Goal: Task Accomplishment & Management: Complete application form

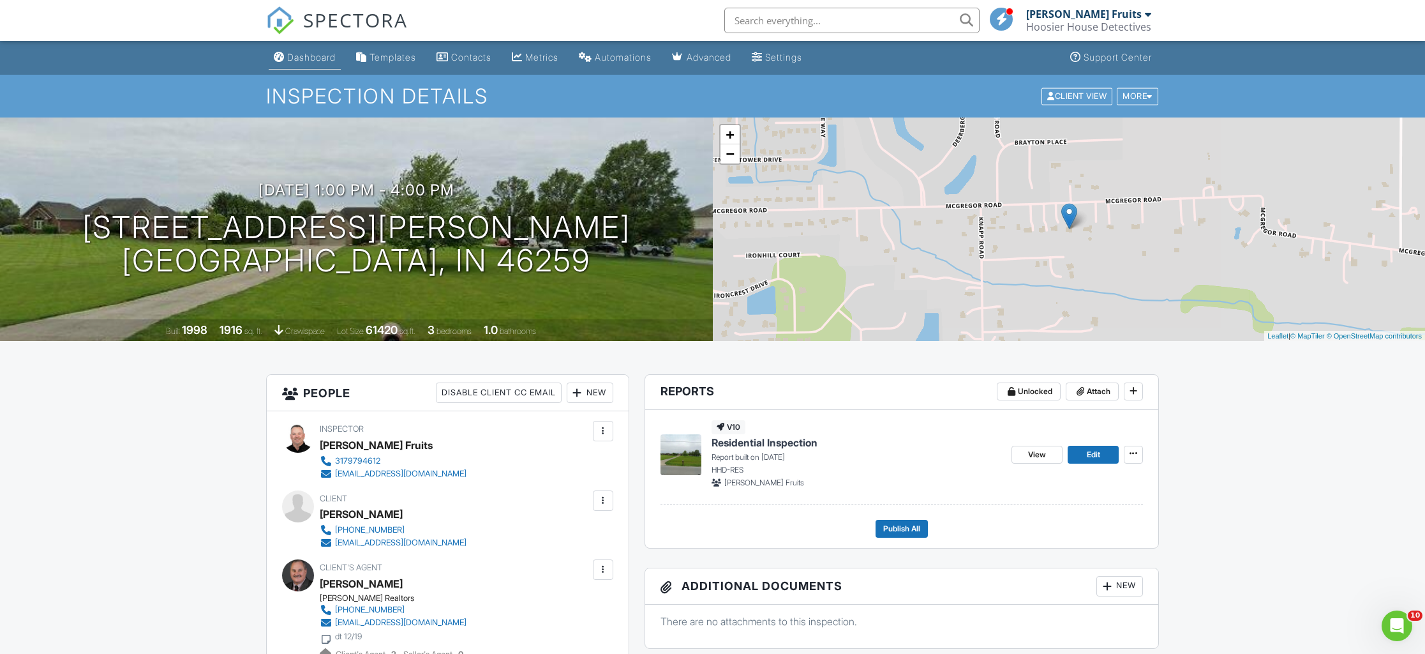
click at [318, 66] on link "Dashboard" at bounding box center [305, 58] width 72 height 24
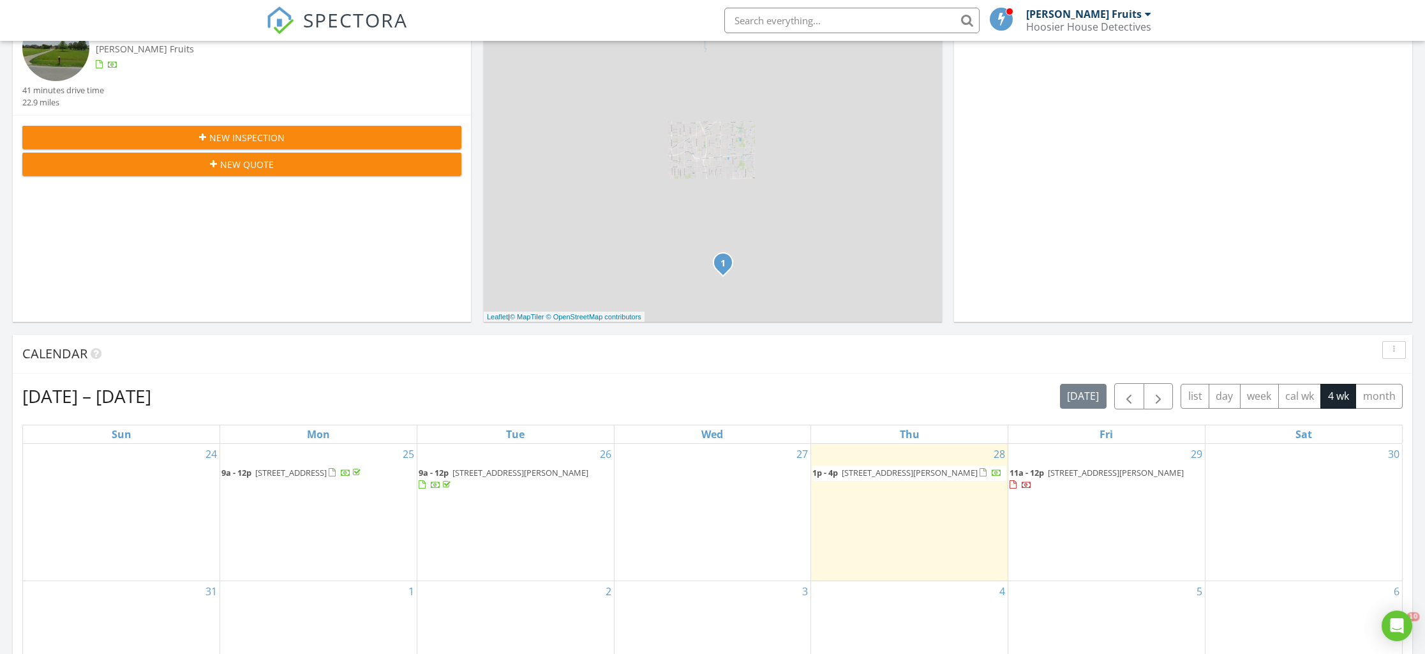
scroll to position [238, 0]
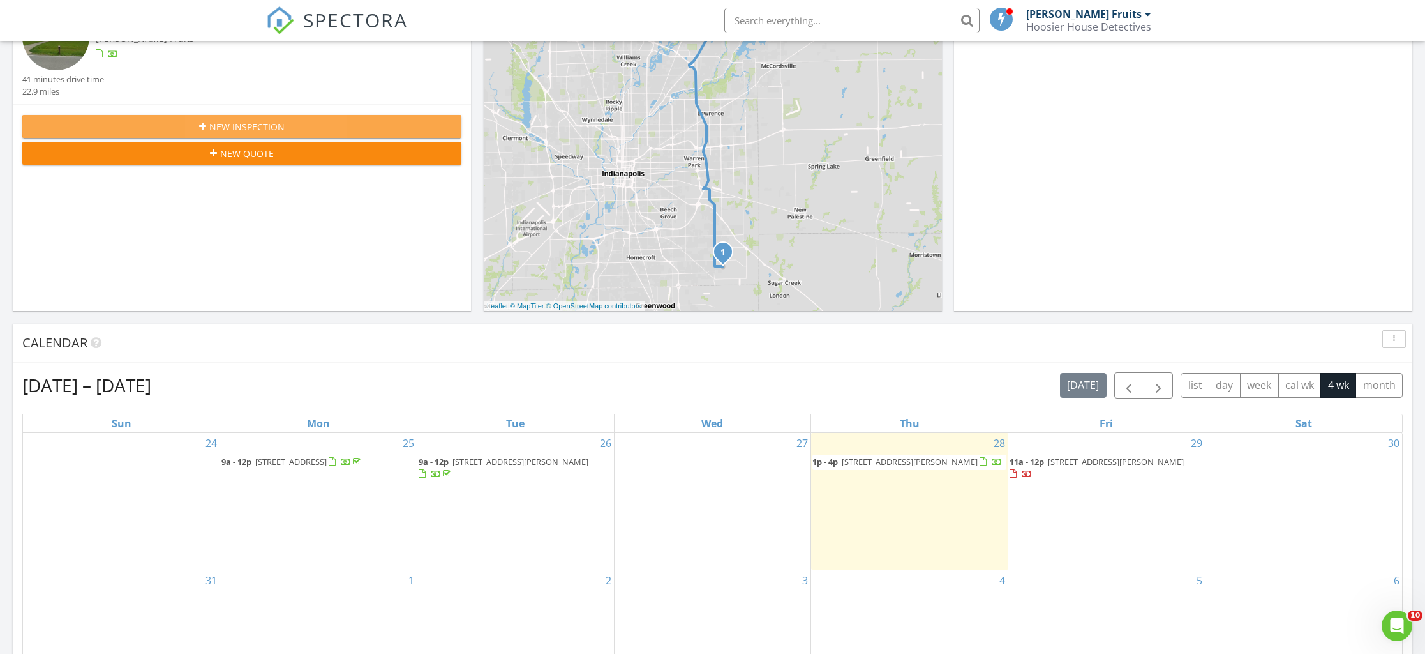
click at [237, 127] on span "New Inspection" at bounding box center [246, 126] width 75 height 13
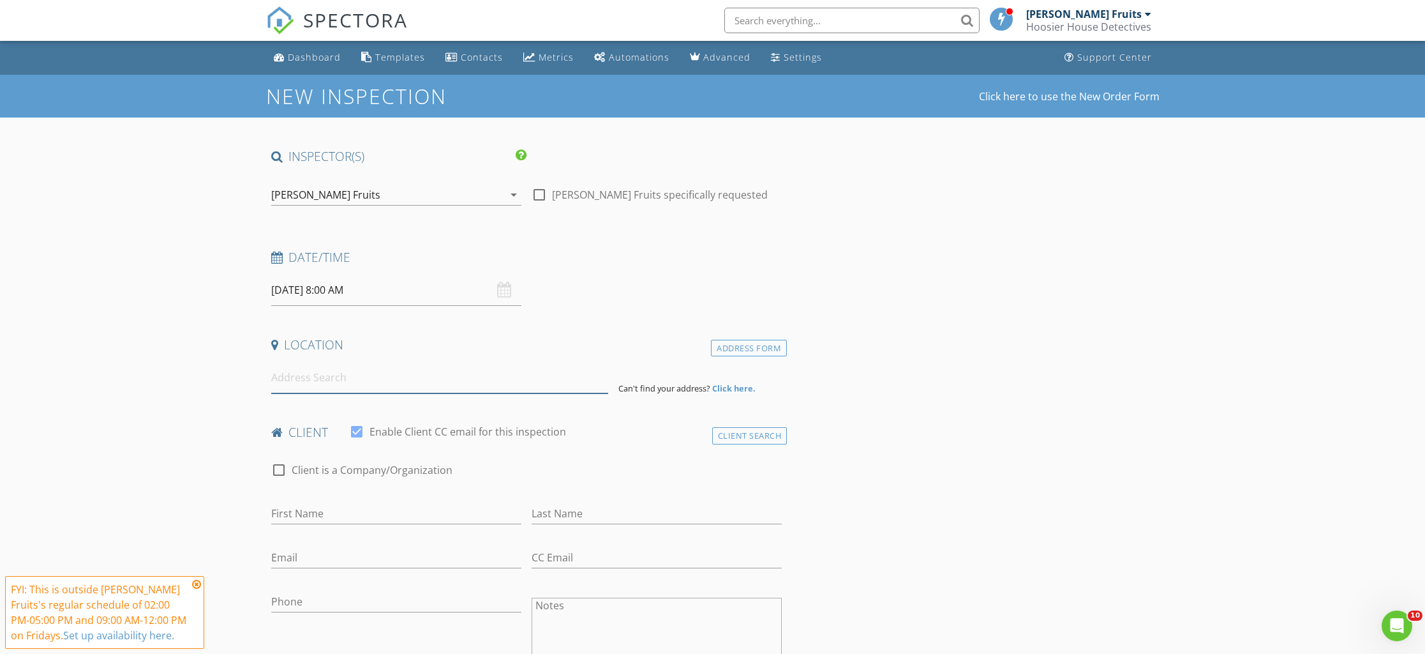
click at [395, 365] on input at bounding box center [439, 377] width 337 height 31
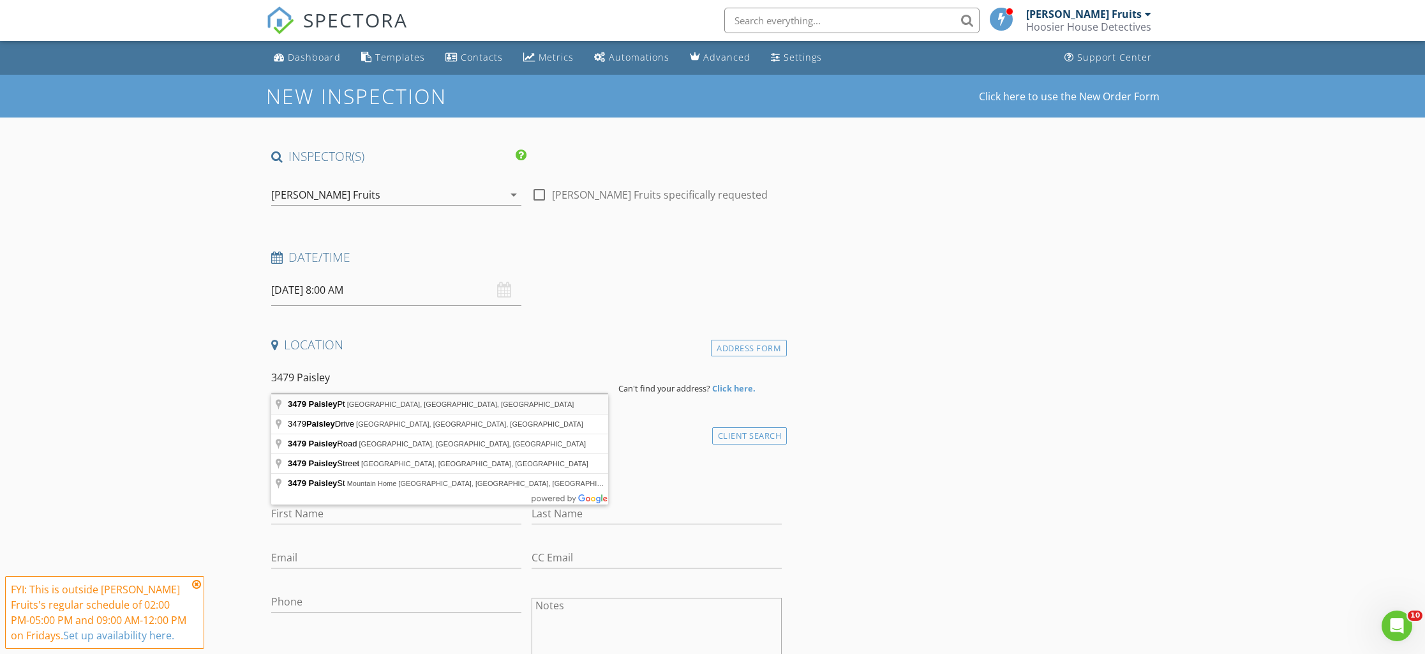
type input "3479 Paisley Pt, Whitestown, IN, USA"
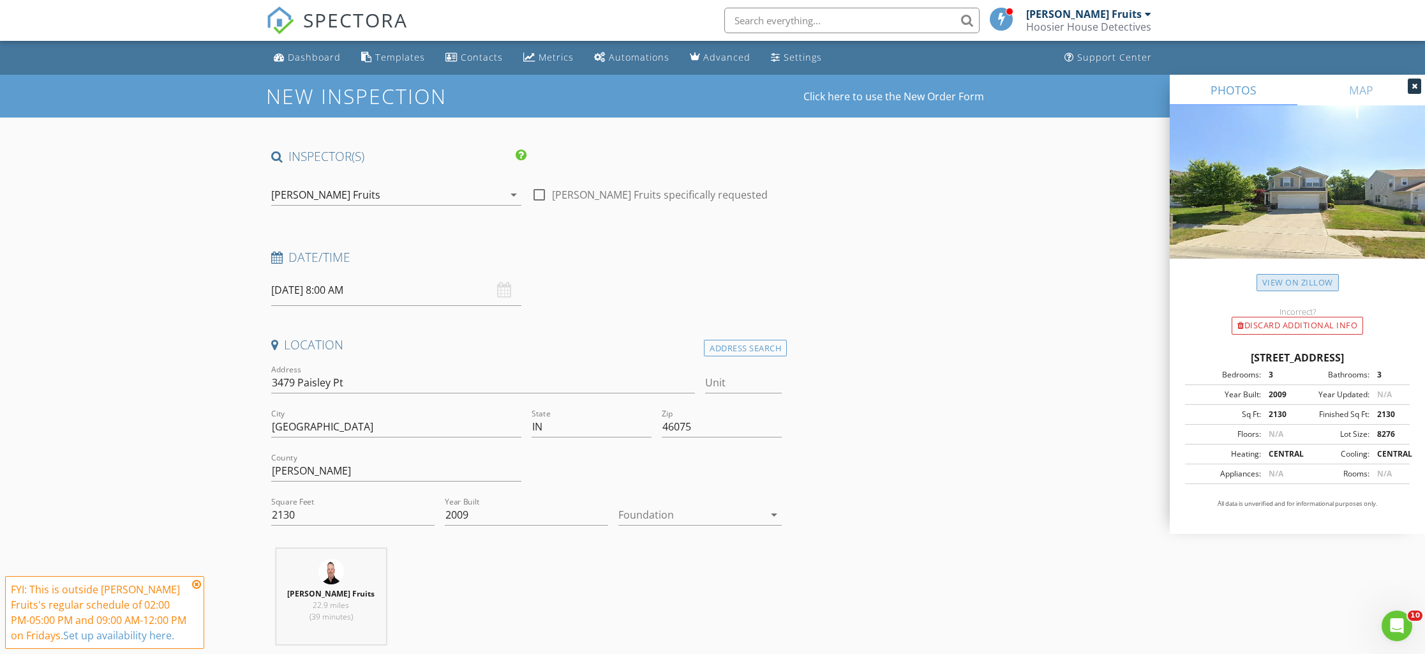
click at [1286, 280] on link "View on Zillow" at bounding box center [1298, 282] width 82 height 17
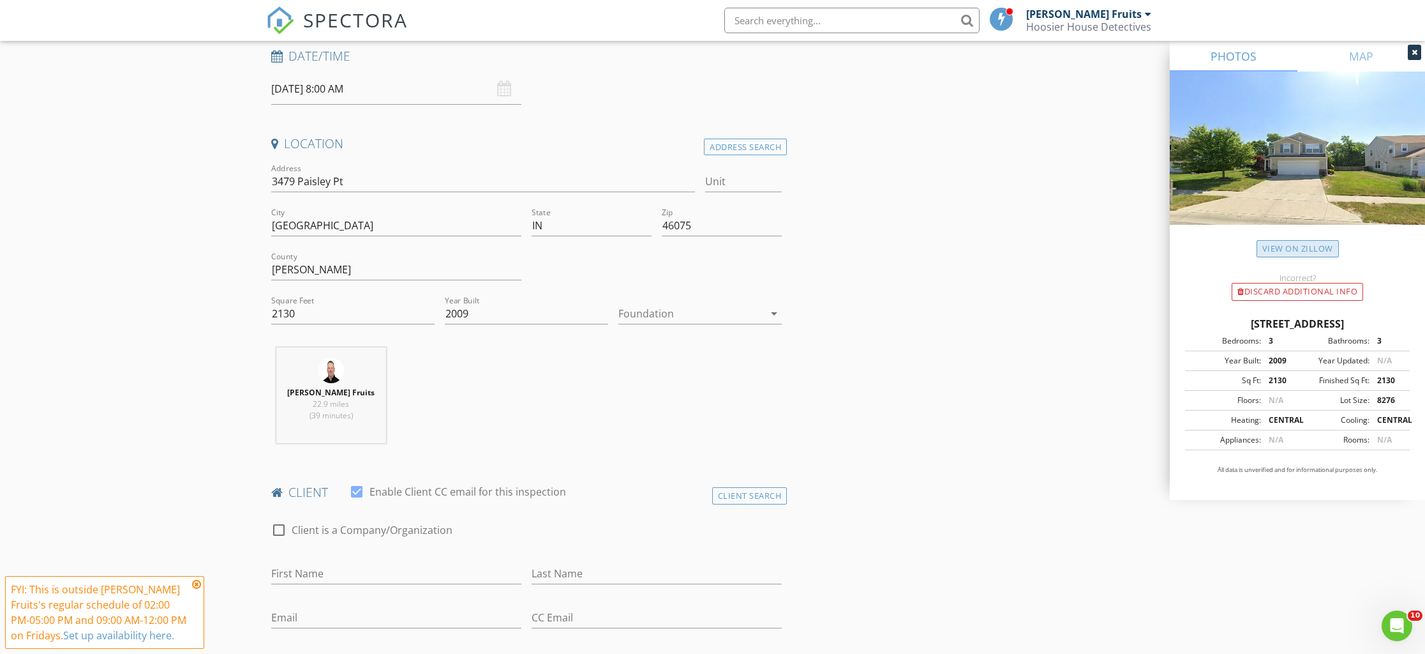
scroll to position [202, 0]
click at [759, 312] on div at bounding box center [692, 312] width 146 height 20
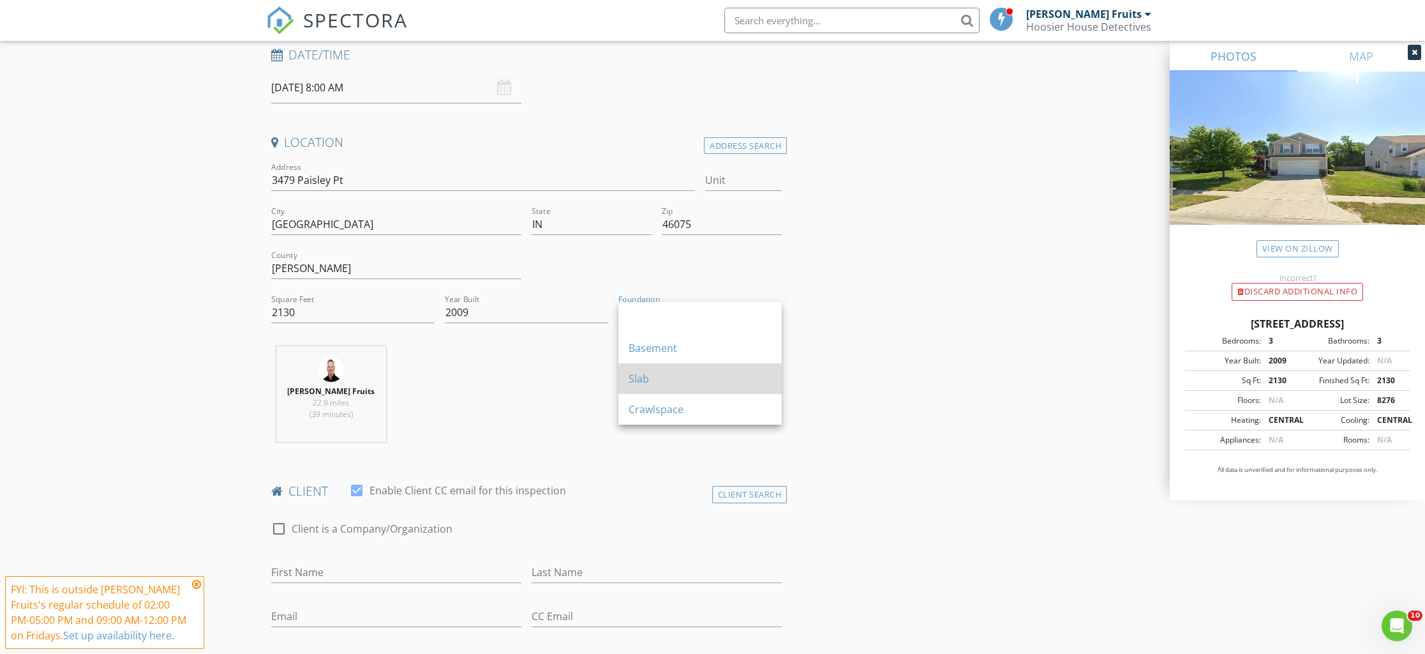
click at [649, 379] on div "Slab" at bounding box center [700, 378] width 143 height 15
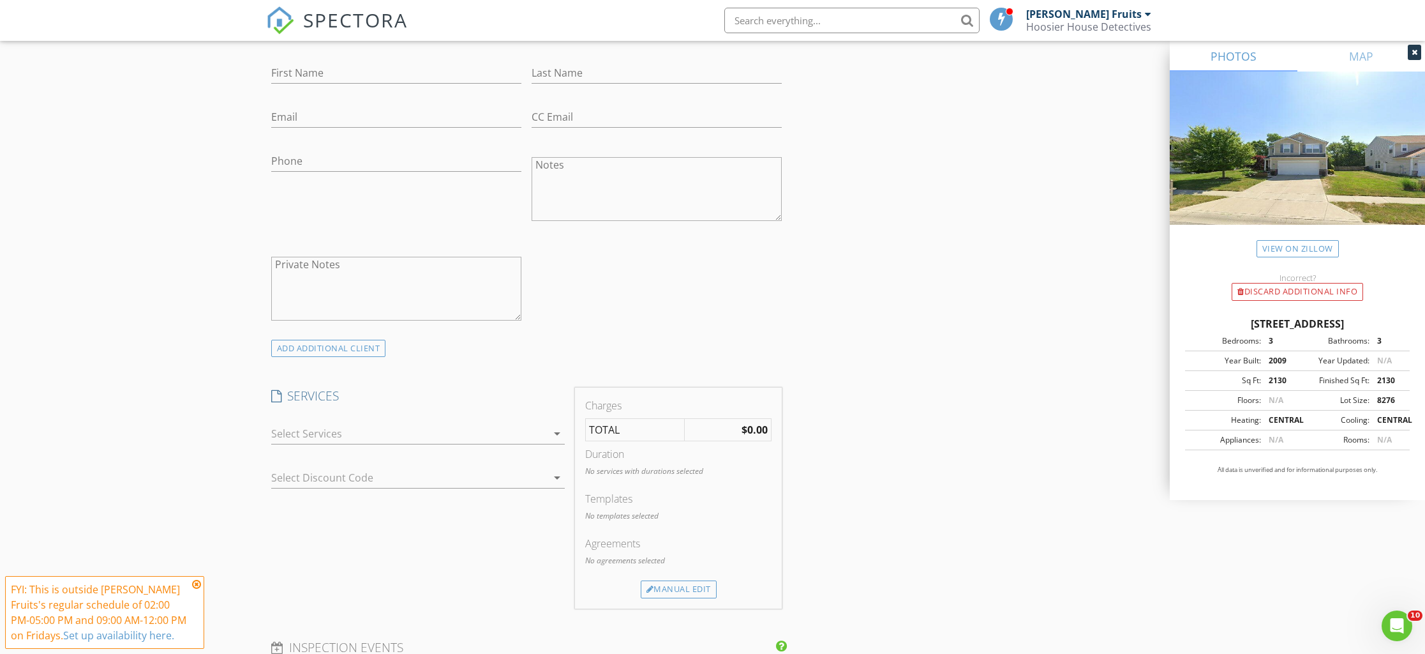
scroll to position [703, 0]
click at [489, 445] on div "arrow_drop_down" at bounding box center [418, 439] width 294 height 34
click at [486, 439] on div at bounding box center [409, 432] width 276 height 20
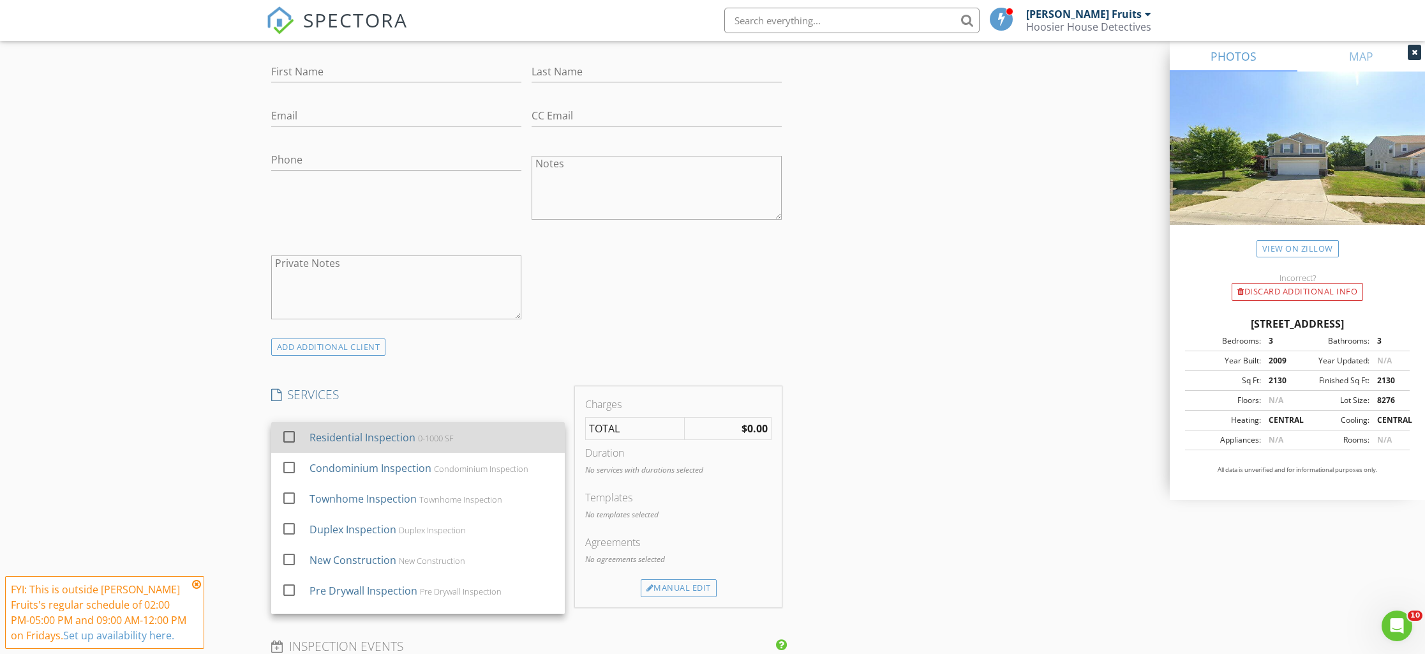
click at [381, 440] on div "Residential Inspection" at bounding box center [362, 437] width 106 height 15
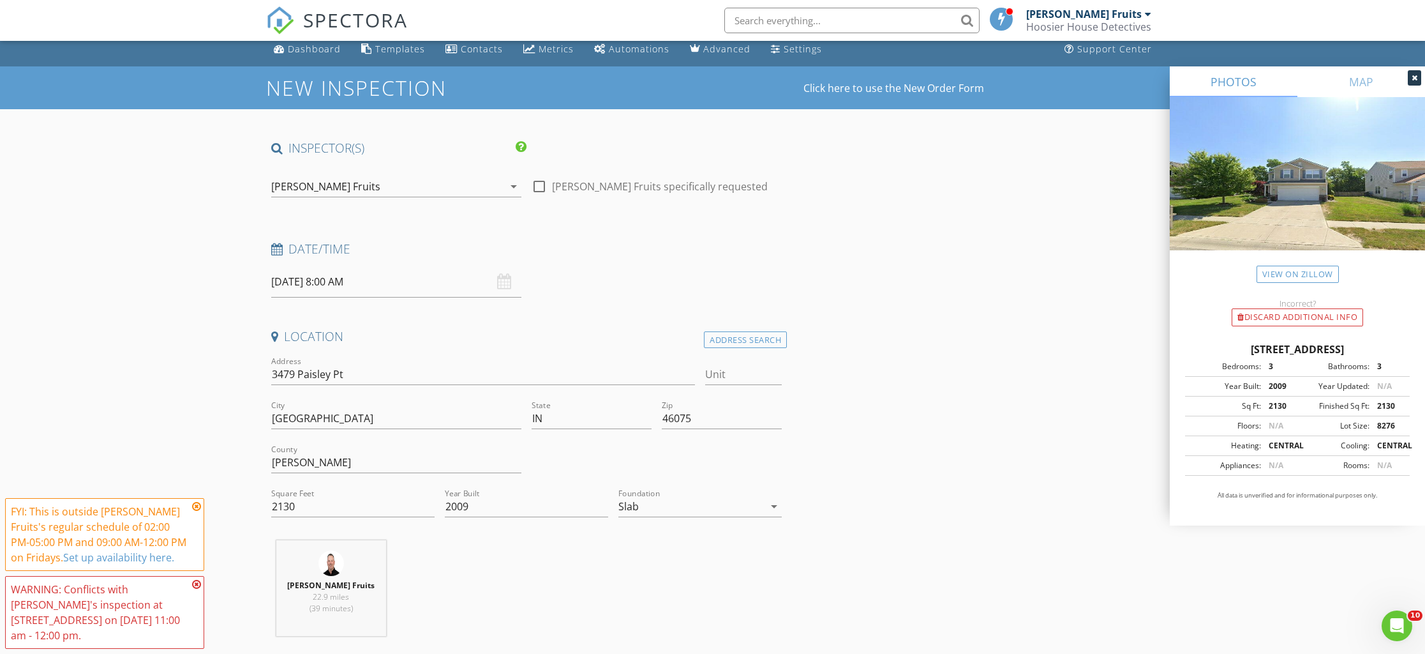
scroll to position [0, 0]
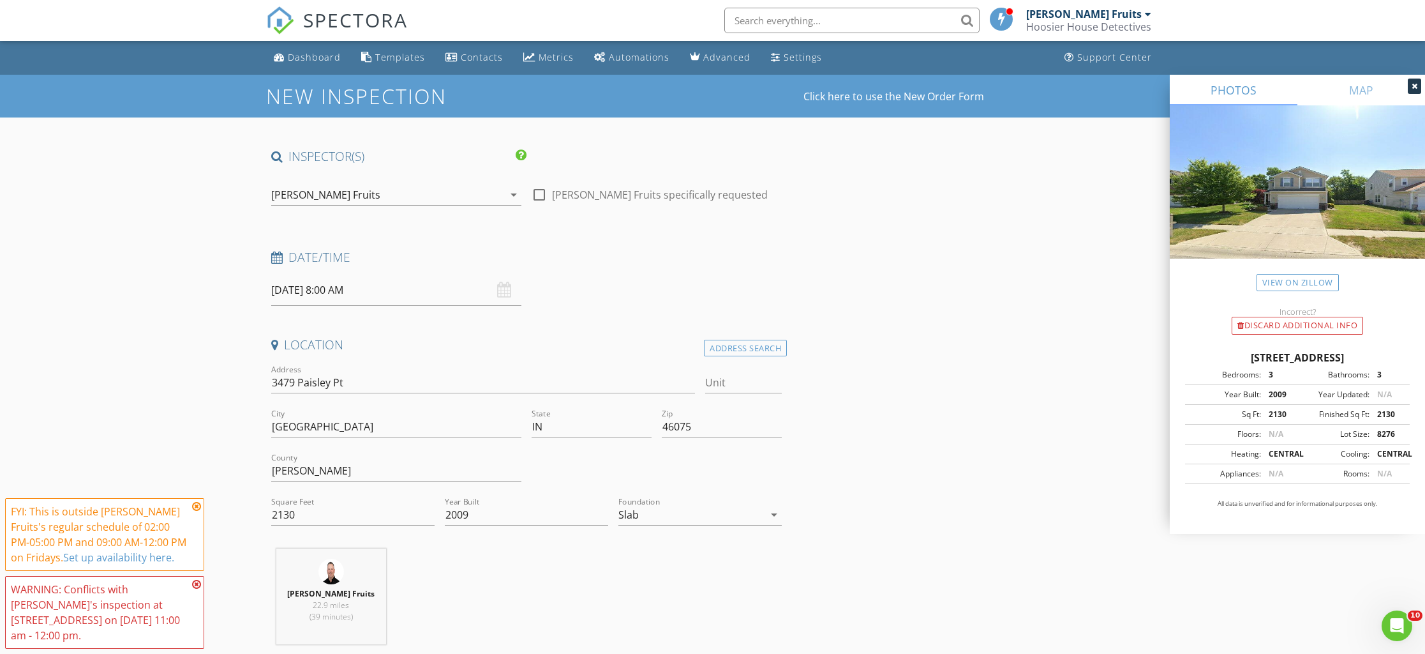
click at [363, 292] on input "[DATE] 8:00 AM" at bounding box center [396, 289] width 250 height 31
select select "8"
type input "09/02/2025 8:00 AM"
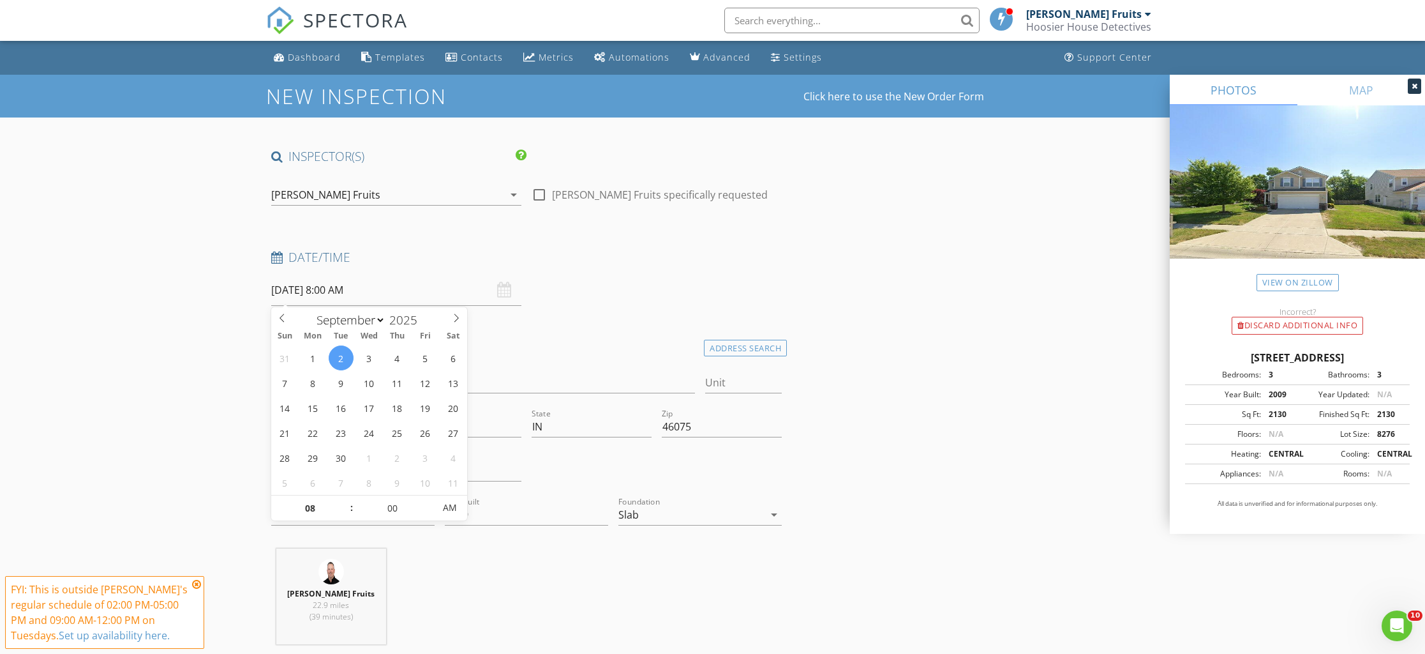
click at [351, 504] on span ":" at bounding box center [352, 508] width 4 height 26
click at [351, 503] on span ":" at bounding box center [352, 508] width 4 height 26
click at [350, 504] on span ":" at bounding box center [352, 508] width 4 height 26
type input "09"
type input "09/02/2025 9:00 AM"
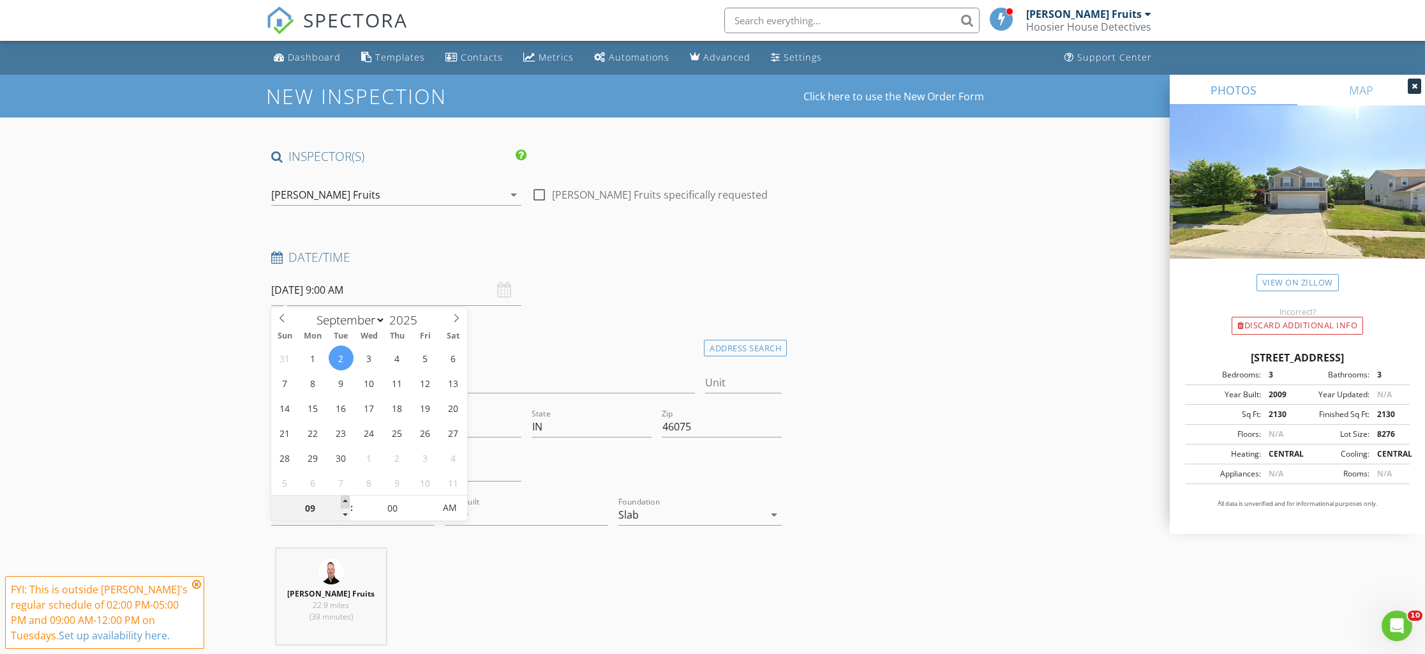
click at [345, 501] on span at bounding box center [345, 501] width 9 height 13
type input "10"
type input "09/02/2025 10:00 AM"
click at [345, 501] on span at bounding box center [345, 501] width 9 height 13
type input "11"
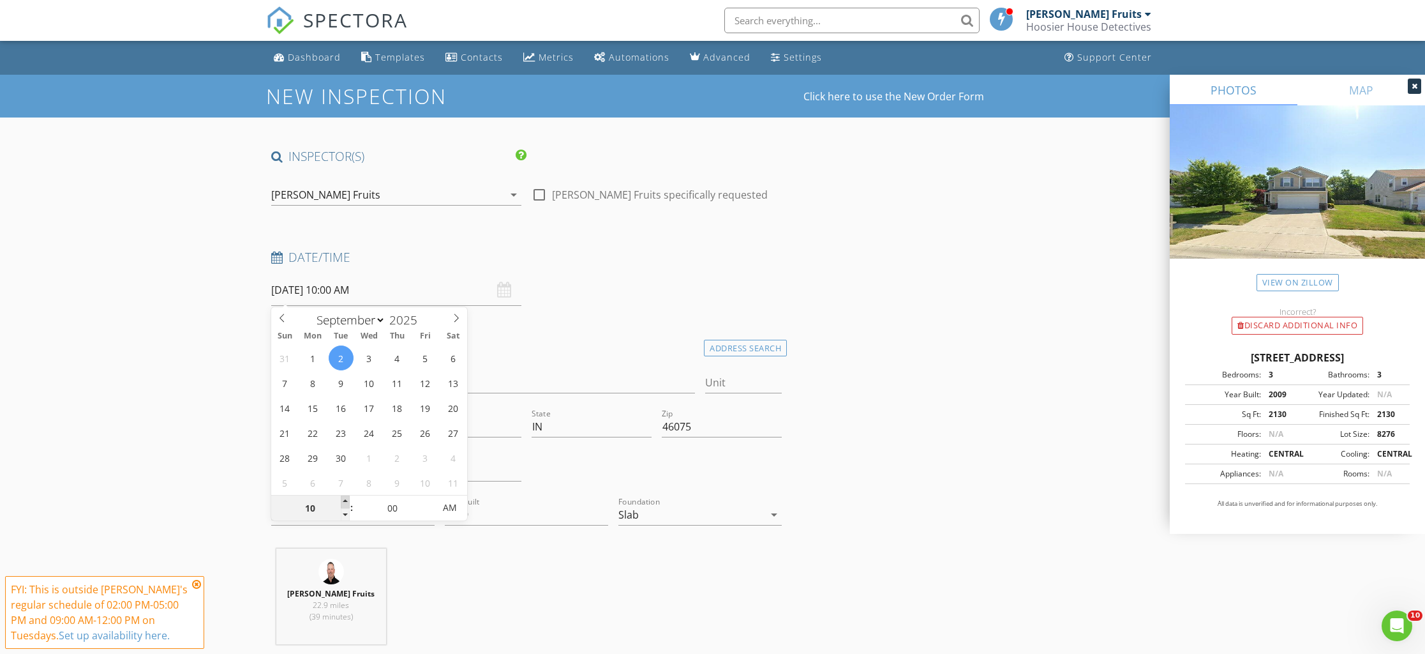
type input "09/02/2025 11:00 AM"
click at [345, 501] on span at bounding box center [345, 501] width 9 height 13
type input "12"
type input "09/02/2025 12:00 PM"
click at [345, 501] on span at bounding box center [345, 501] width 9 height 13
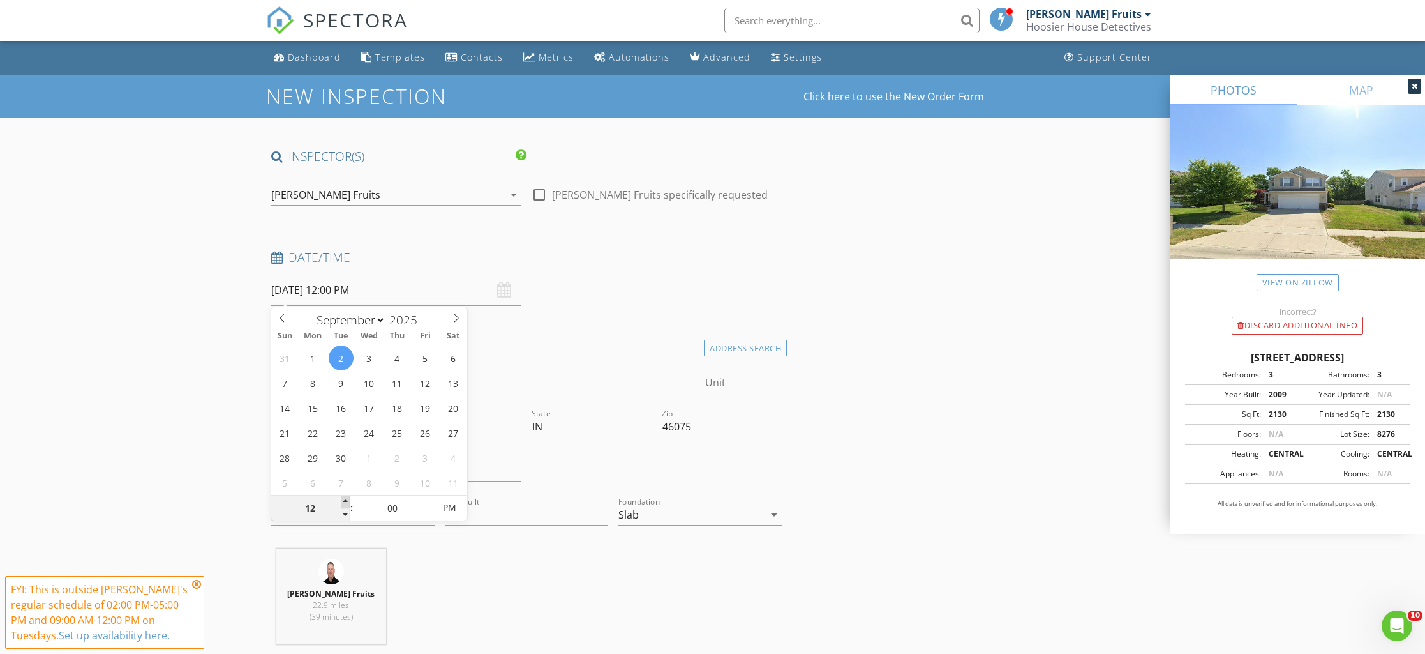
type input "01"
type input "09/02/2025 1:00 PM"
click at [345, 501] on span at bounding box center [345, 501] width 9 height 13
type input "02"
type input "09/02/2025 2:00 PM"
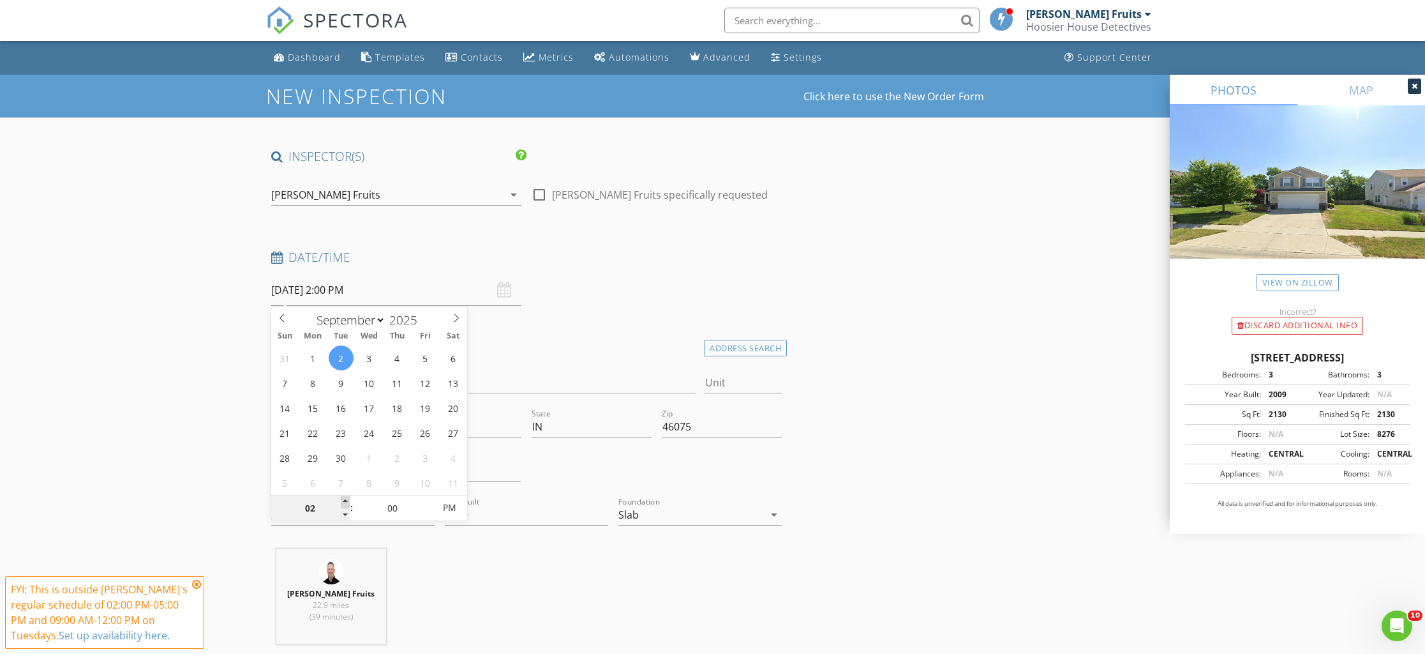
click at [345, 501] on span at bounding box center [345, 501] width 9 height 13
click at [472, 564] on div "Chris Fruits 22.9 miles (39 minutes)" at bounding box center [526, 601] width 521 height 106
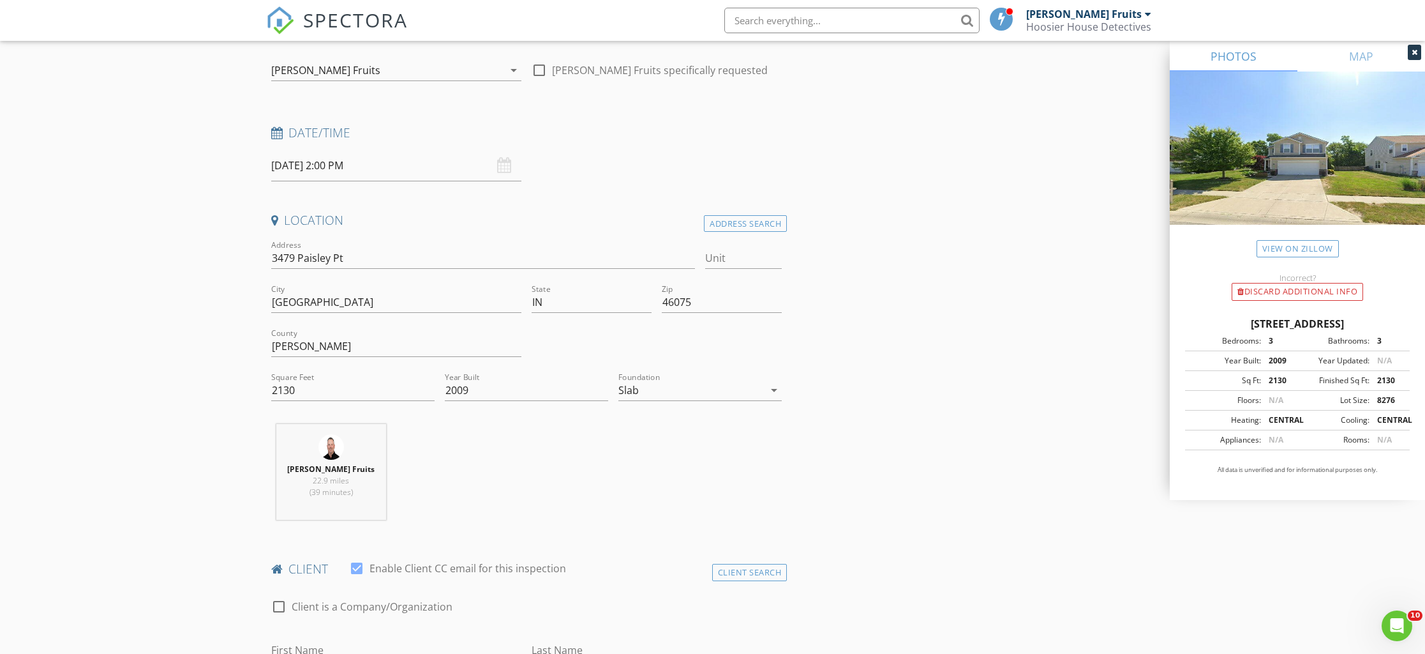
scroll to position [125, 0]
click at [539, 67] on div at bounding box center [540, 70] width 22 height 22
checkbox input "true"
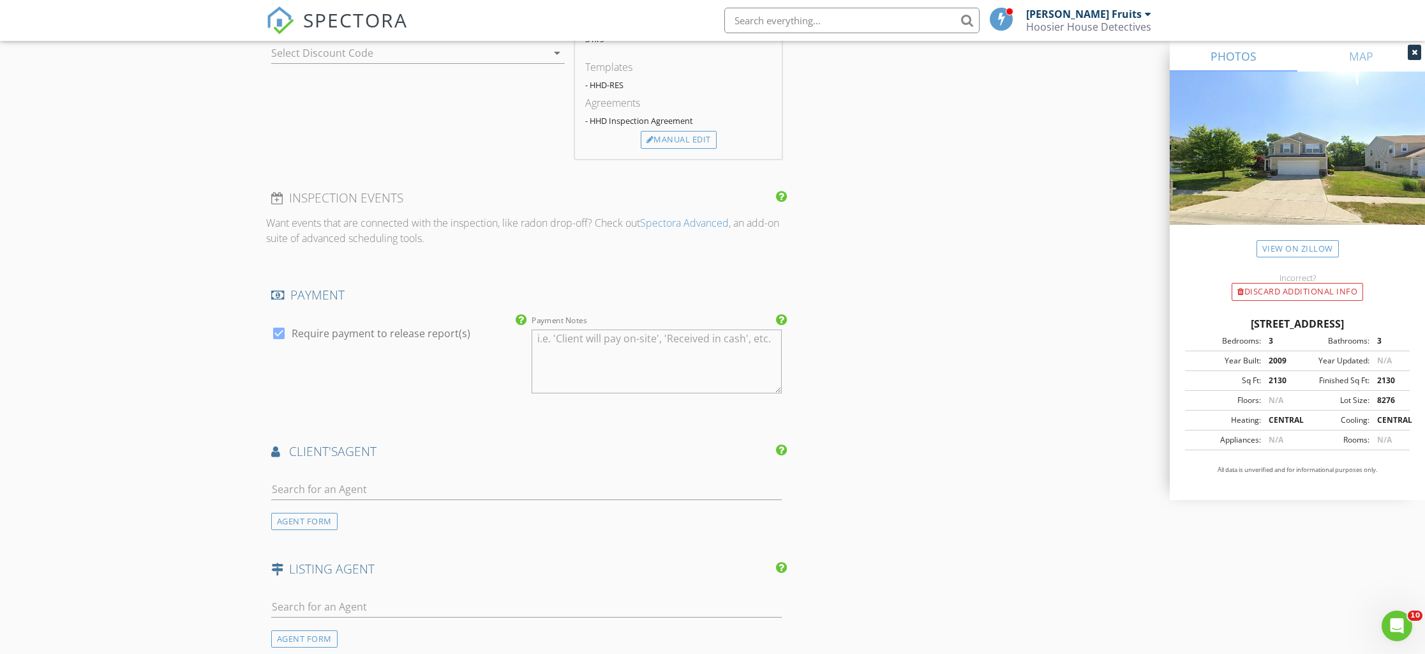
scroll to position [1171, 0]
click at [347, 479] on input "text" at bounding box center [526, 487] width 511 height 21
type input "Ryan Radecki"
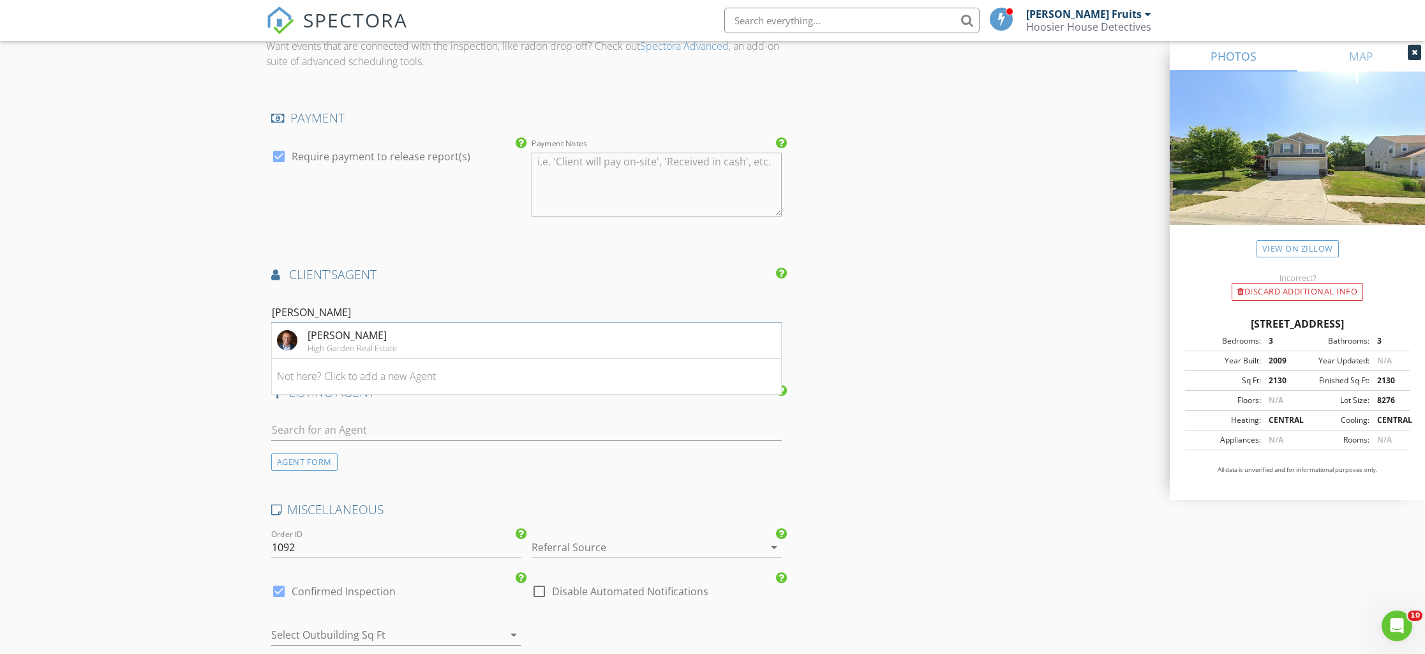
scroll to position [1351, 0]
click at [338, 329] on div "Ryan Radecki" at bounding box center [352, 331] width 89 height 15
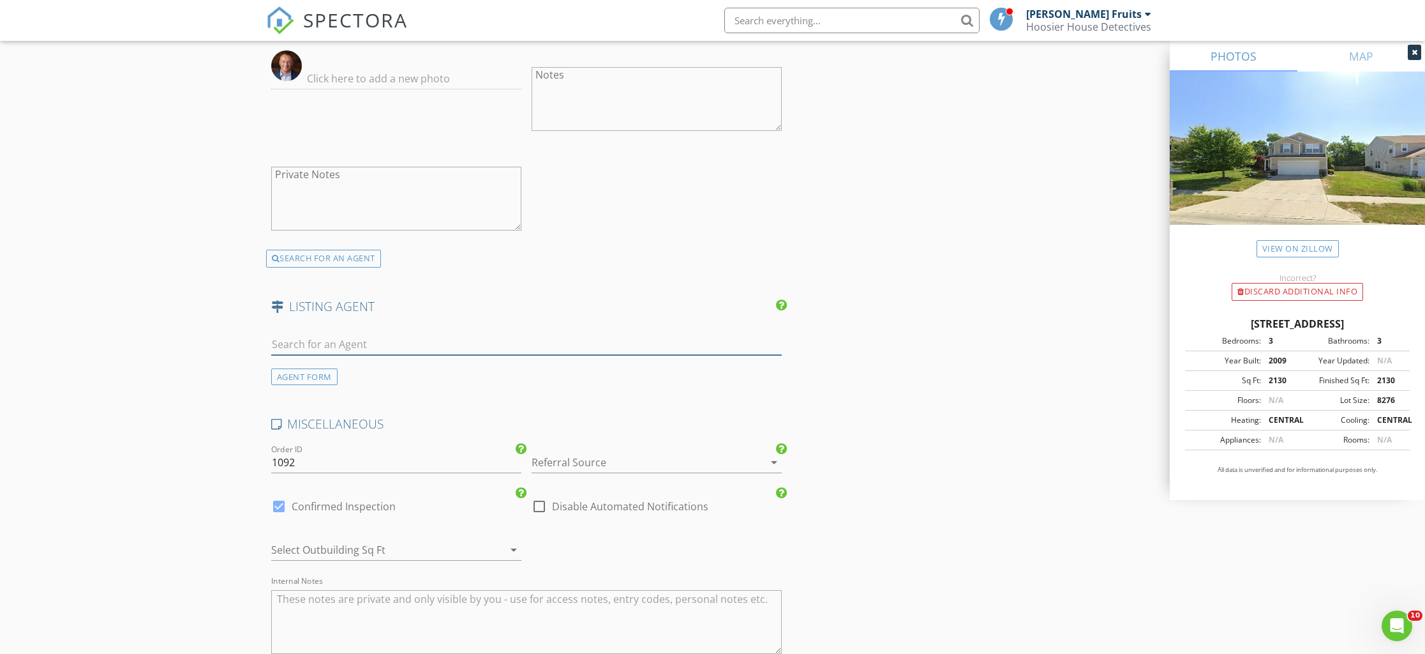
click at [341, 334] on input "text" at bounding box center [526, 344] width 511 height 21
click at [315, 343] on input "Matthew Sanders" at bounding box center [526, 344] width 511 height 21
type input "Matt Sanders"
click at [453, 371] on div "No results found. Click to add a new Agent" at bounding box center [373, 373] width 192 height 15
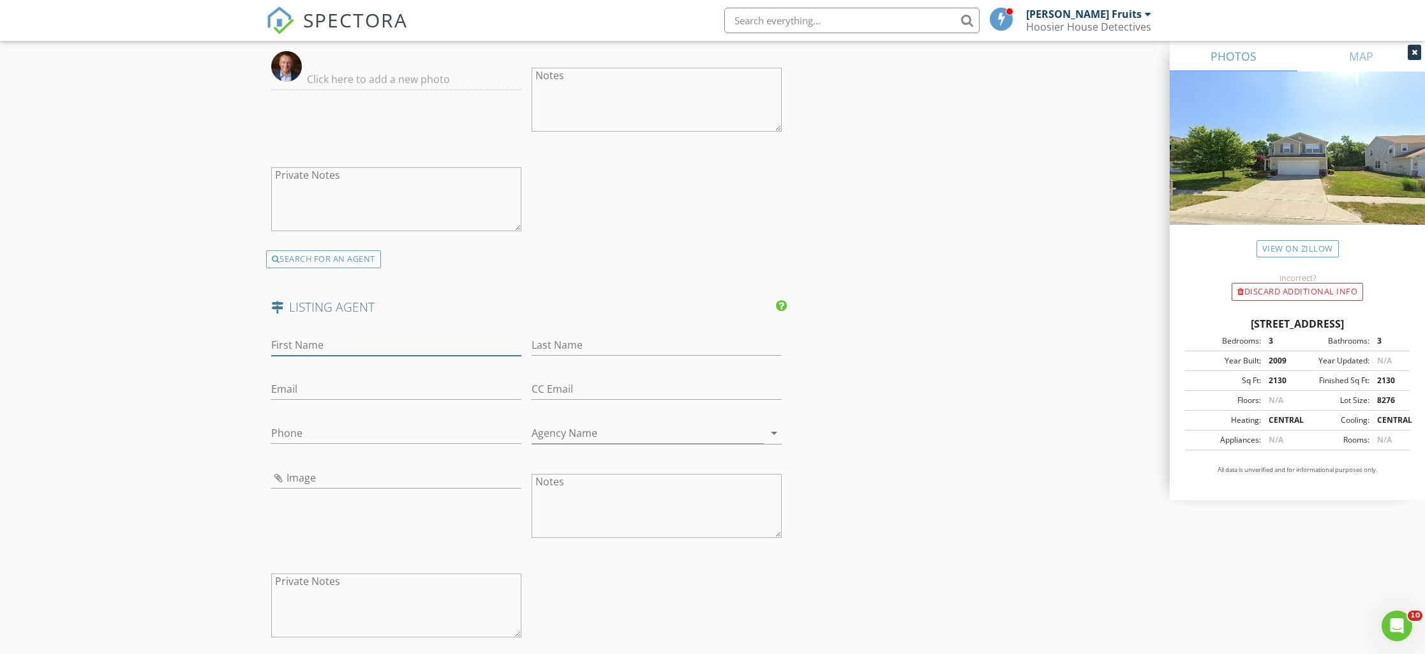
click at [356, 345] on input "First Name" at bounding box center [396, 344] width 250 height 21
type input "Matthew"
type input "Sanders"
click at [573, 428] on input "Agency Name" at bounding box center [648, 433] width 232 height 21
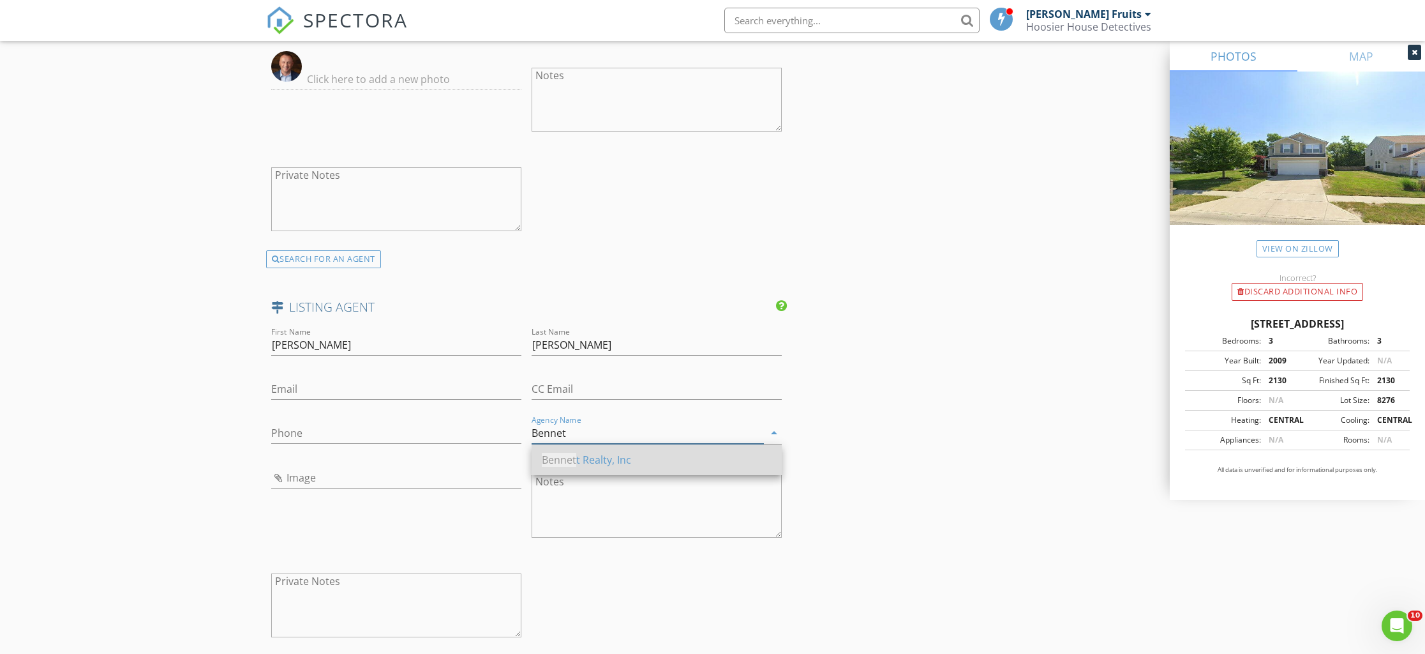
click at [586, 460] on div "Bennet t Realty, Inc" at bounding box center [657, 459] width 230 height 15
type input "Bennett Realty, Inc"
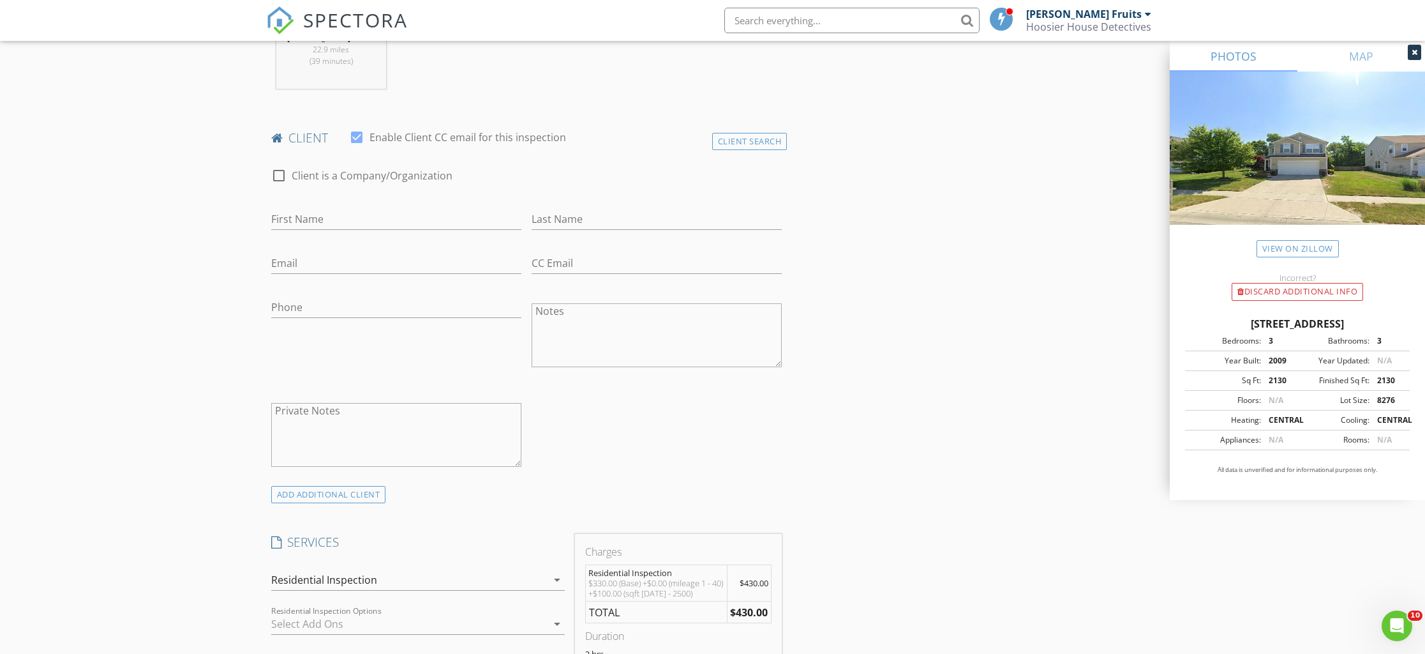
scroll to position [548, 0]
click at [380, 219] on input "First Name" at bounding box center [396, 226] width 250 height 21
paste input "Landon Geiger"
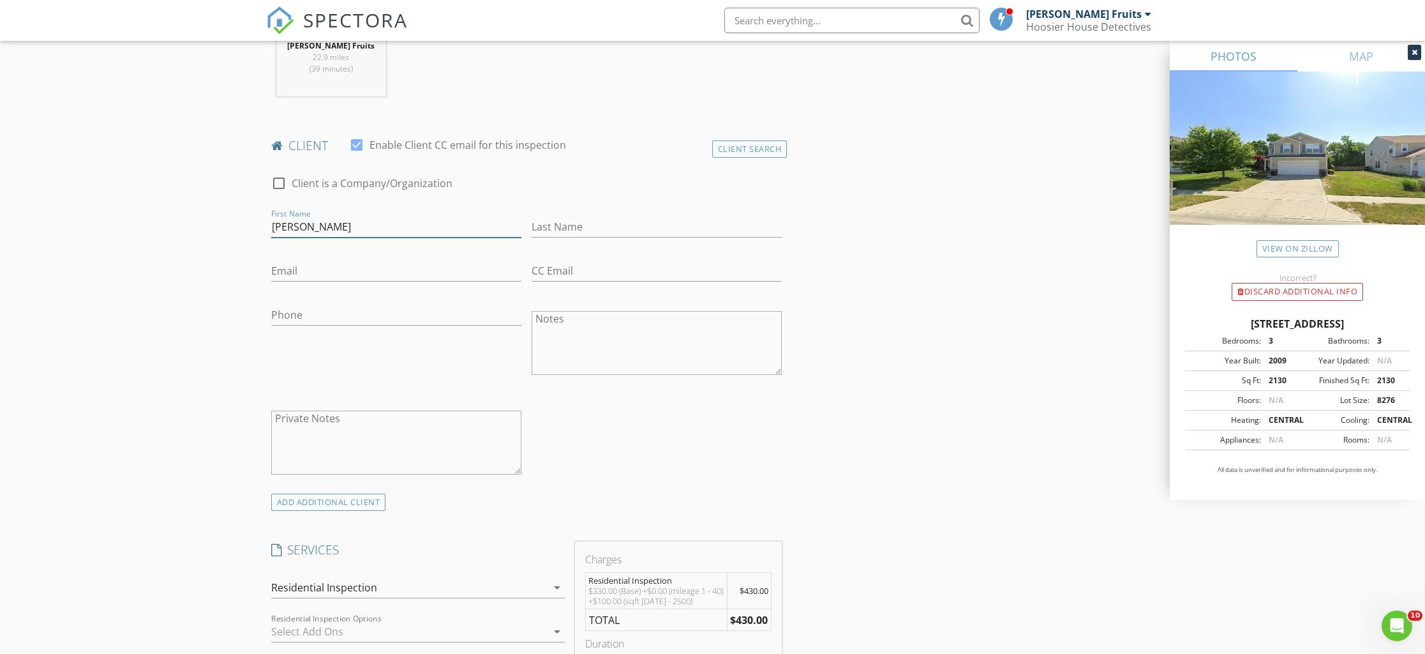
drag, startPoint x: 358, startPoint y: 229, endPoint x: 311, endPoint y: 227, distance: 46.6
click at [311, 227] on input "Landon Geiger" at bounding box center [396, 226] width 250 height 21
type input "Landon"
click at [585, 216] on input "Last Name" at bounding box center [657, 226] width 250 height 21
paste input "Geiger"
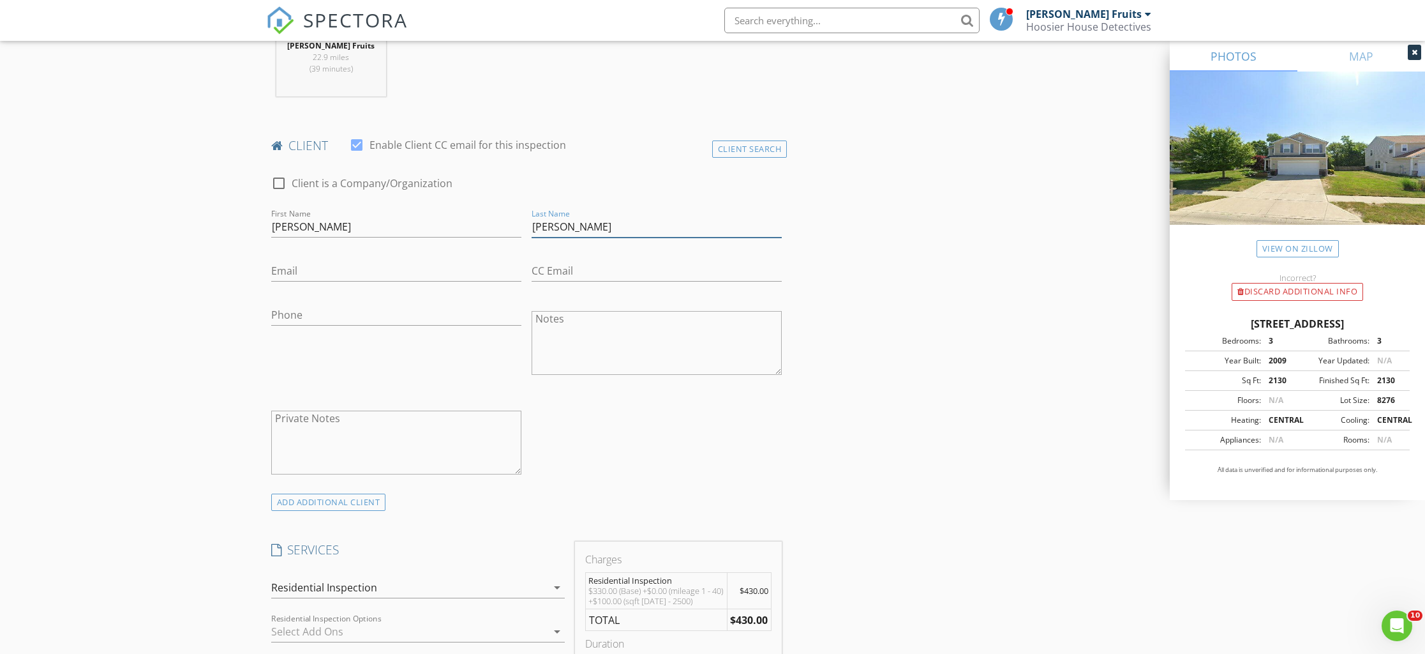
type input "Geiger"
click at [349, 302] on div "Phone" at bounding box center [396, 317] width 250 height 41
click at [341, 309] on input "Phone" at bounding box center [396, 314] width 250 height 21
type input "260-622-4232"
click at [408, 275] on input "Email" at bounding box center [396, 270] width 250 height 21
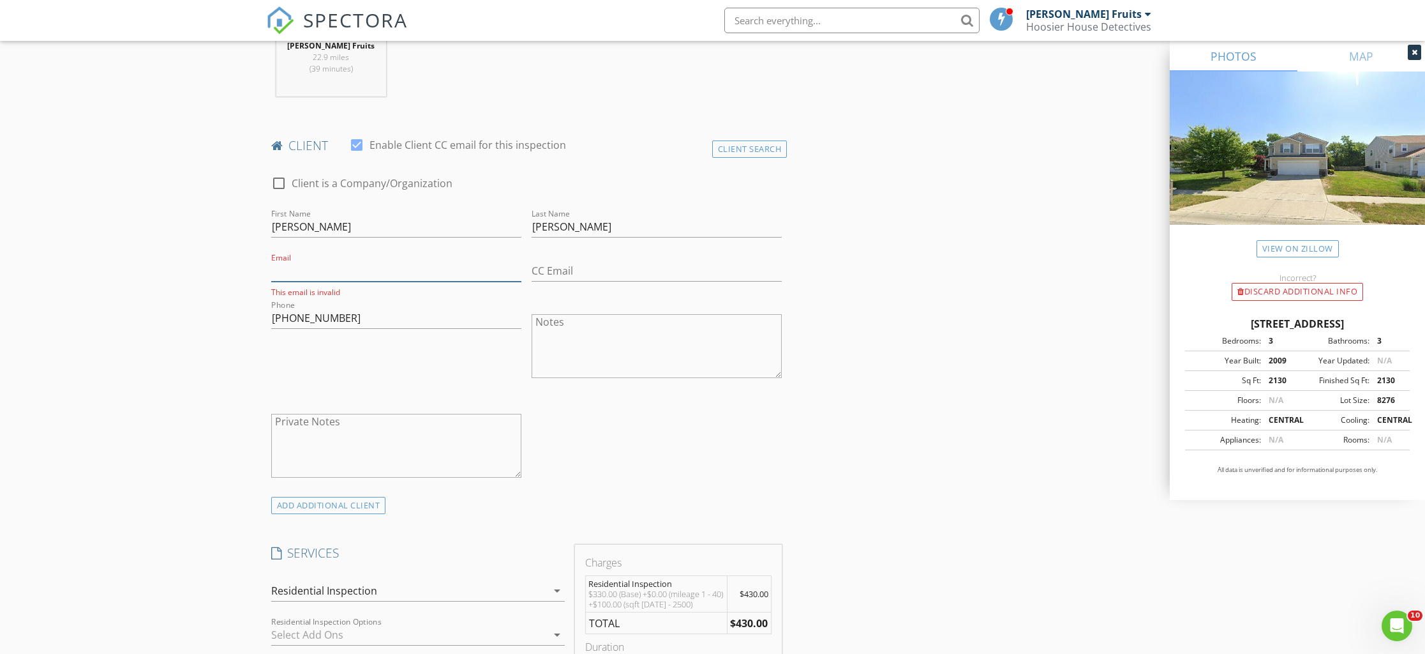
paste input "lsgeiger0@gmail.com"
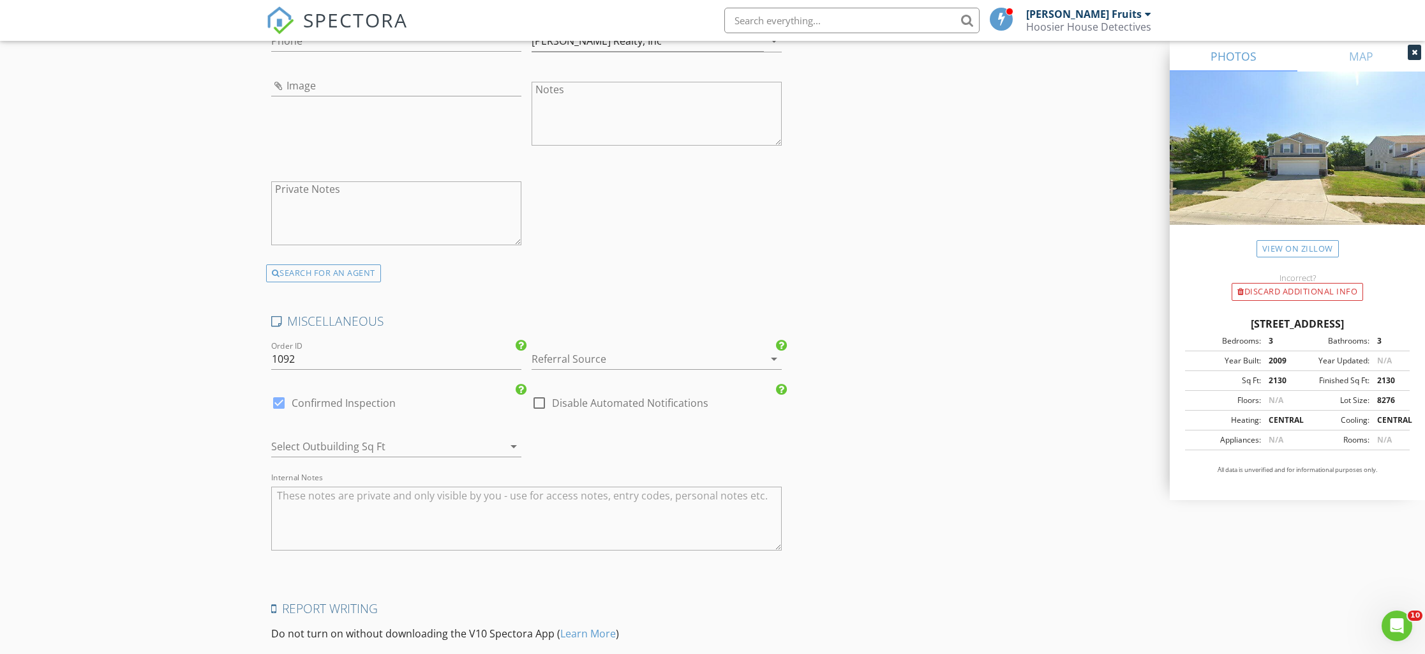
scroll to position [2119, 0]
type input "[EMAIL_ADDRESS][DOMAIN_NAME]"
click at [662, 360] on div at bounding box center [639, 354] width 214 height 20
click at [563, 361] on div "Real Estate Agent" at bounding box center [657, 358] width 230 height 15
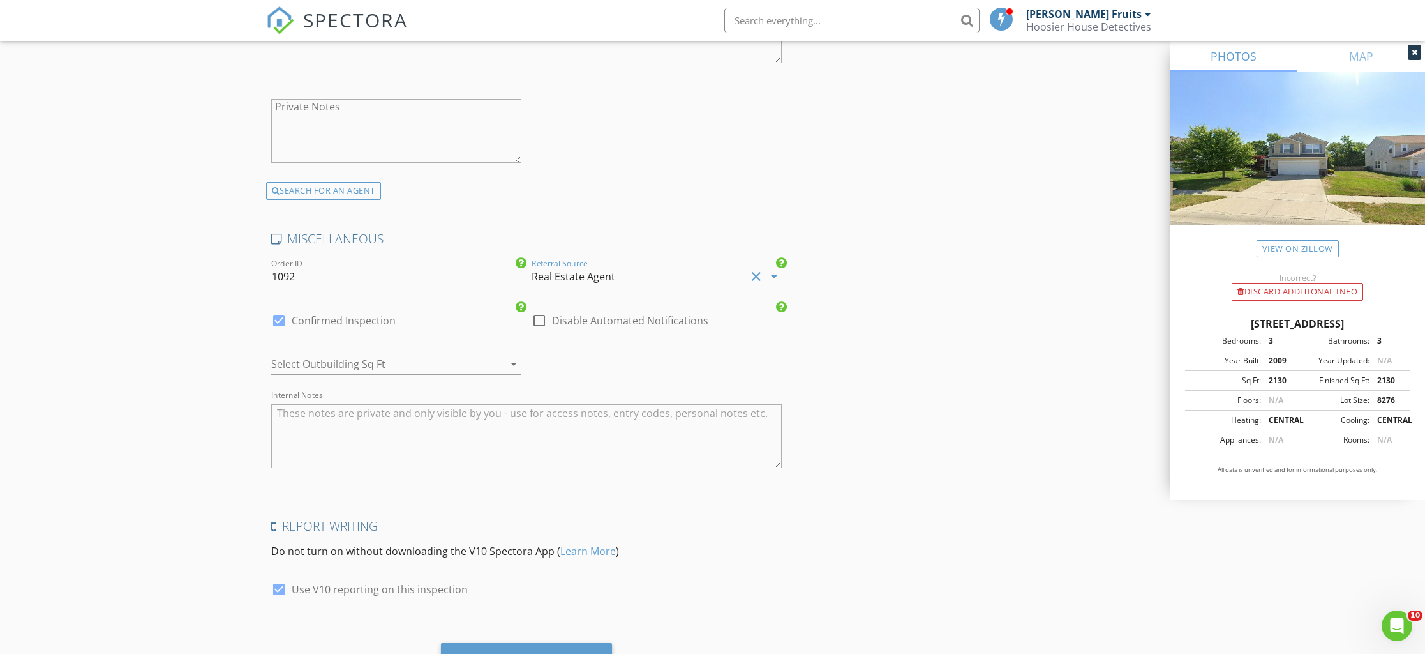
scroll to position [2260, 0]
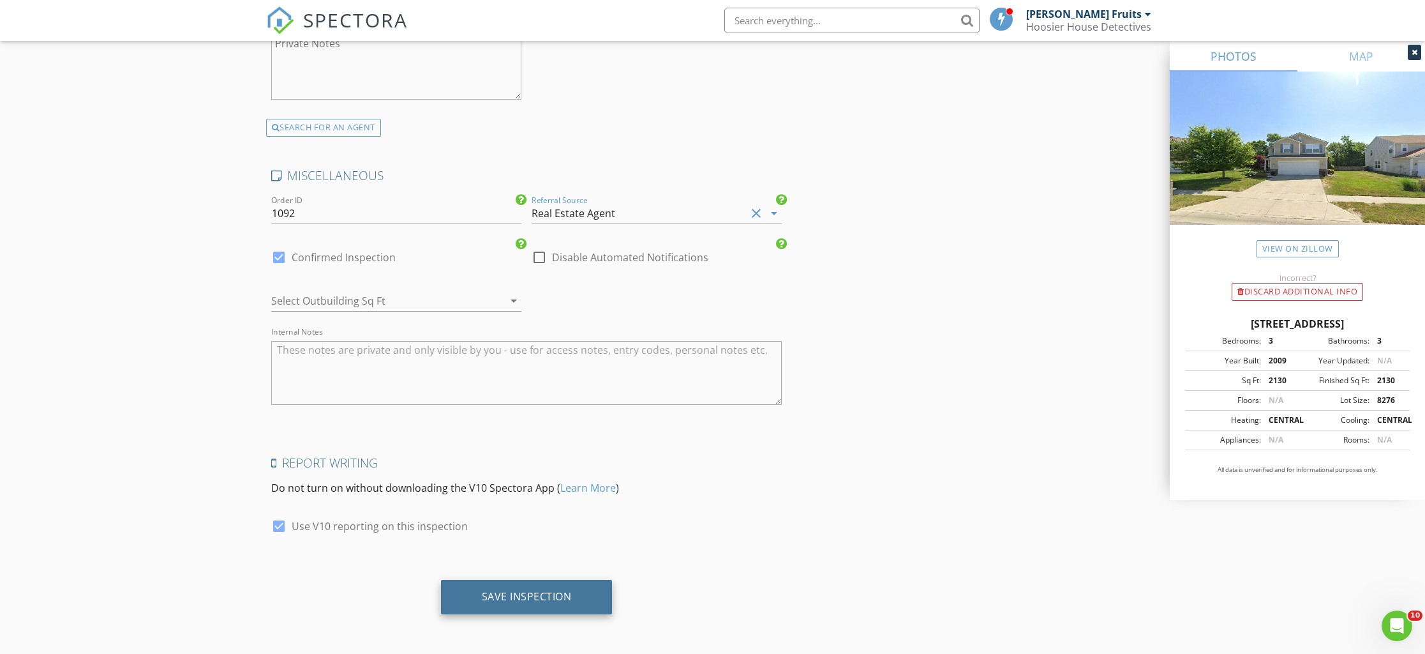
click at [543, 592] on div "Save Inspection" at bounding box center [527, 596] width 90 height 13
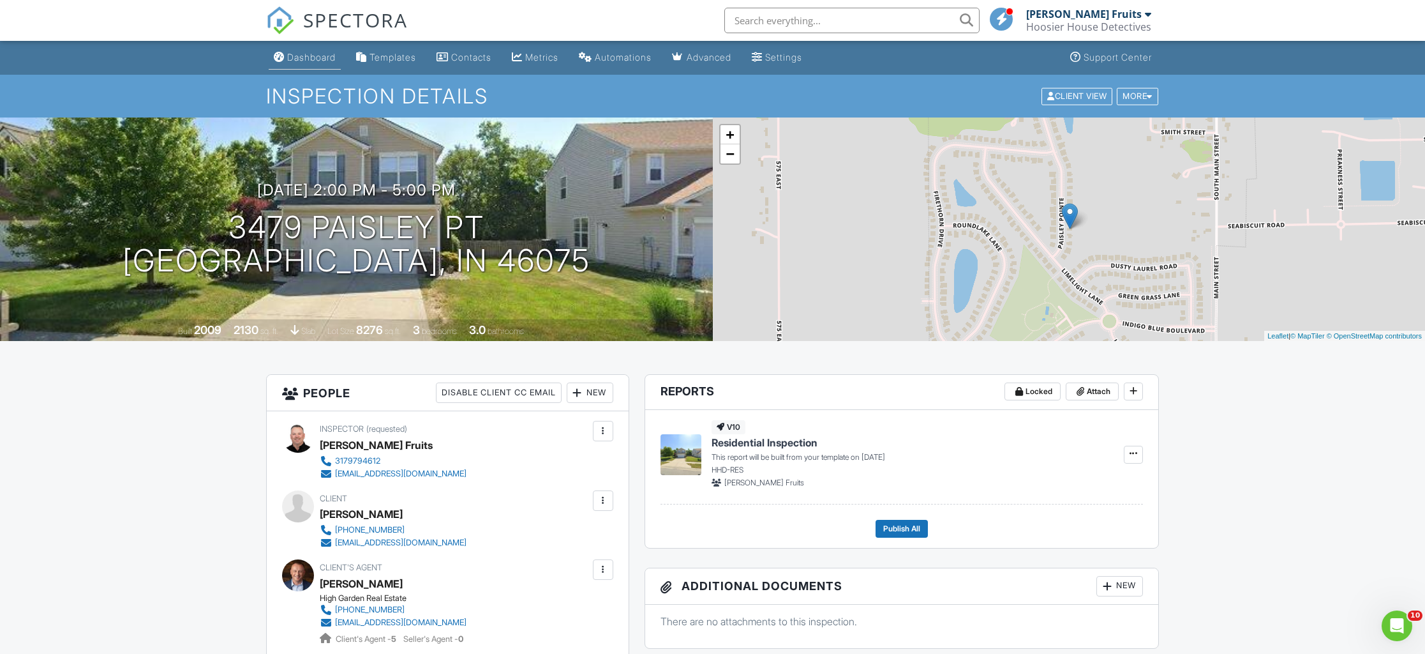
click at [319, 60] on div "Dashboard" at bounding box center [311, 57] width 49 height 11
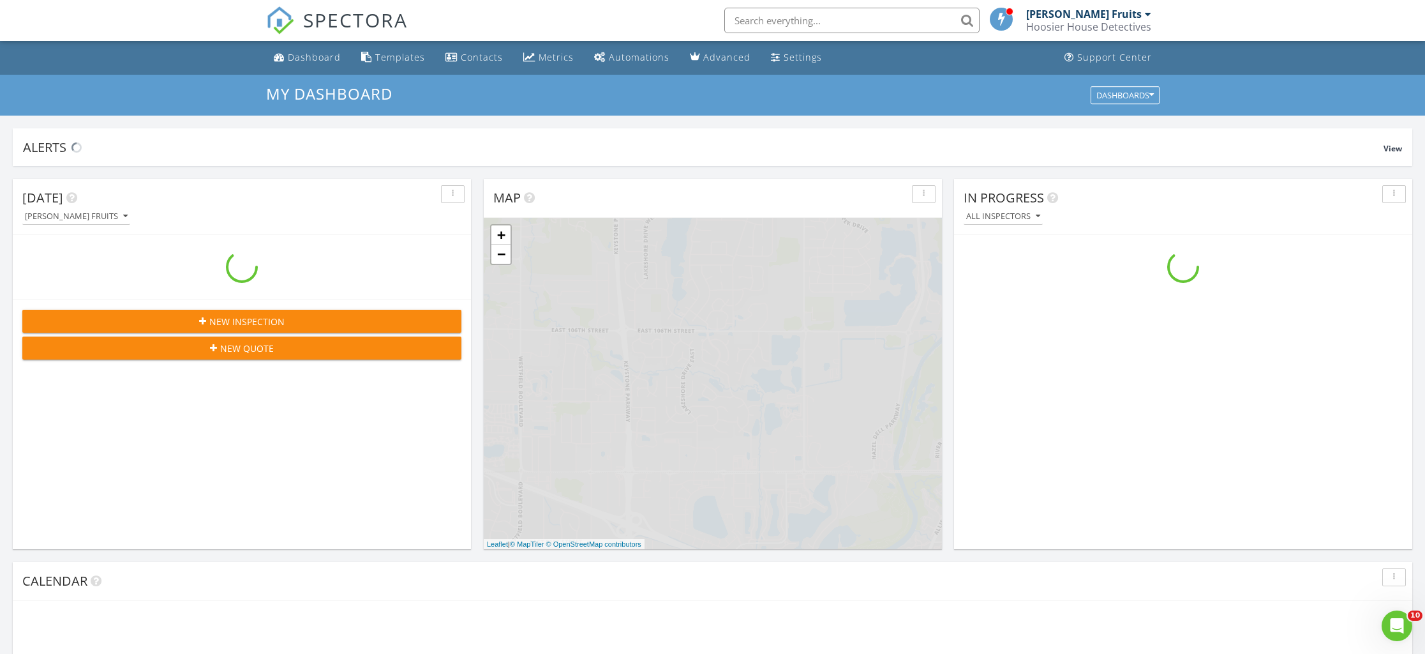
scroll to position [1162, 1426]
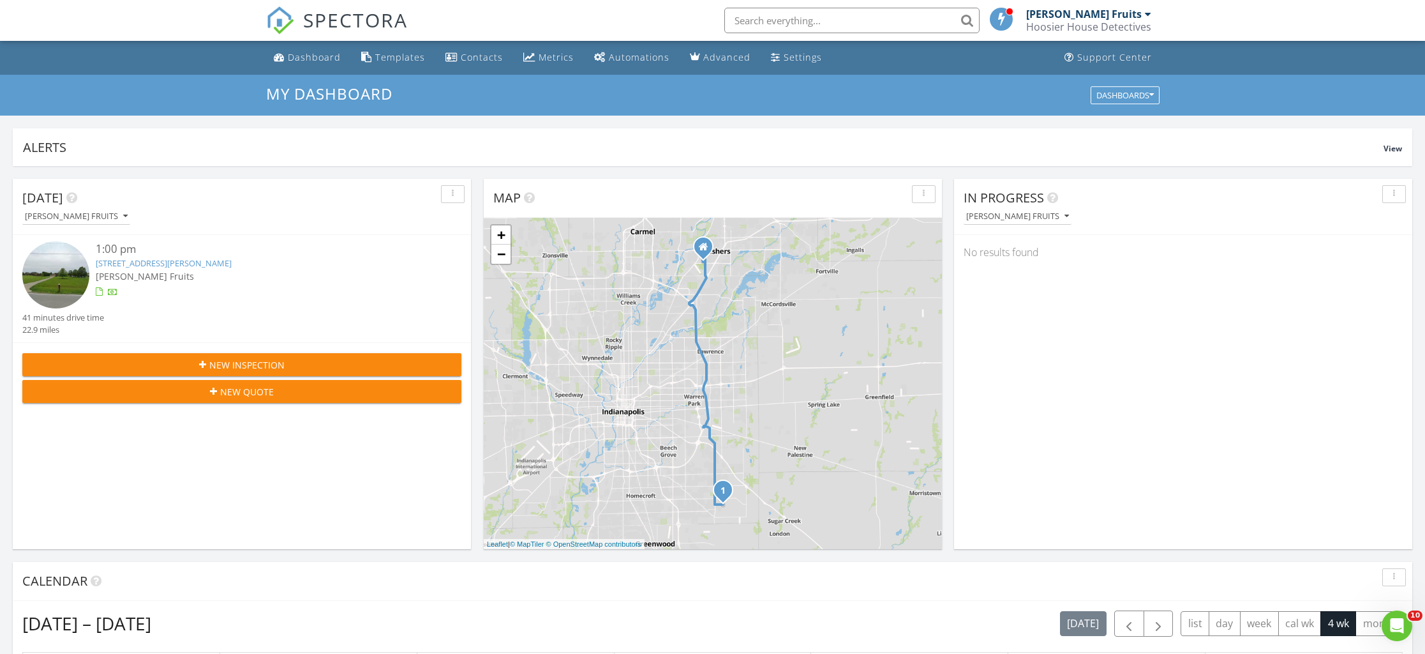
click at [243, 361] on span "New Inspection" at bounding box center [246, 364] width 75 height 13
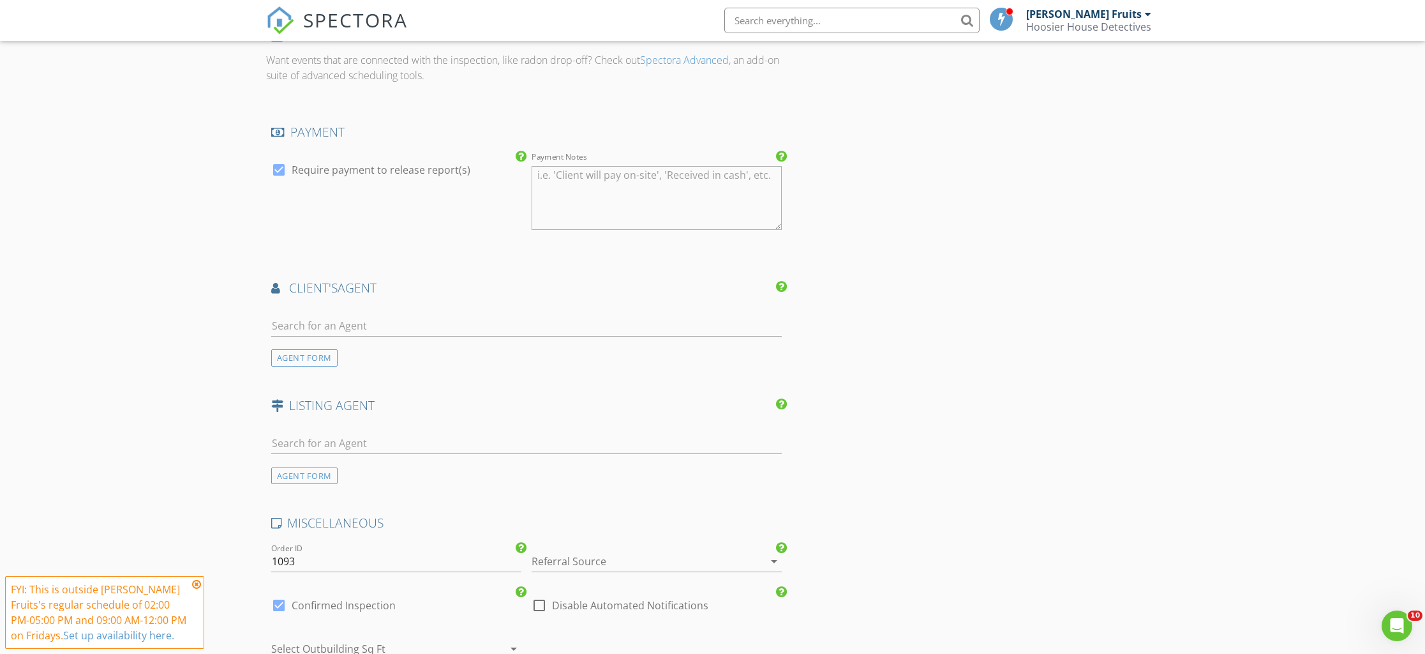
scroll to position [1056, 0]
click at [380, 323] on input "text" at bounding box center [526, 321] width 511 height 21
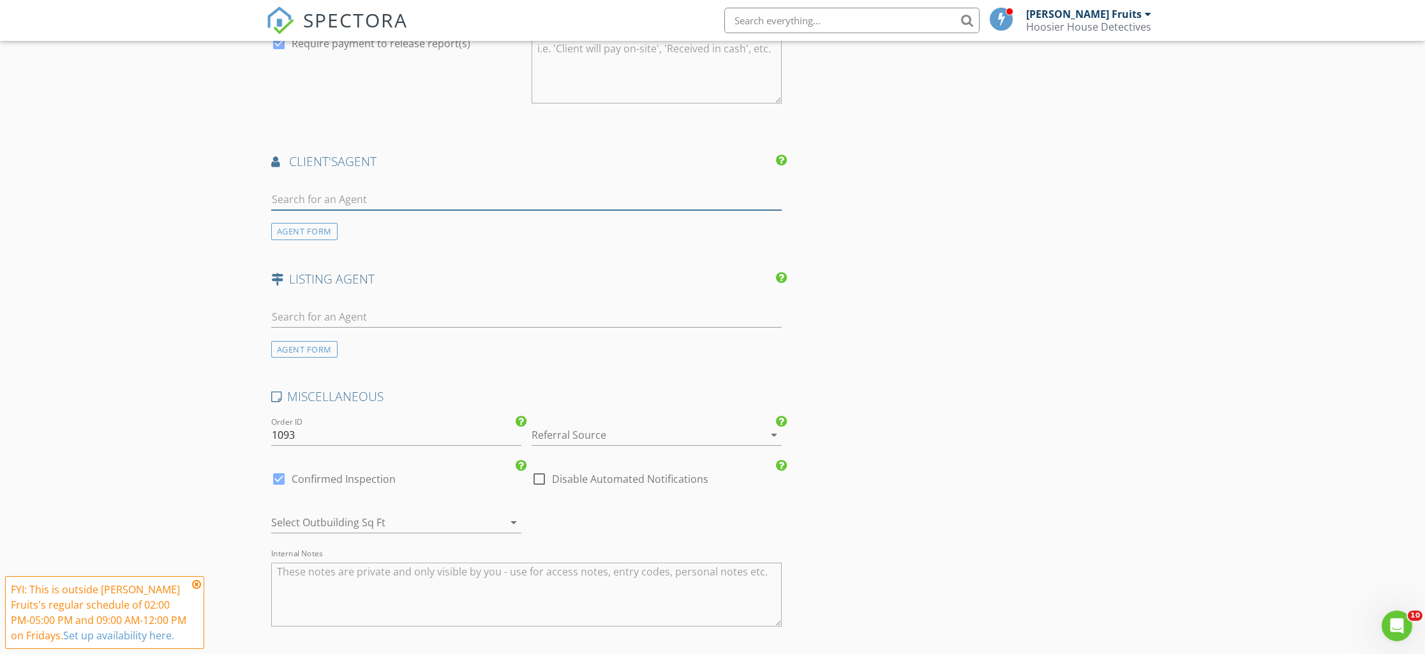
scroll to position [1174, 0]
click at [760, 440] on div at bounding box center [756, 438] width 15 height 15
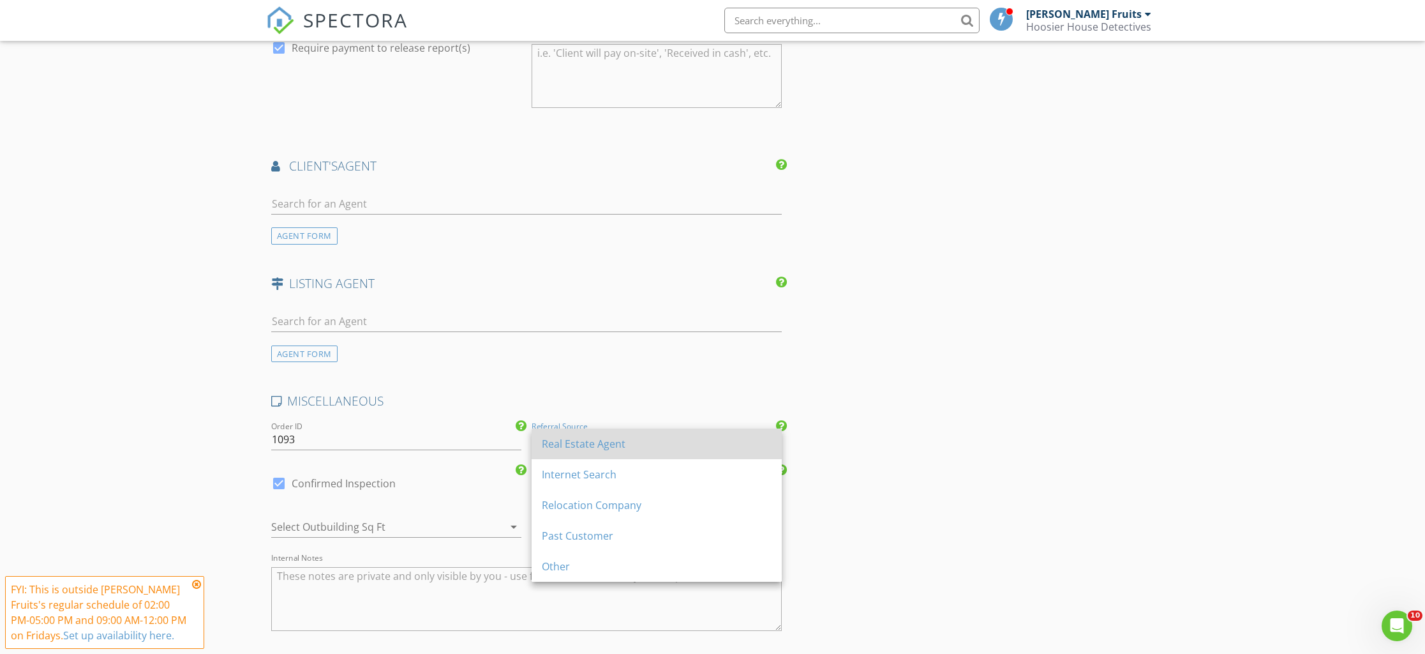
click at [610, 445] on div "Real Estate Agent" at bounding box center [657, 443] width 230 height 15
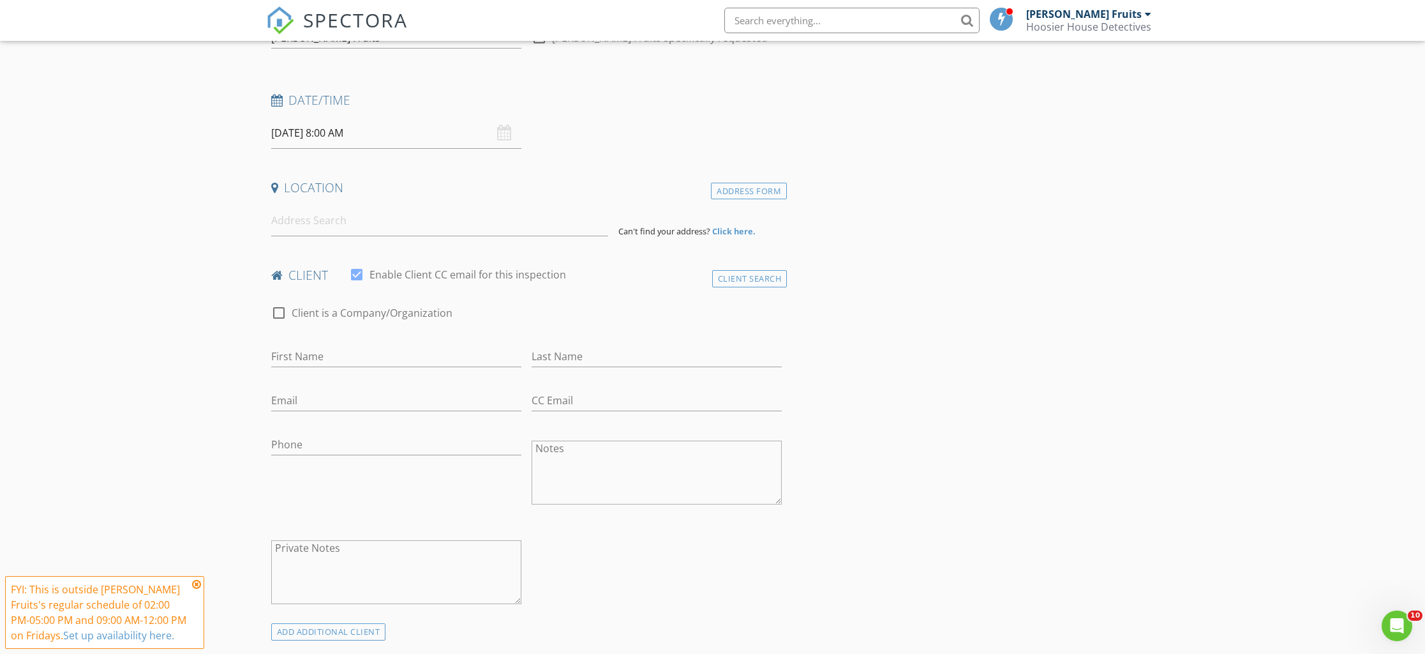
scroll to position [156, 0]
click at [373, 356] on input "First Name" at bounding box center [396, 357] width 250 height 21
type input "Dian"
type input "`"
type input "Hua"
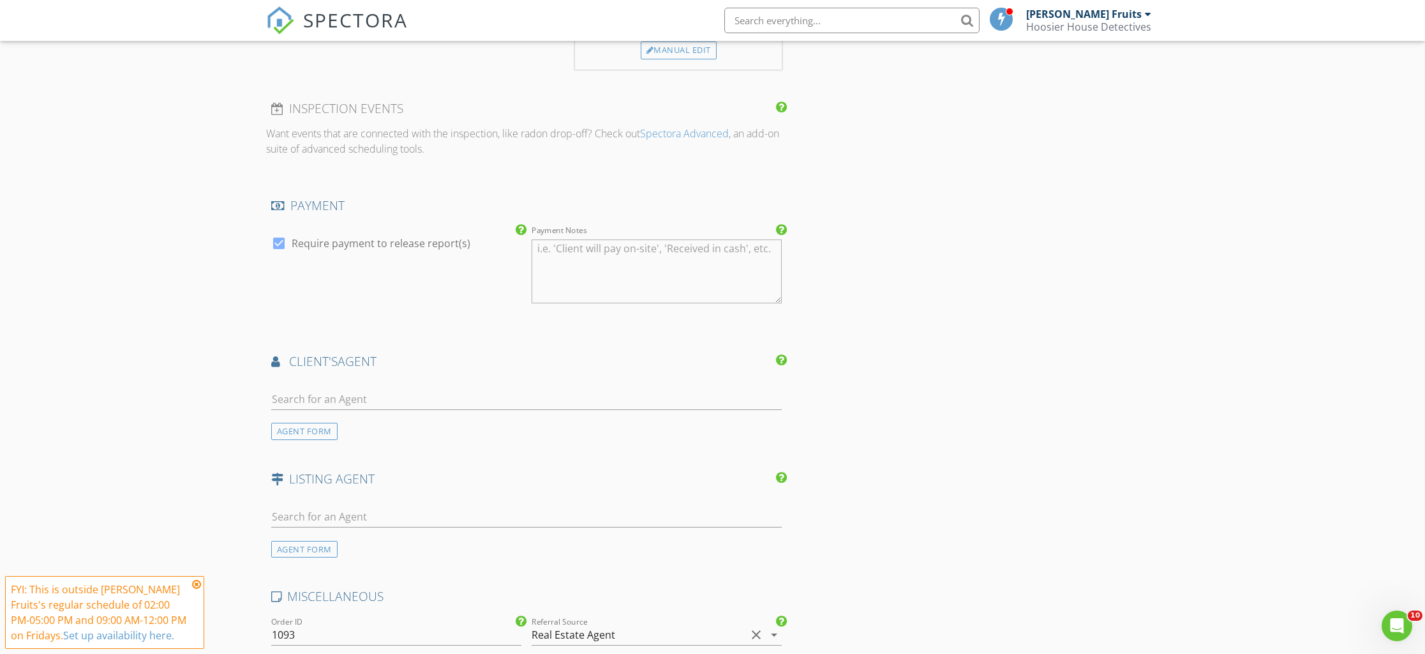
scroll to position [978, 0]
click at [310, 406] on input "text" at bounding box center [526, 400] width 511 height 21
type input "na"
click at [331, 504] on div "High Garden Real Estate" at bounding box center [352, 508] width 89 height 10
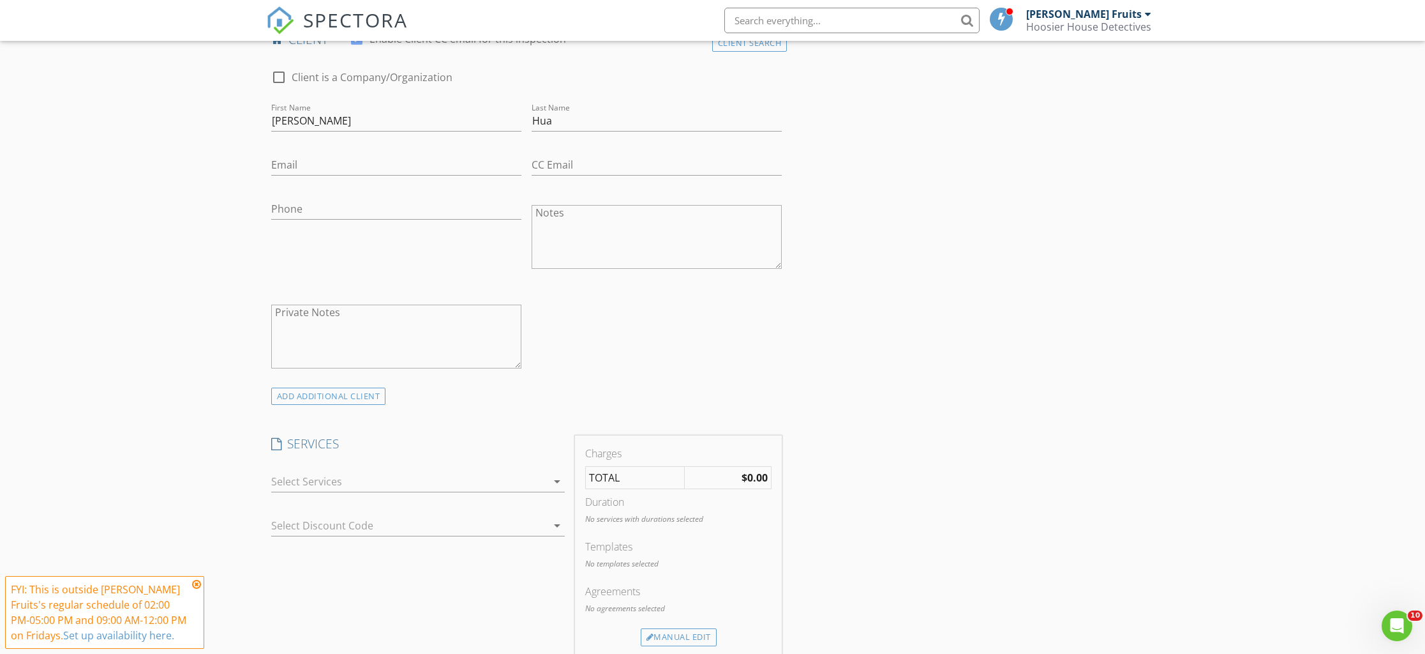
scroll to position [384, 0]
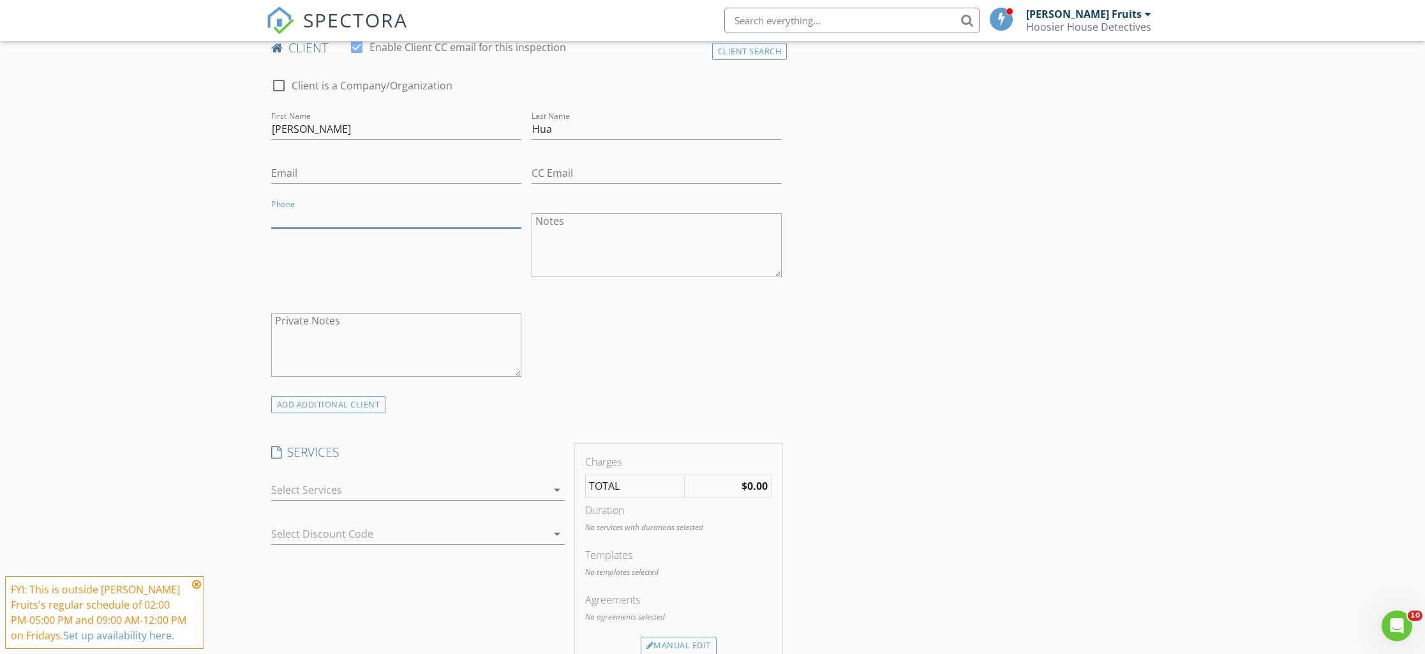
click at [340, 212] on input "Phone" at bounding box center [396, 217] width 250 height 21
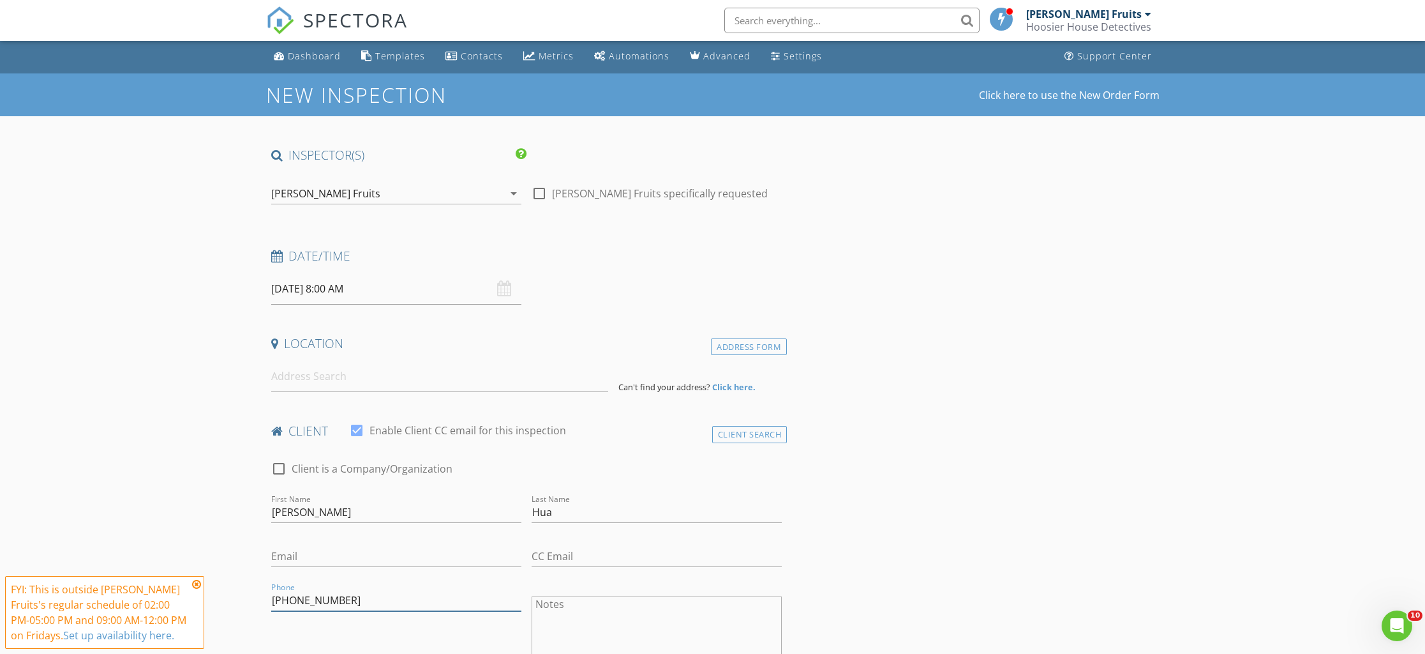
scroll to position [0, 0]
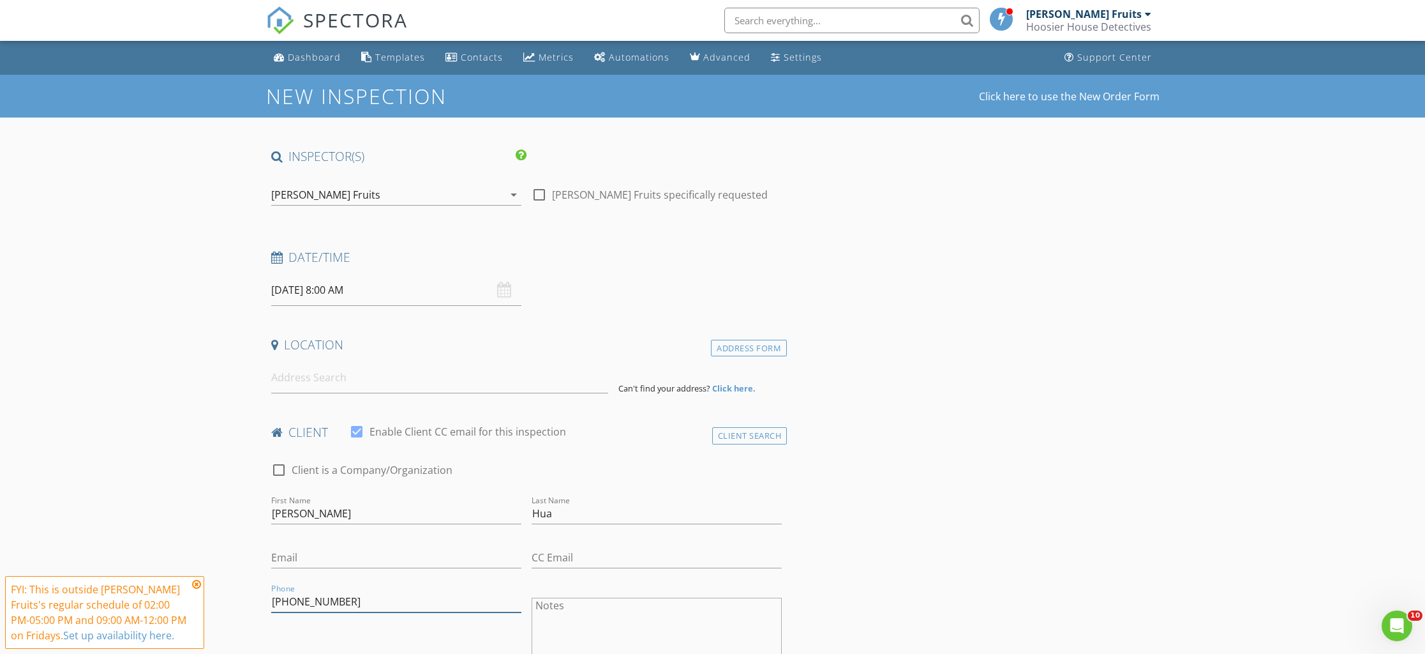
type input "917-233-3445"
click at [319, 289] on input "08/29/2025 8:00 AM" at bounding box center [396, 289] width 250 height 31
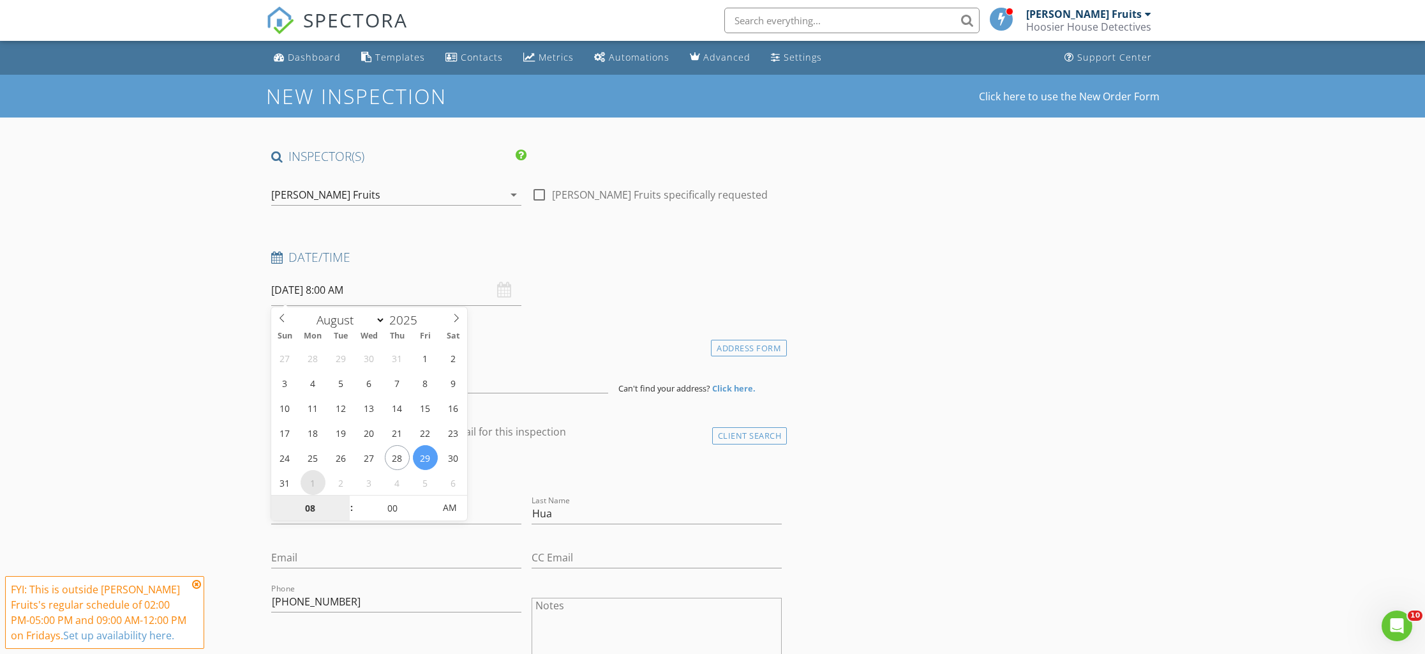
select select "8"
type input "09/01/2025 8:00 AM"
type input "09"
type input "09/01/2025 9:00 AM"
click at [347, 497] on span at bounding box center [345, 501] width 9 height 13
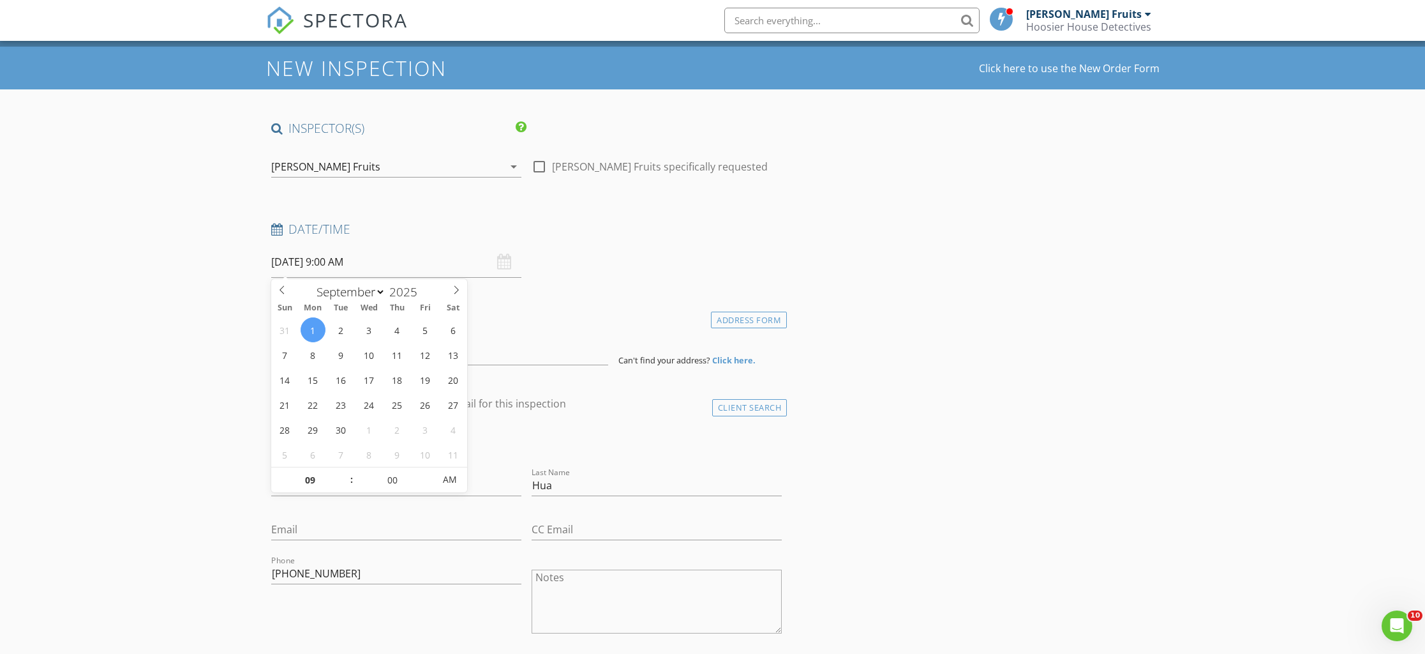
scroll to position [29, 0]
click at [541, 164] on div at bounding box center [540, 166] width 22 height 22
checkbox input "true"
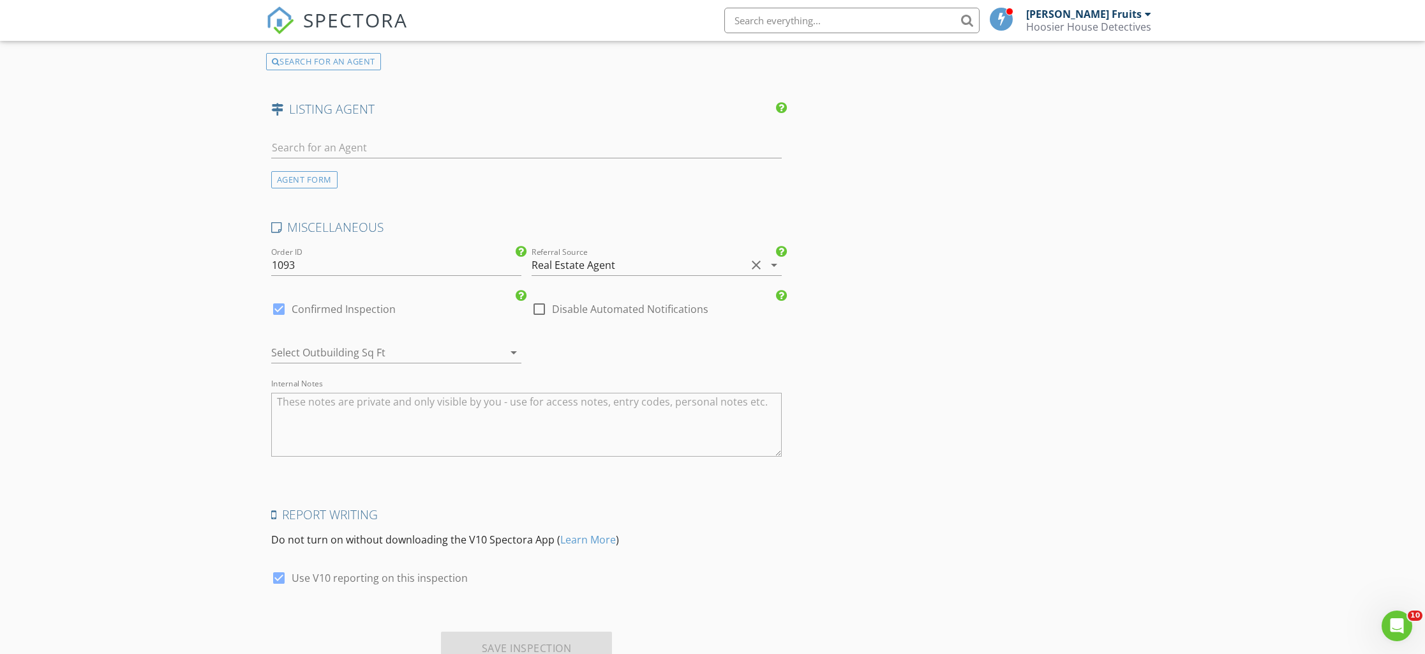
scroll to position [1691, 0]
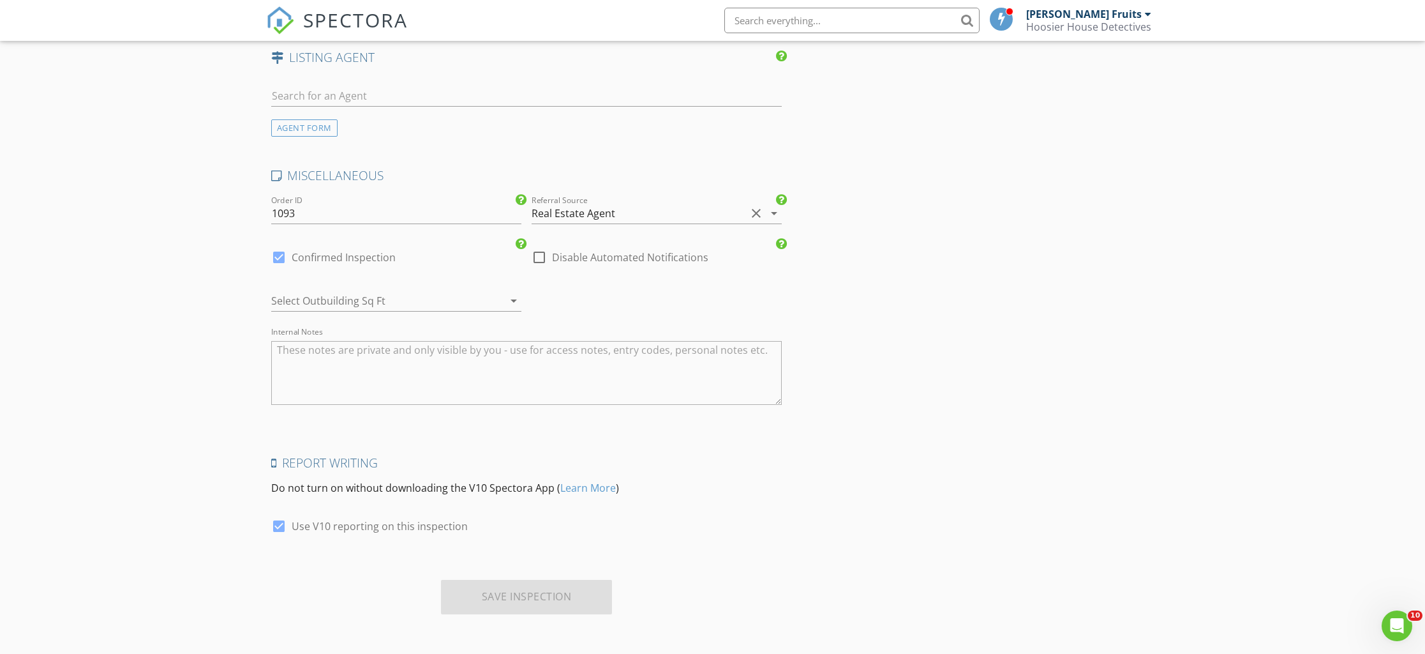
click at [661, 220] on div "Real Estate Agent" at bounding box center [639, 213] width 214 height 20
click at [661, 220] on div "Real Estate Agent" at bounding box center [657, 217] width 230 height 15
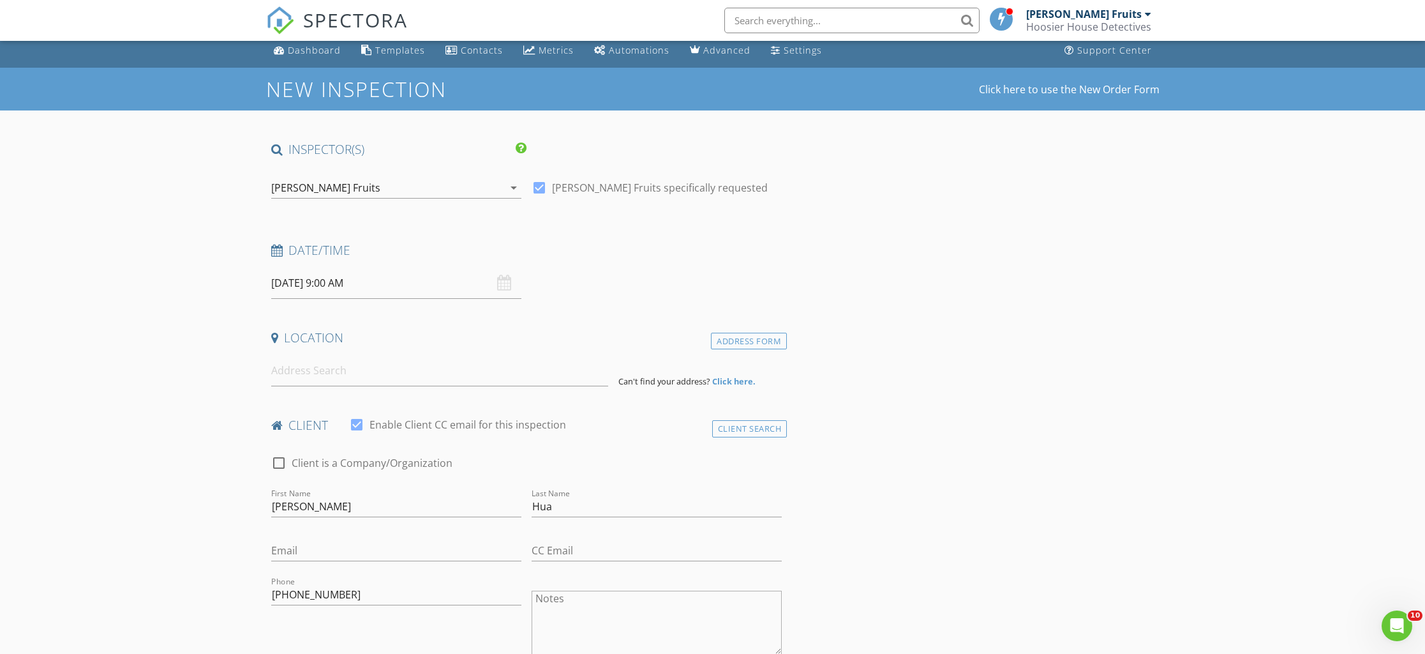
scroll to position [0, 0]
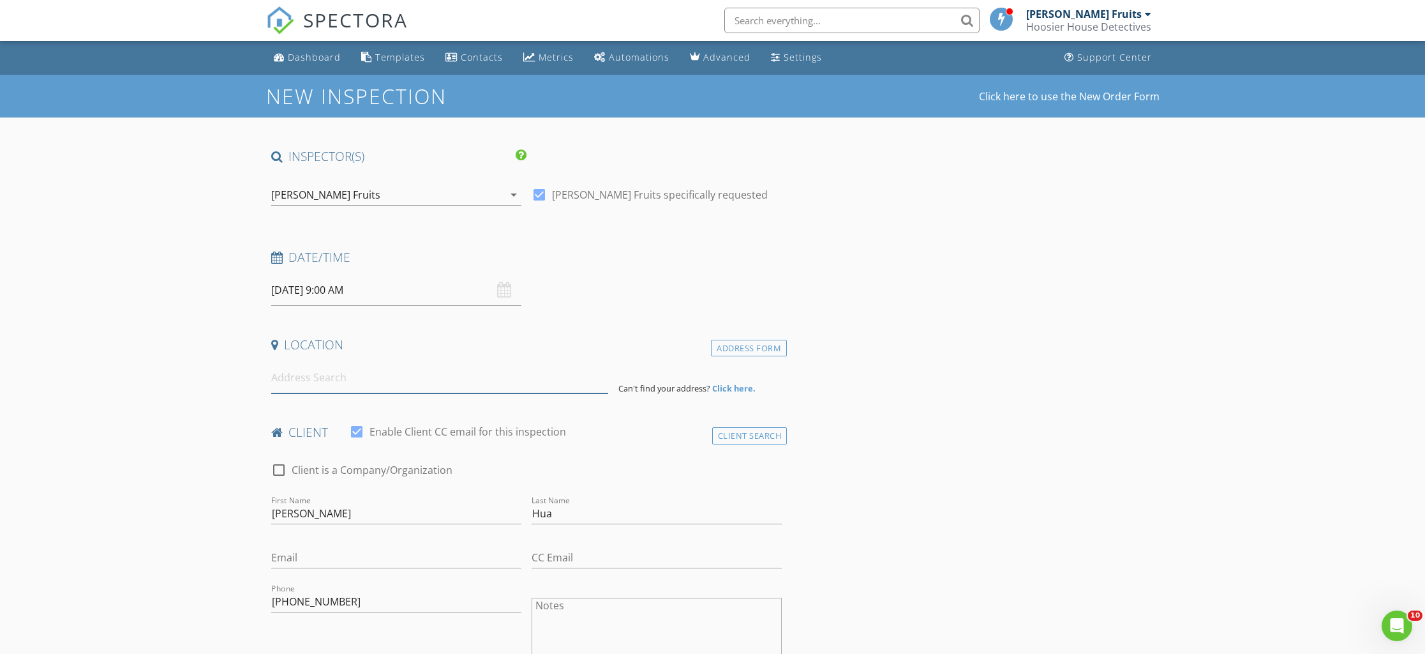
click at [377, 387] on input at bounding box center [439, 377] width 337 height 31
type input "11508 Ivy Lane Unit 2 Fishers, IN 46037"
drag, startPoint x: 268, startPoint y: 375, endPoint x: 398, endPoint y: 377, distance: 129.6
click at [360, 377] on div "11508 Ivy Lane Unit 2 Fishers, IN 46037" at bounding box center [439, 377] width 347 height 31
drag, startPoint x: 409, startPoint y: 376, endPoint x: 271, endPoint y: 376, distance: 137.2
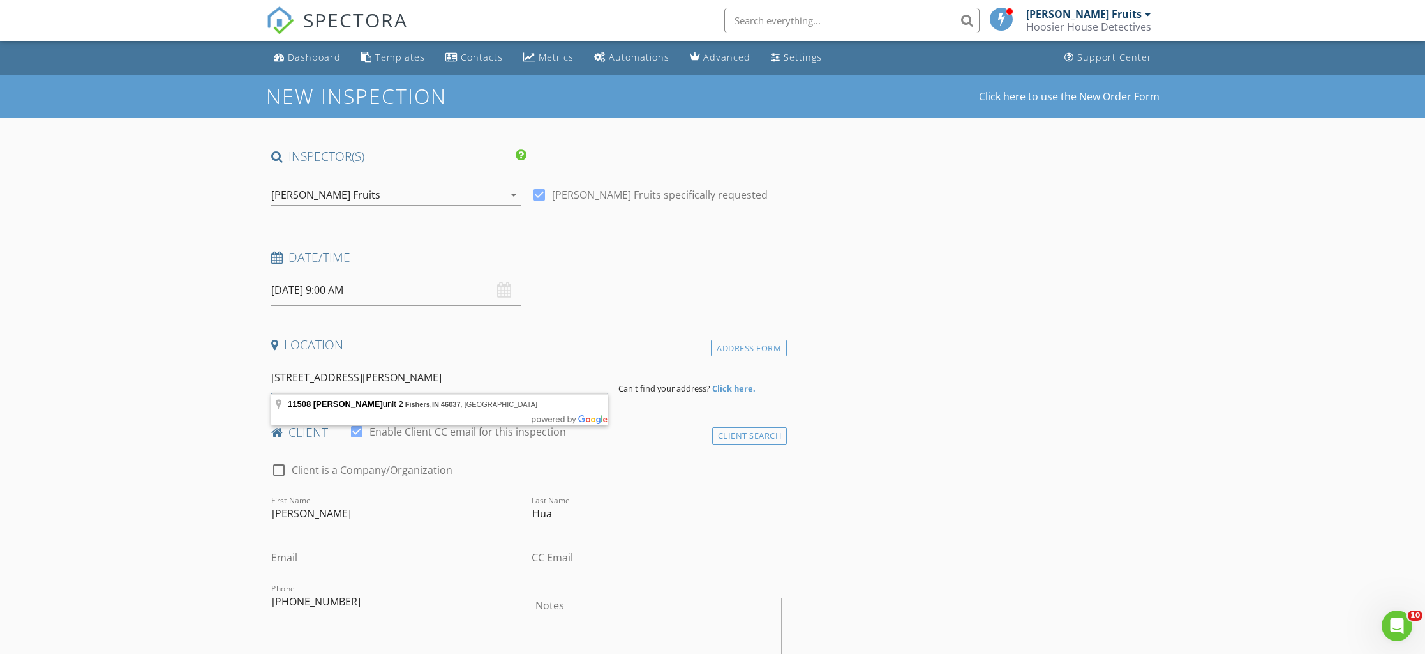
click at [271, 376] on input "11508 Ivy Lane Unit 2 Fishers, IN 46037" at bounding box center [439, 377] width 337 height 31
click at [409, 460] on div "check_box_outline_blank Client is a Company/Organization" at bounding box center [526, 476] width 511 height 33
click at [737, 350] on div "Address Form" at bounding box center [749, 348] width 76 height 17
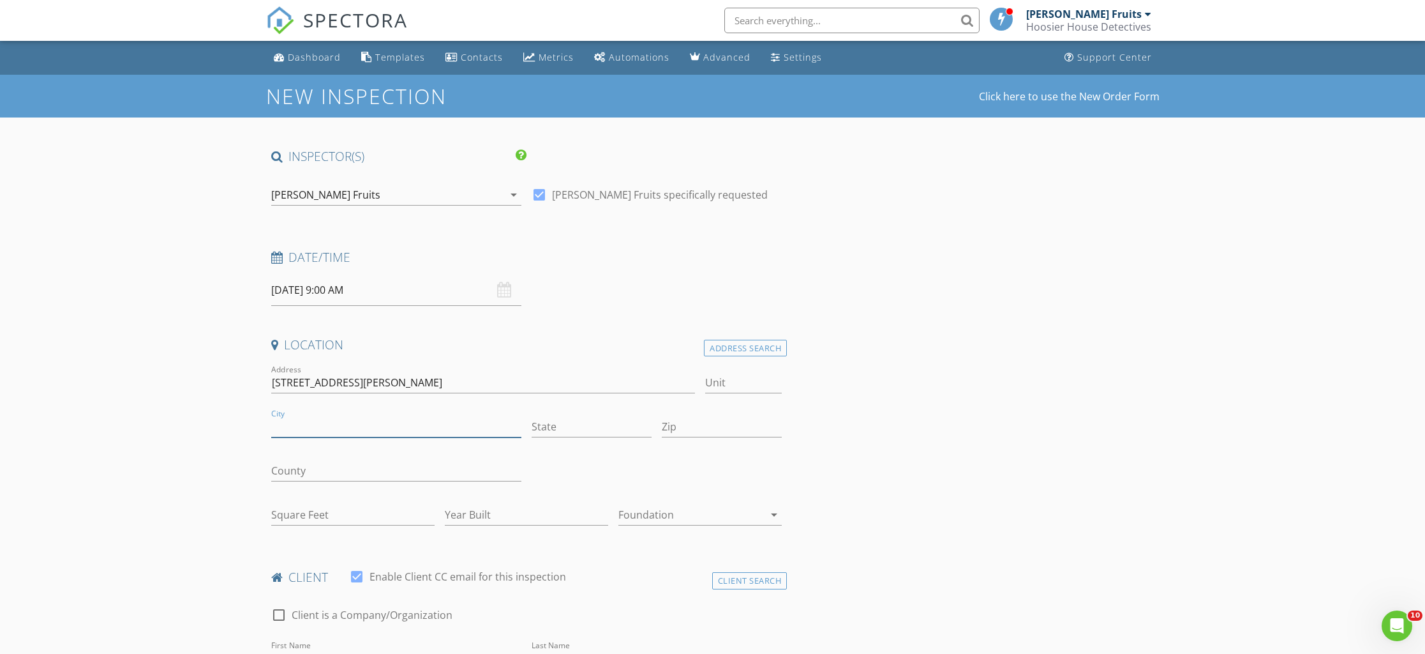
click at [314, 424] on input "City" at bounding box center [396, 426] width 250 height 21
type input "Fishers"
click at [566, 430] on input "State" at bounding box center [592, 426] width 120 height 21
type input "IN"
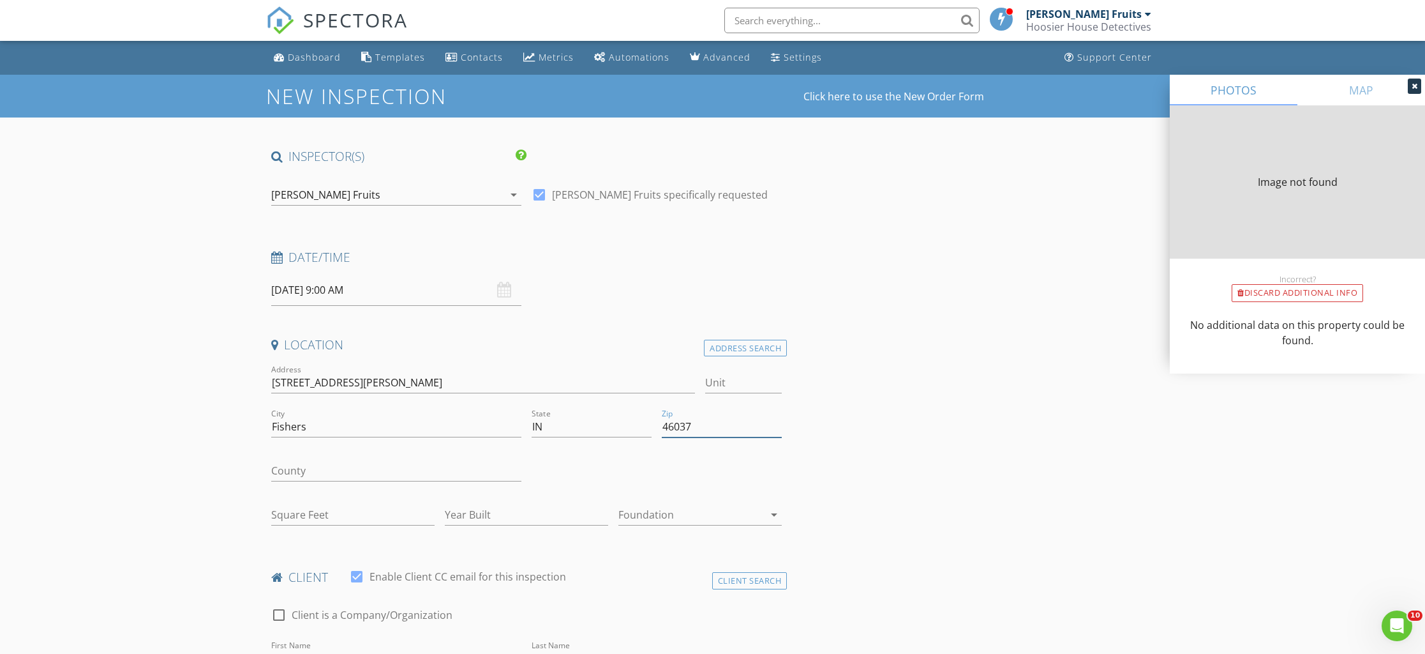
type input "46037"
click at [481, 382] on input "11508 Ivy Lane Unit 2 Fishers, IN 46037" at bounding box center [483, 382] width 424 height 21
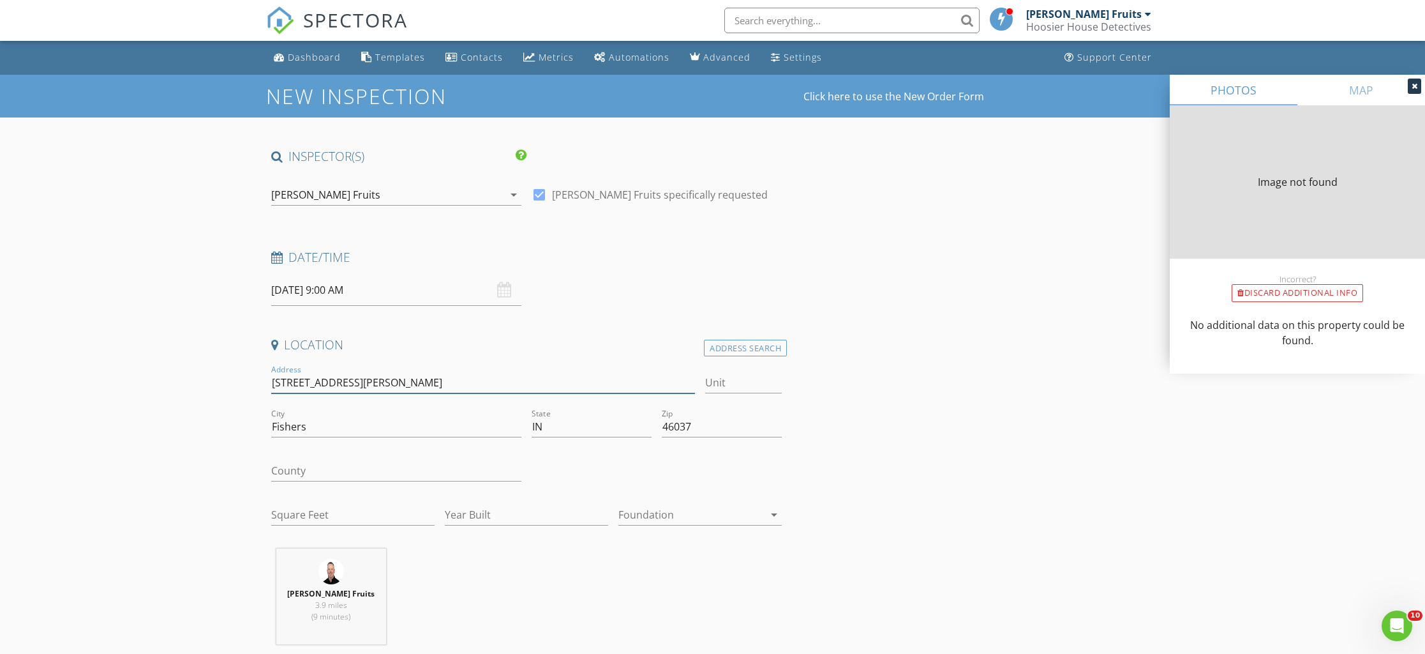
type input "0"
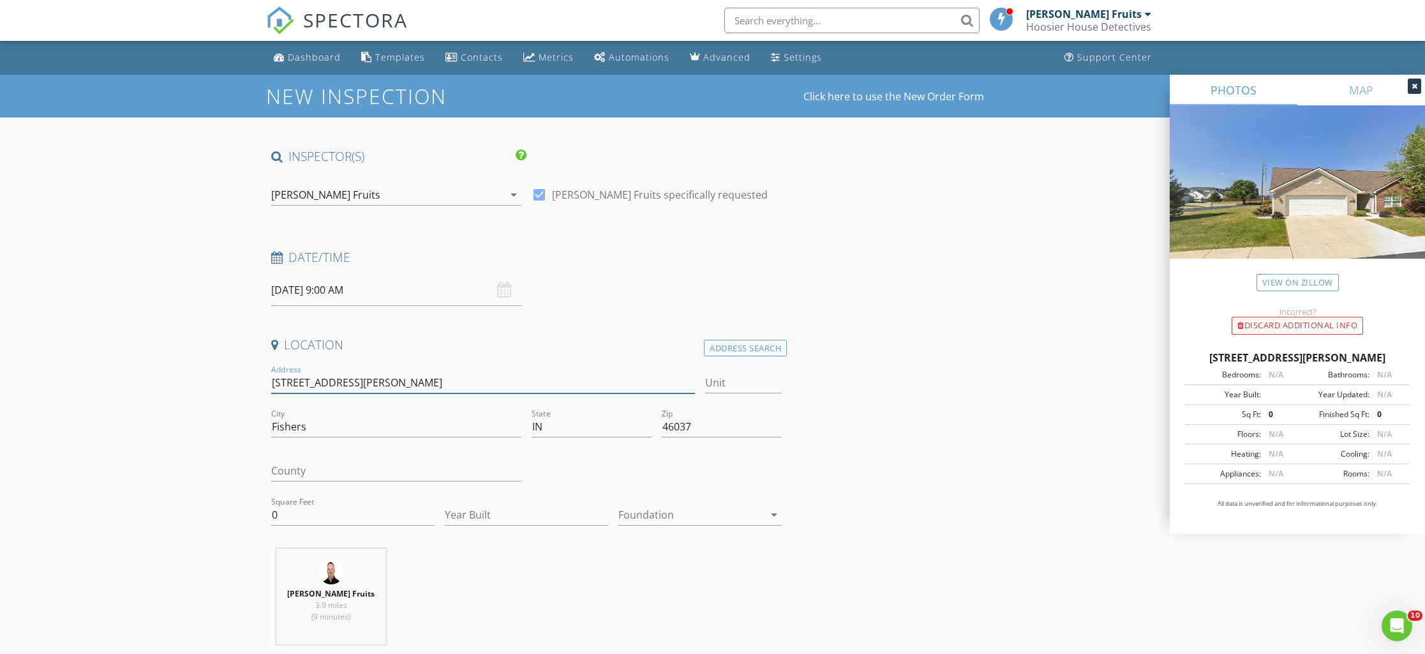
type input "11508 Ivy Lane Unit 2"
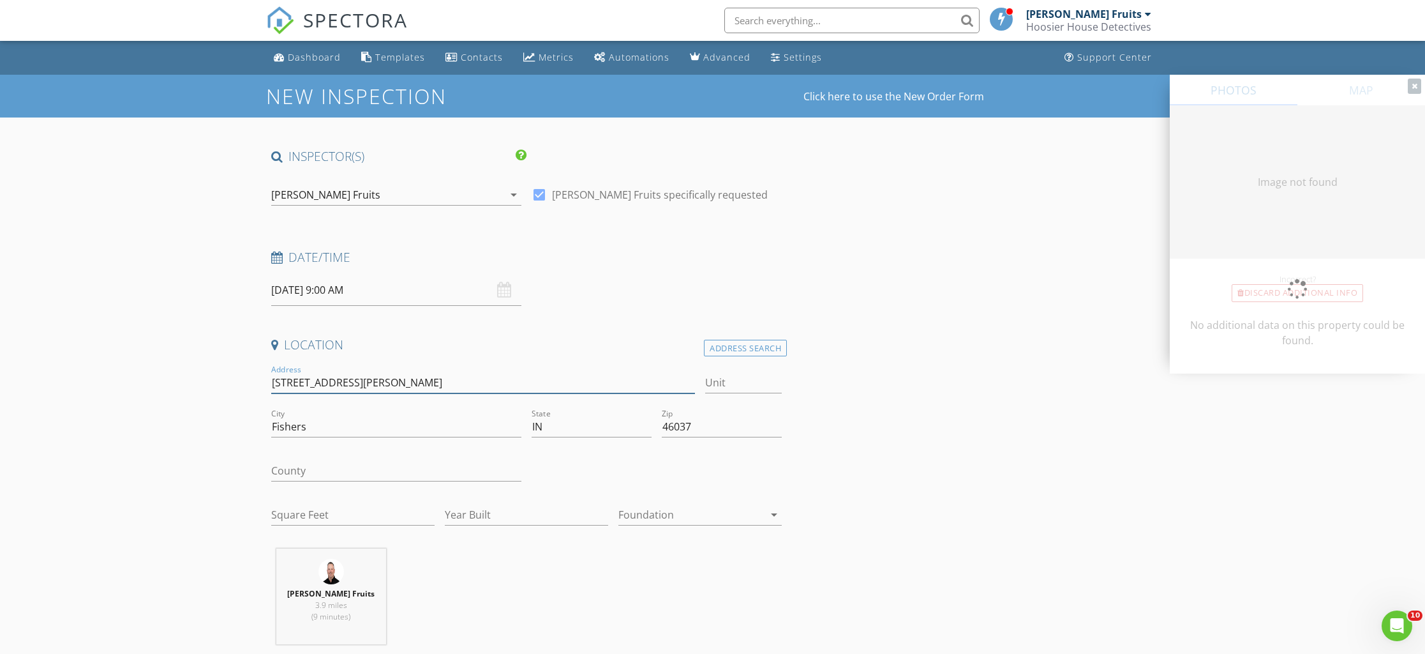
type input "0"
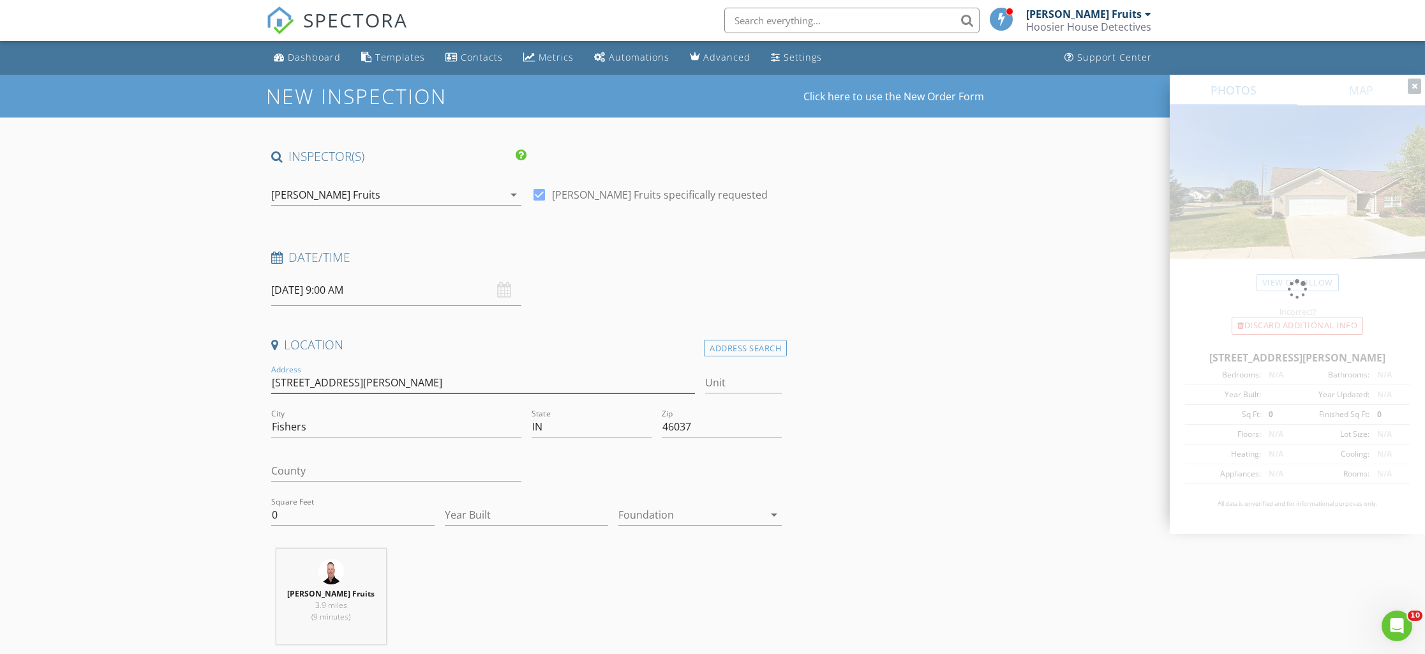
type input "11508 Ivy Lane Unit 2"
click at [401, 467] on input "County" at bounding box center [396, 470] width 250 height 21
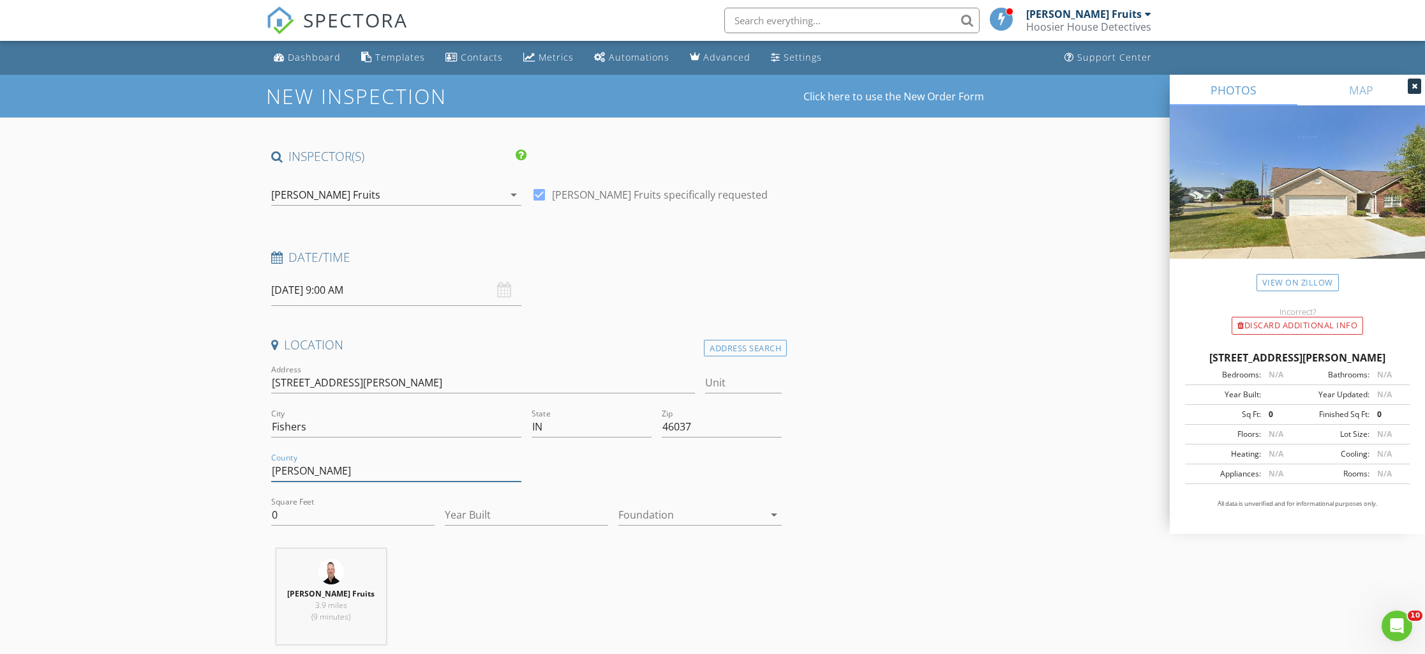
type input "Hamilton"
type input "1752"
click at [518, 511] on input "Year Built" at bounding box center [526, 514] width 163 height 21
type input "2013"
click at [737, 516] on div at bounding box center [692, 514] width 146 height 20
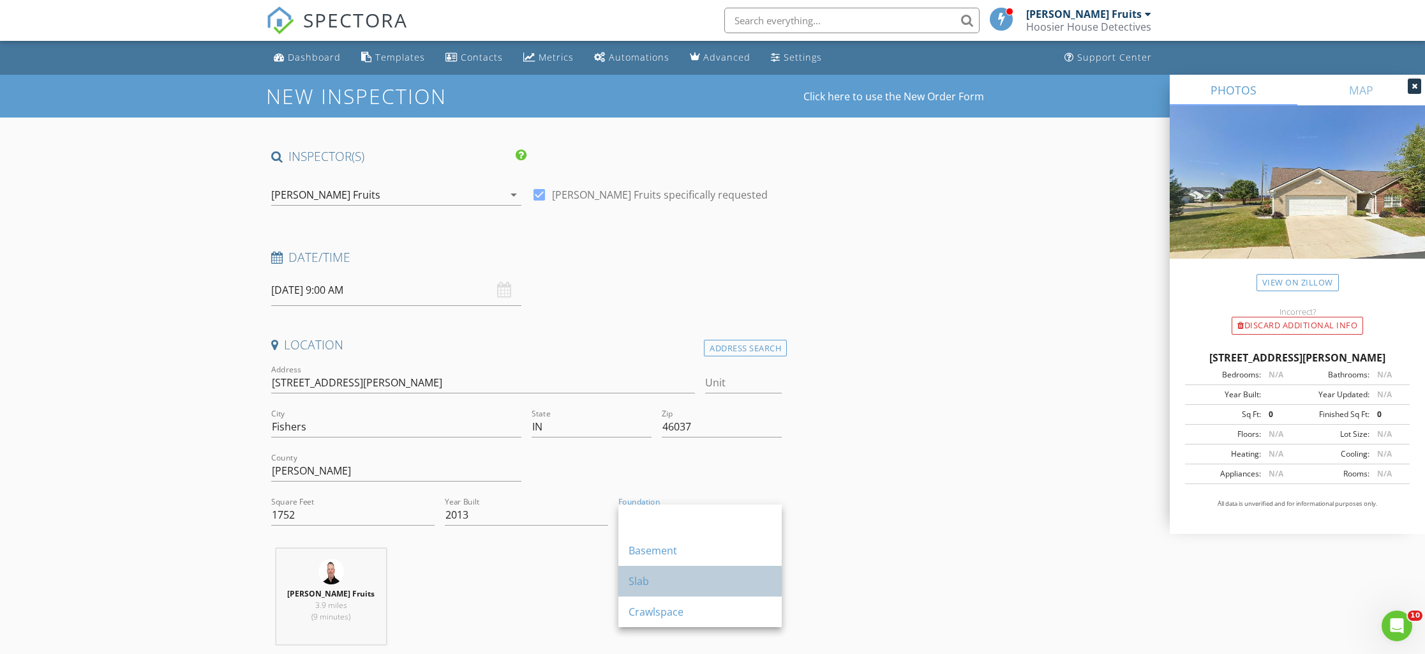
click at [647, 576] on div "Slab" at bounding box center [700, 580] width 143 height 15
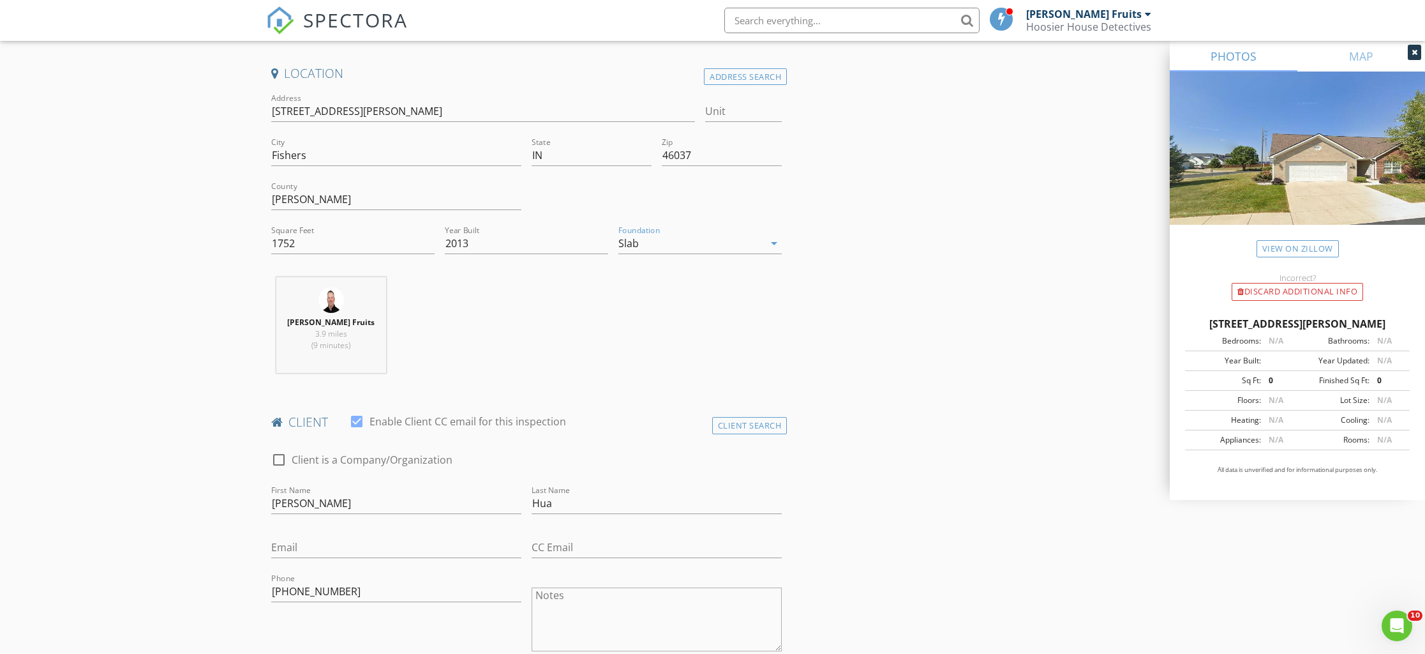
scroll to position [272, 0]
drag, startPoint x: 300, startPoint y: 503, endPoint x: 231, endPoint y: 499, distance: 69.1
type input "May"
click at [318, 549] on input "Email" at bounding box center [396, 546] width 250 height 21
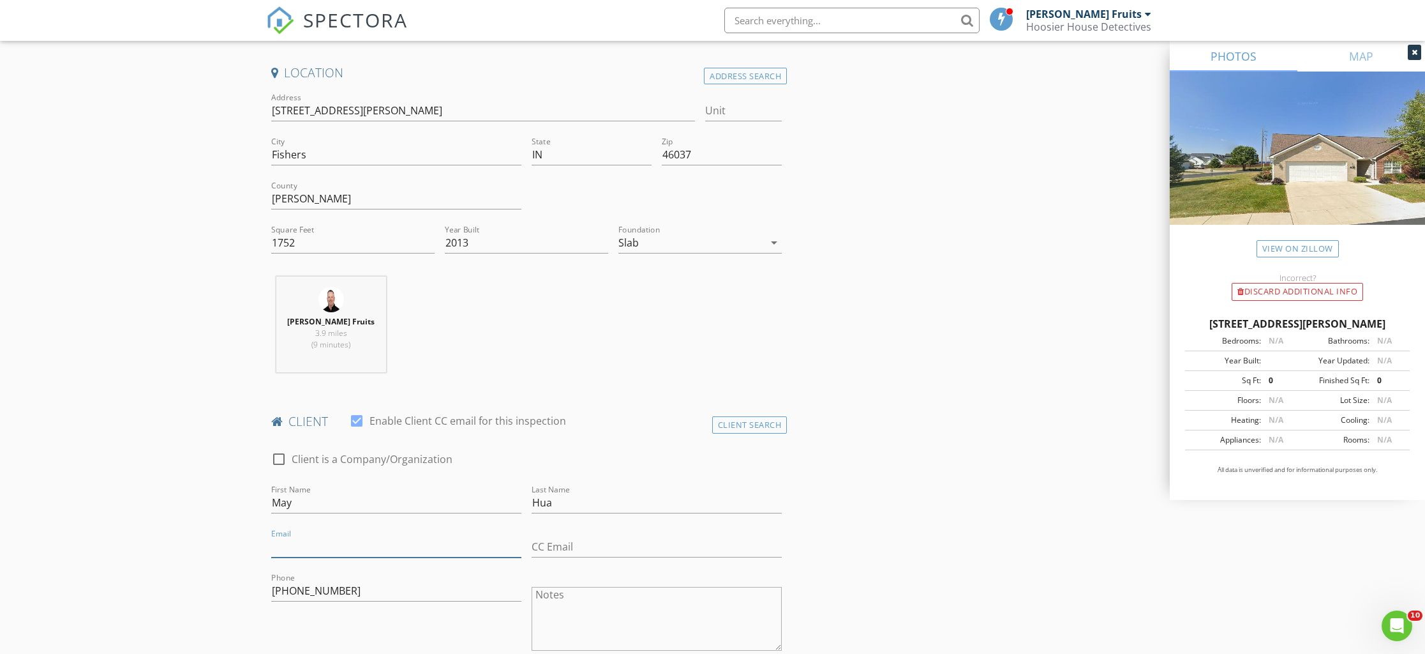
click at [318, 549] on input "Email" at bounding box center [396, 546] width 250 height 21
paste input "fannyhua520@gmail.com"
type input "fannyhua520@gmail.com"
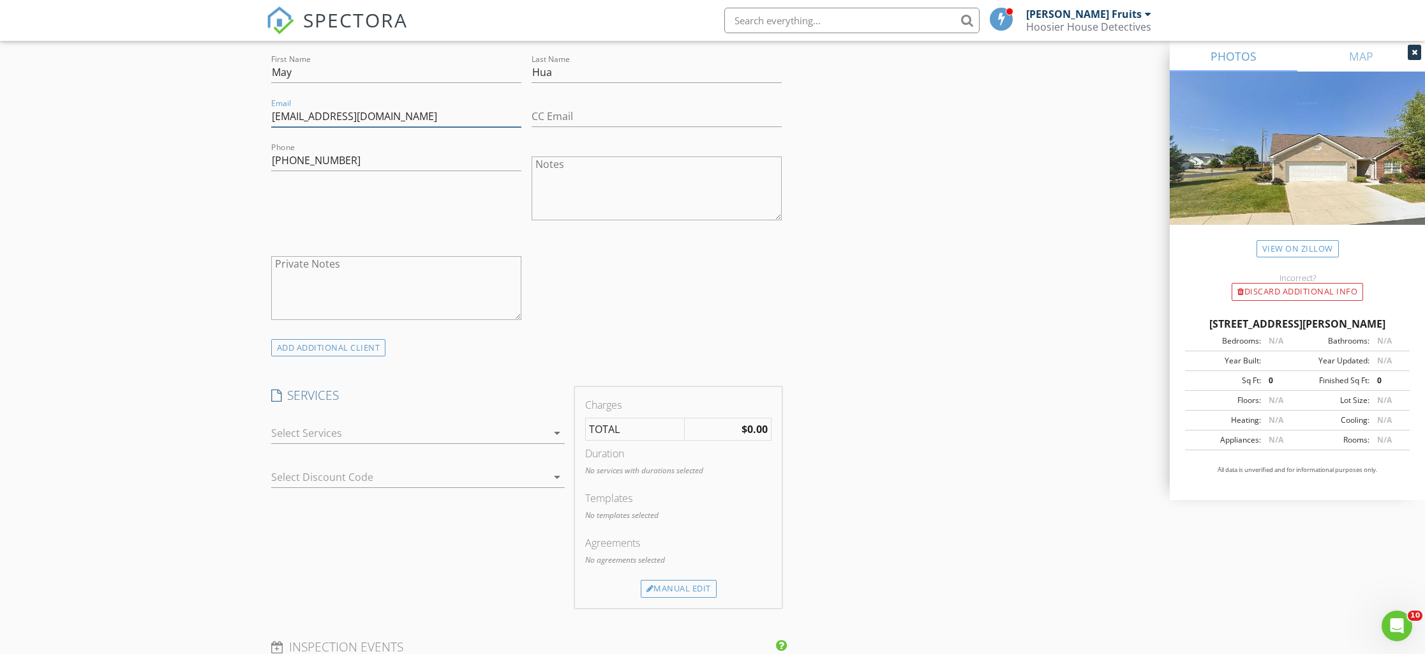
scroll to position [710, 0]
click at [539, 419] on div at bounding box center [409, 425] width 276 height 20
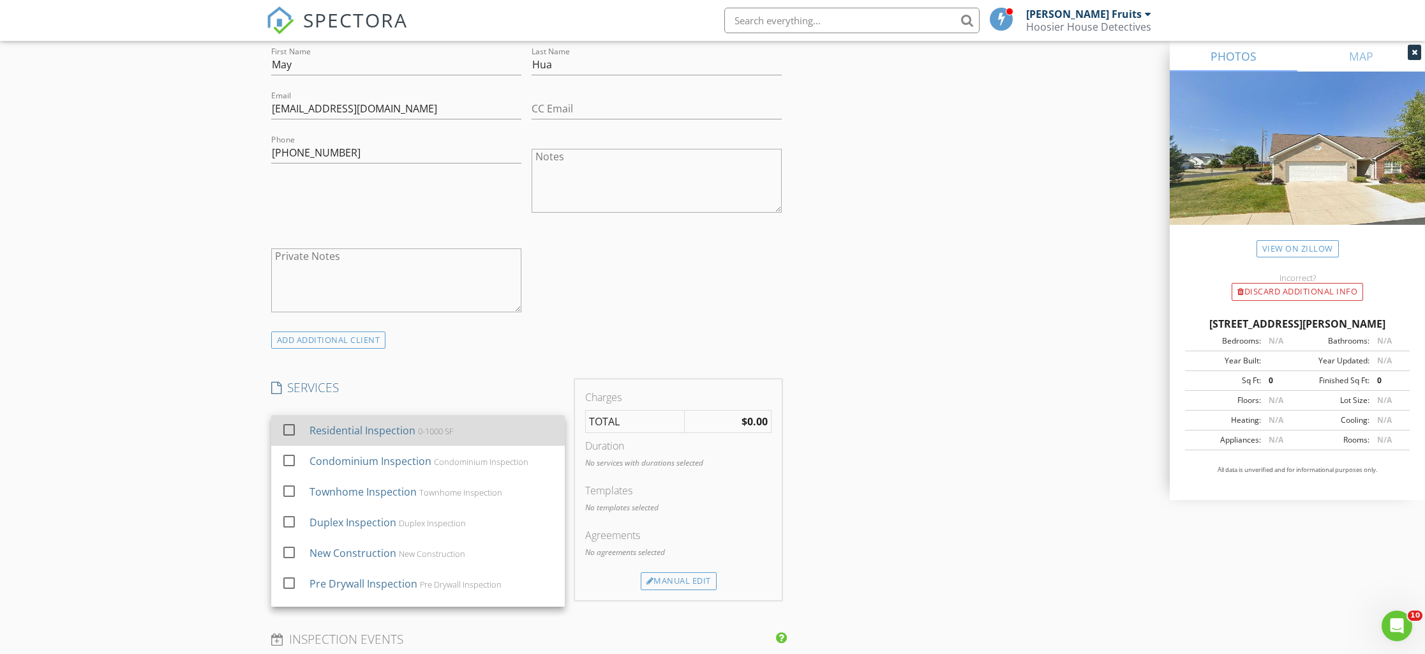
click at [366, 433] on div "Residential Inspection" at bounding box center [362, 430] width 106 height 15
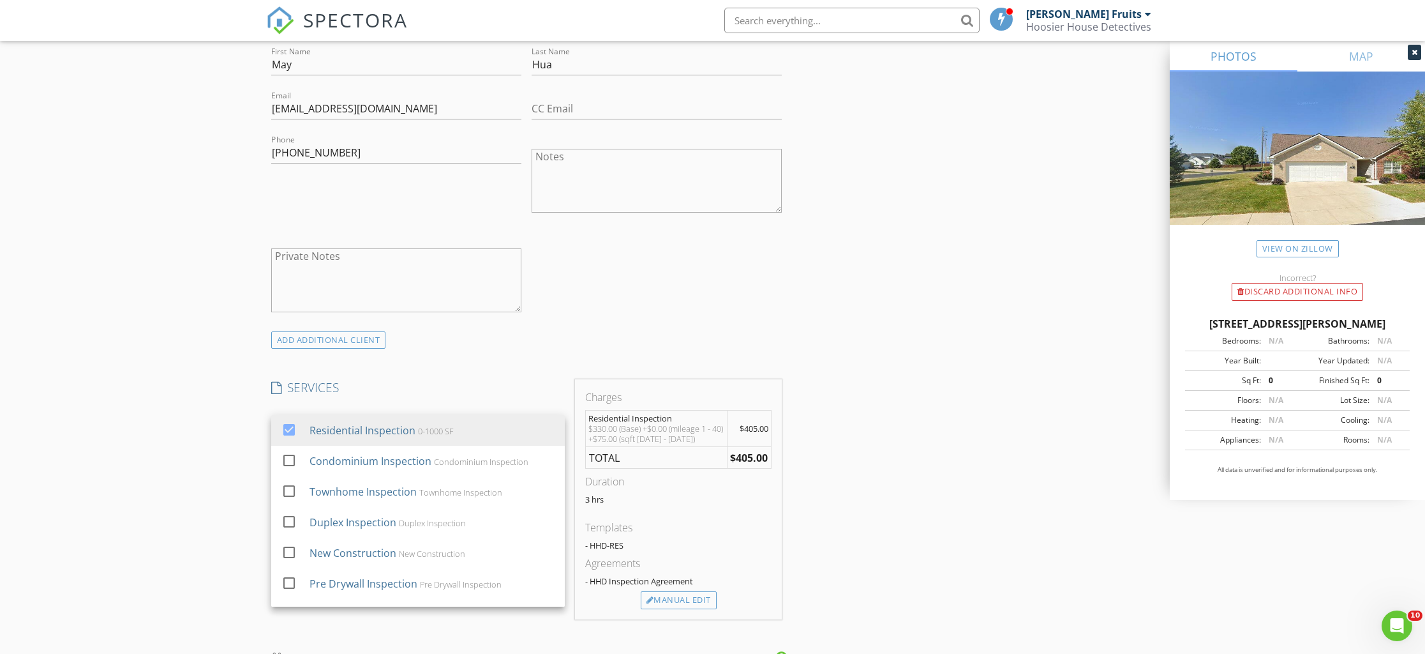
click at [911, 386] on div "INSPECTOR(S) check_box Chris Fruits PRIMARY Chris Fruits arrow_drop_down check_…" at bounding box center [713, 661] width 894 height 2447
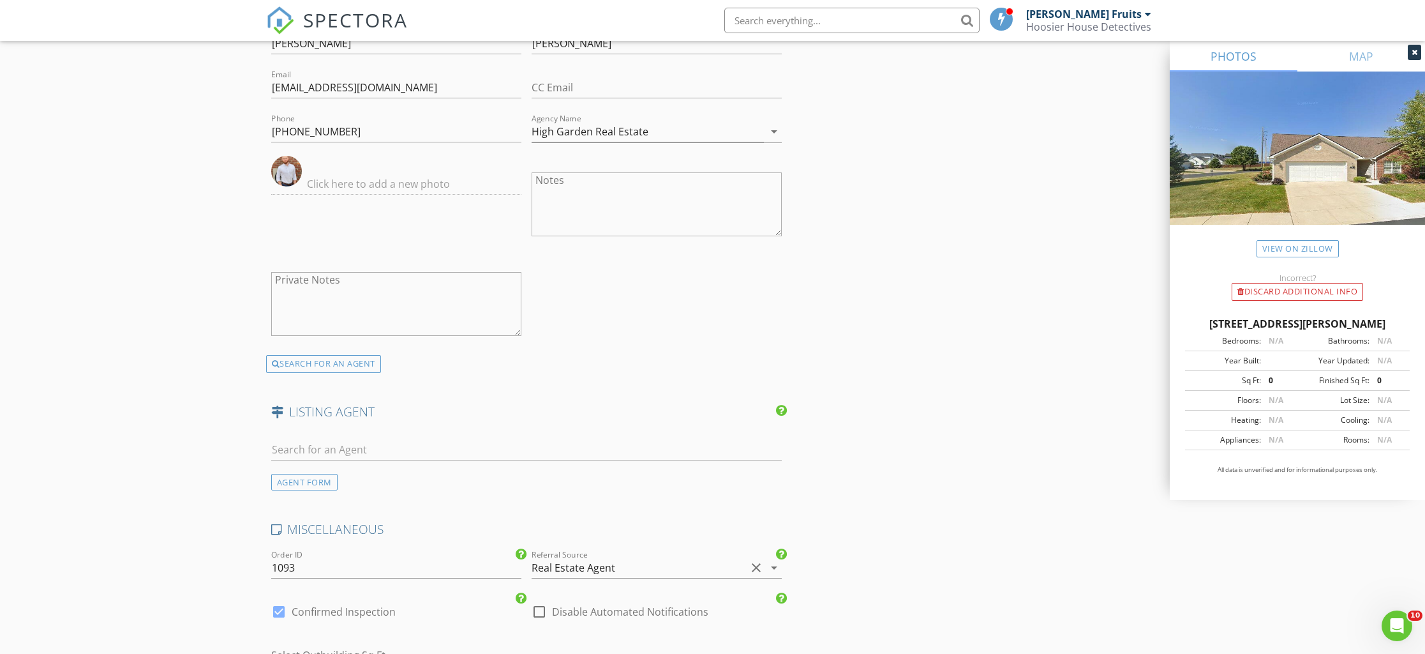
scroll to position [1631, 0]
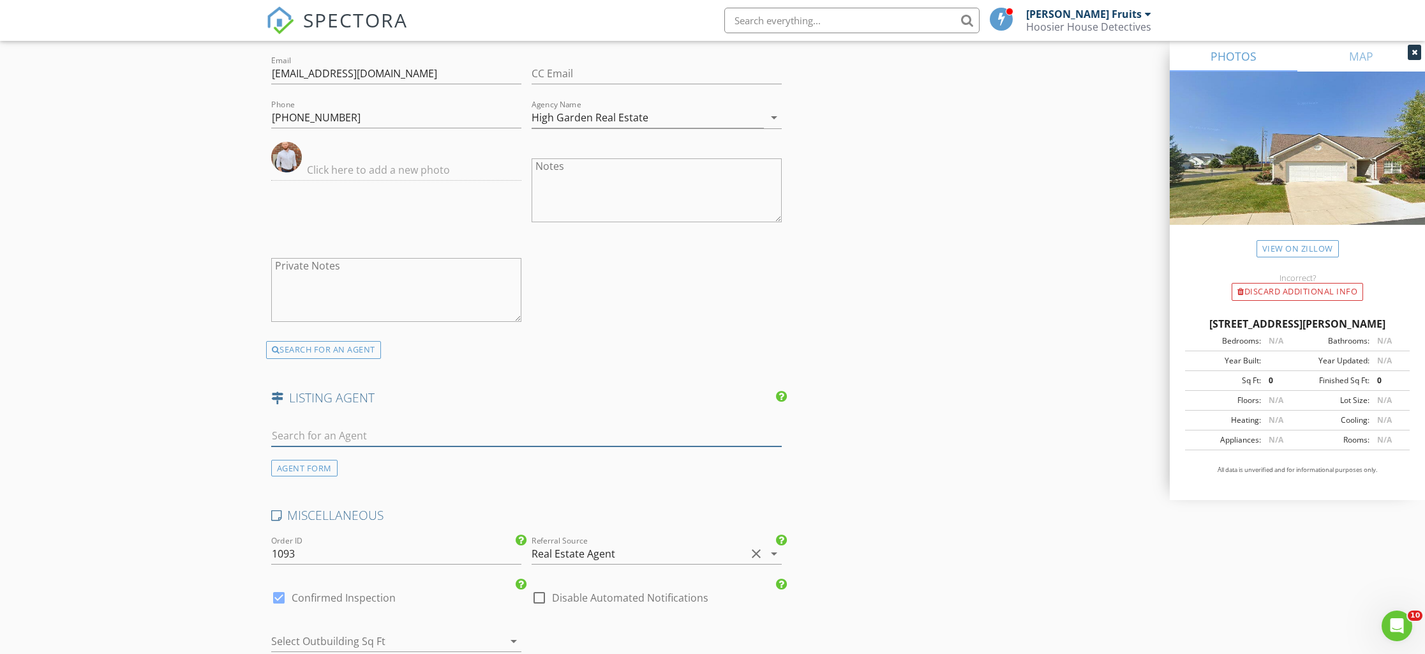
click at [358, 435] on input "text" at bounding box center [526, 435] width 511 height 21
paste input "Joshua Carpenter"
type input "Joshua Carpenter"
click at [356, 460] on div "Josh Carpenter" at bounding box center [347, 463] width 79 height 15
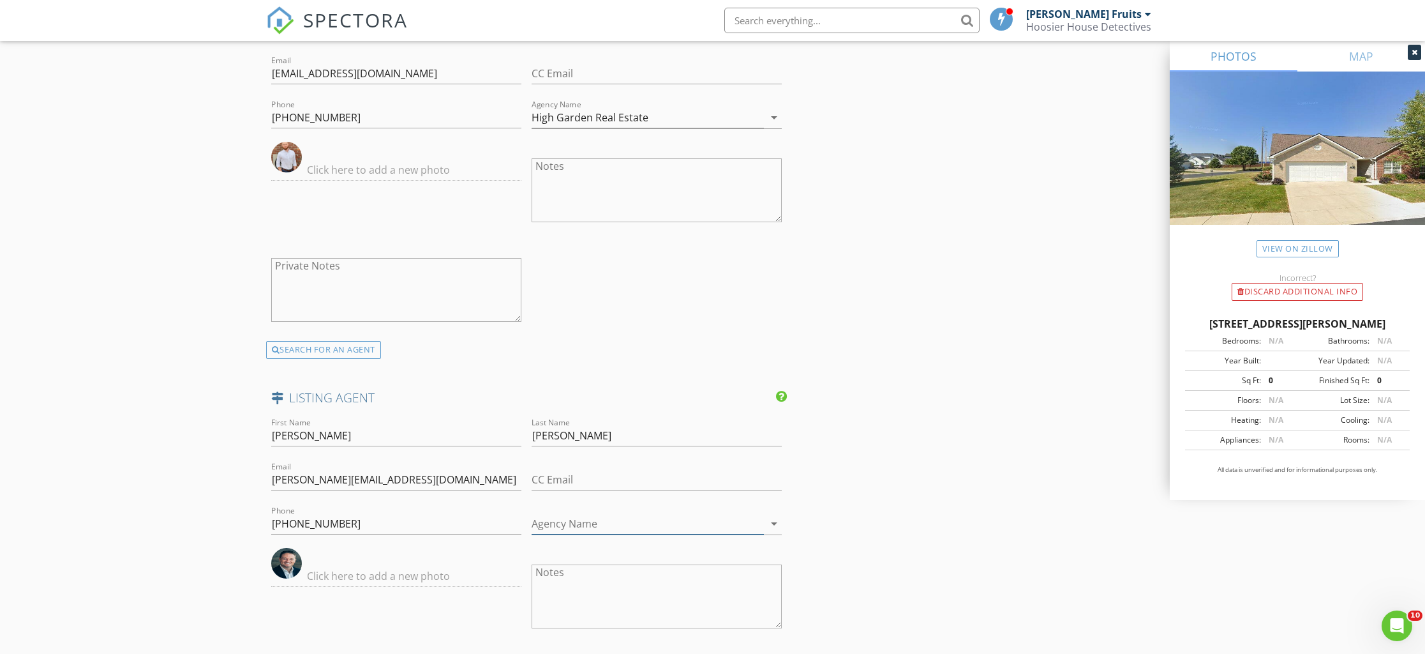
click at [610, 517] on input "Agency Name" at bounding box center [648, 523] width 232 height 21
click at [626, 546] on div "True blood Real Estate" at bounding box center [657, 550] width 230 height 15
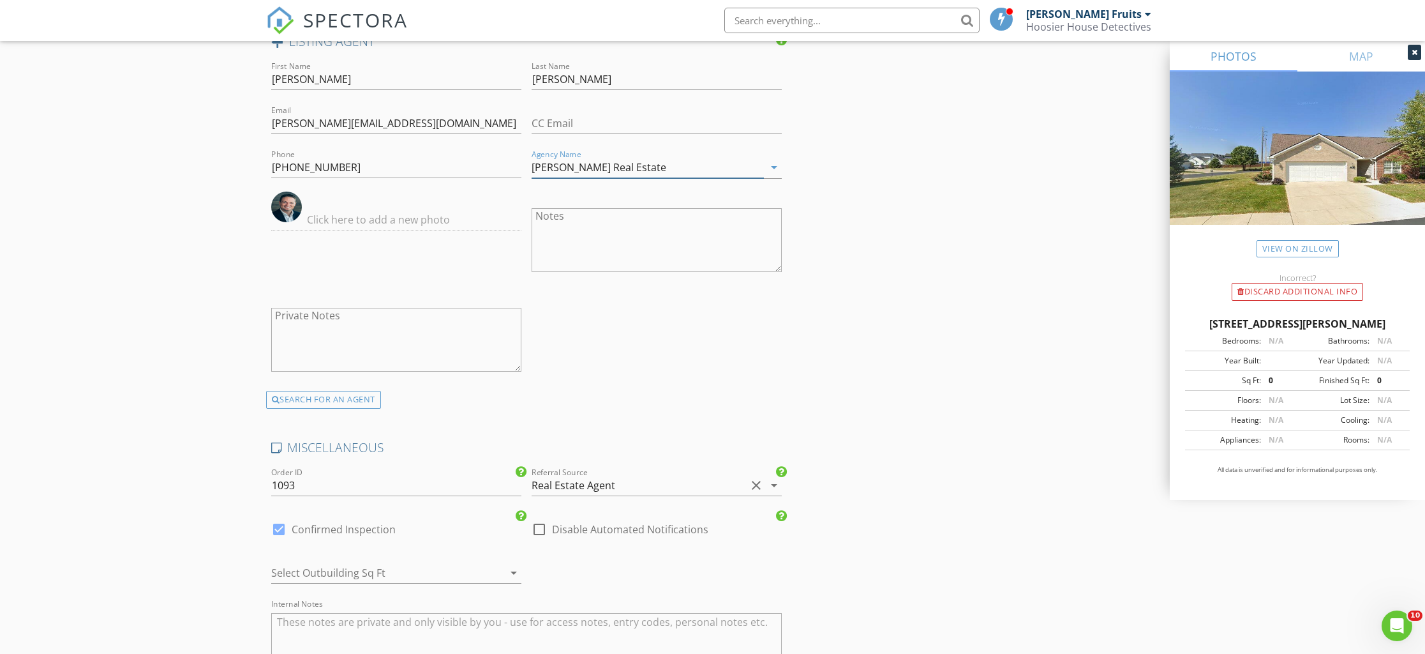
scroll to position [1990, 0]
click at [750, 485] on icon "clear" at bounding box center [756, 483] width 15 height 15
type input "Trueblood Real Estate"
click at [749, 485] on div at bounding box center [756, 483] width 15 height 15
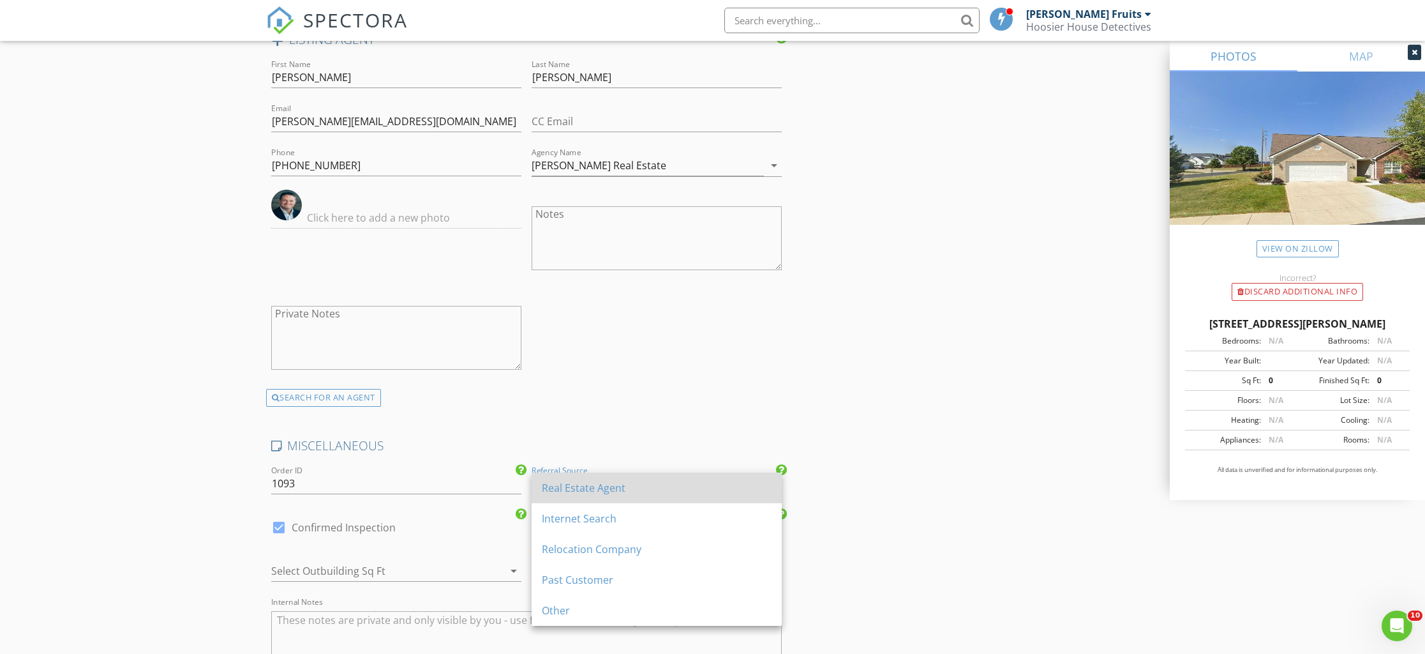
click at [584, 492] on div "Real Estate Agent" at bounding box center [657, 487] width 230 height 15
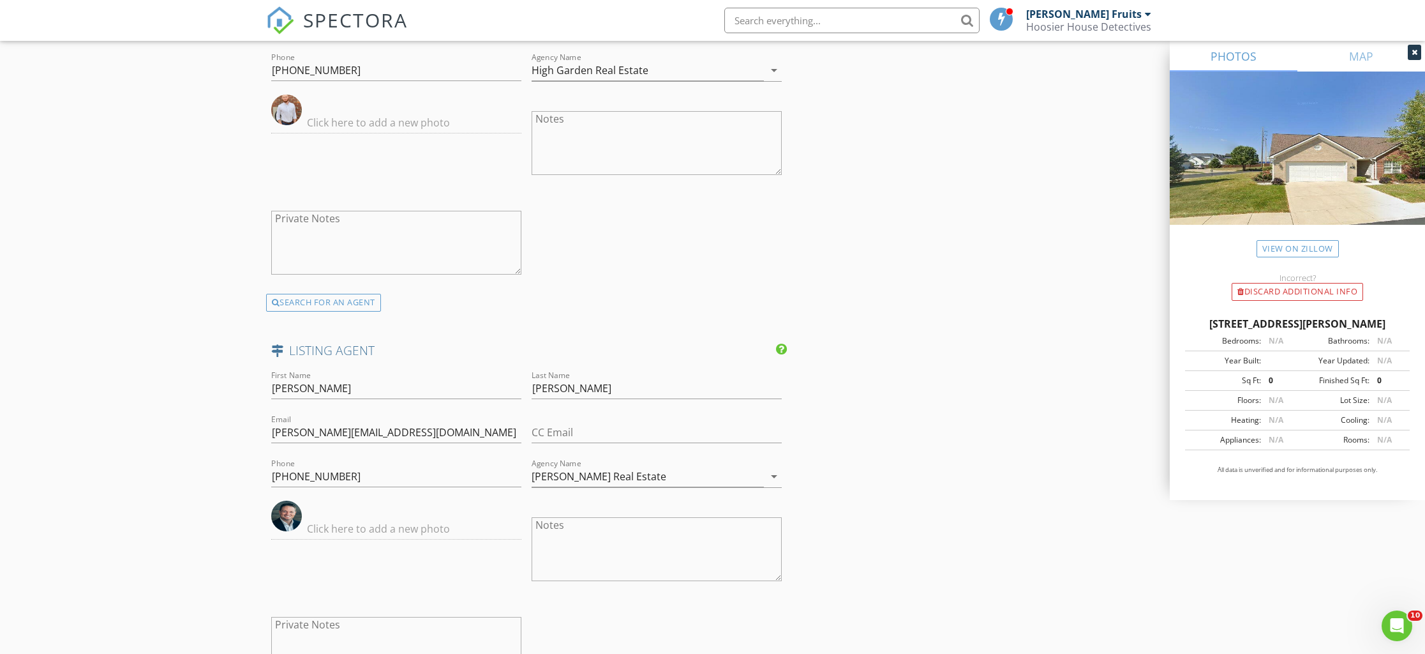
scroll to position [2260, 0]
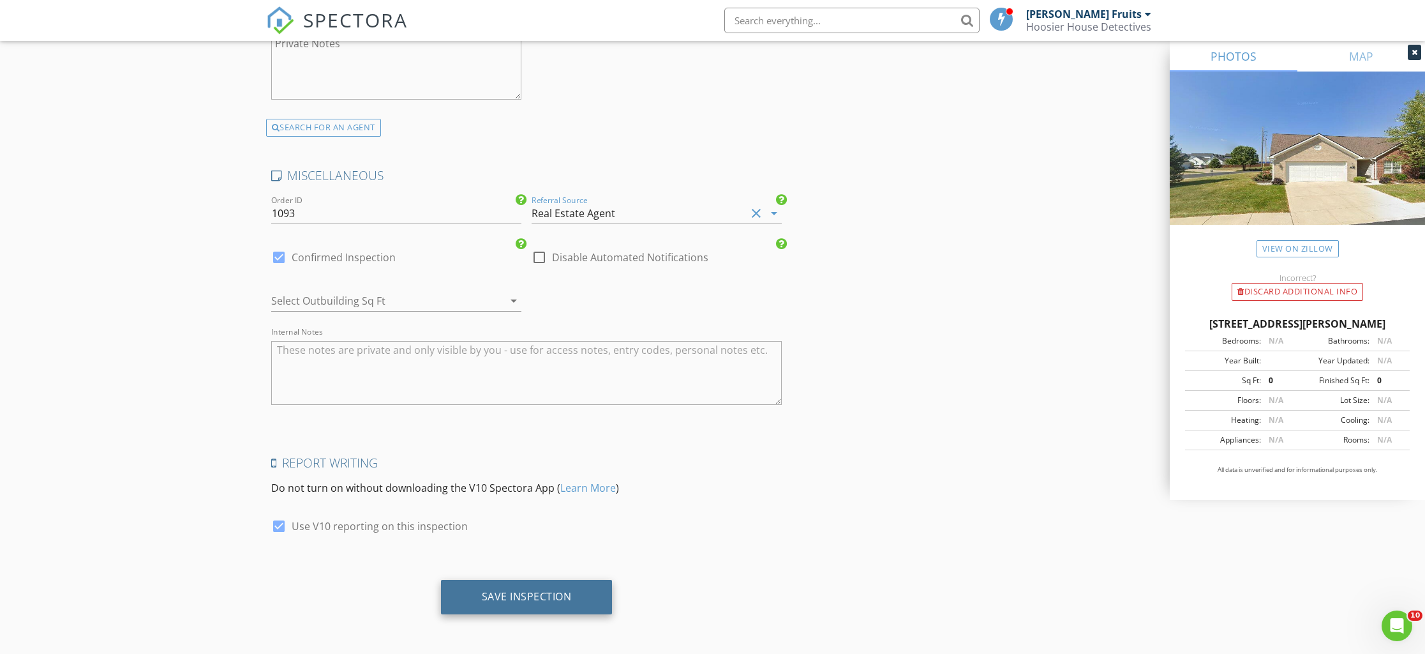
click at [501, 597] on div "Save Inspection" at bounding box center [527, 596] width 90 height 13
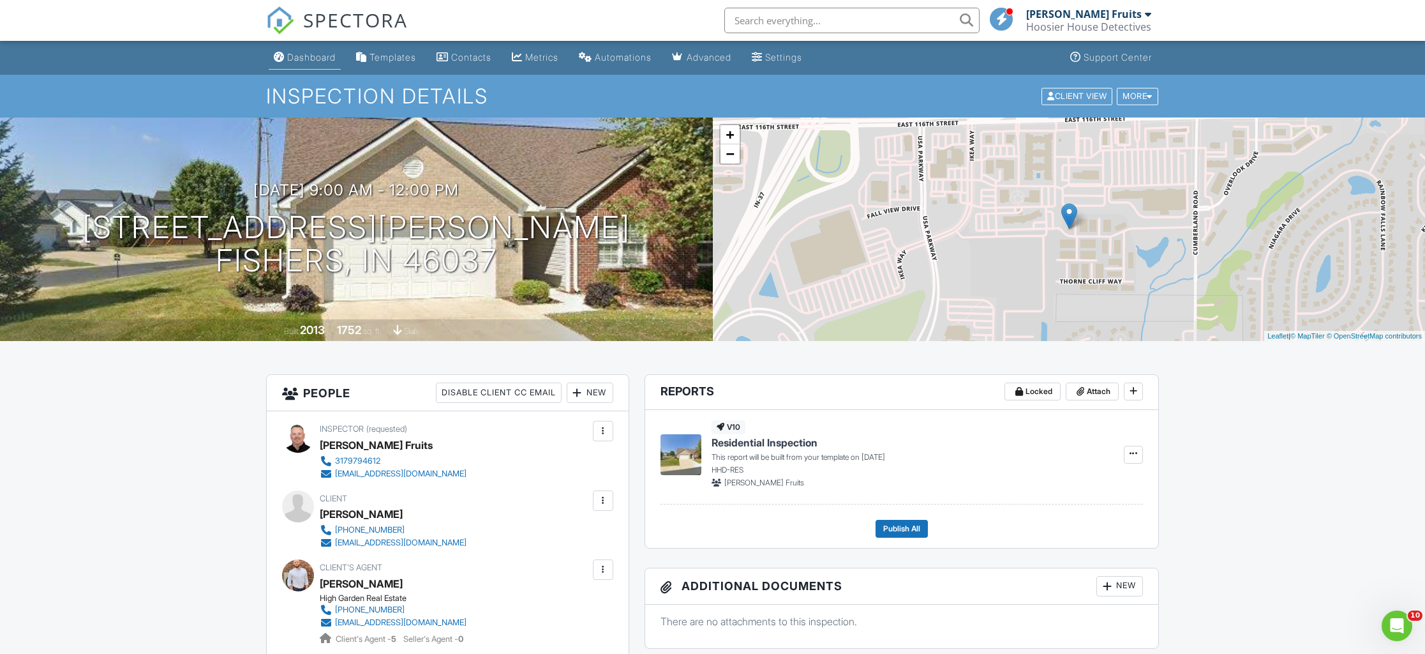
click at [312, 59] on div "Dashboard" at bounding box center [311, 57] width 49 height 11
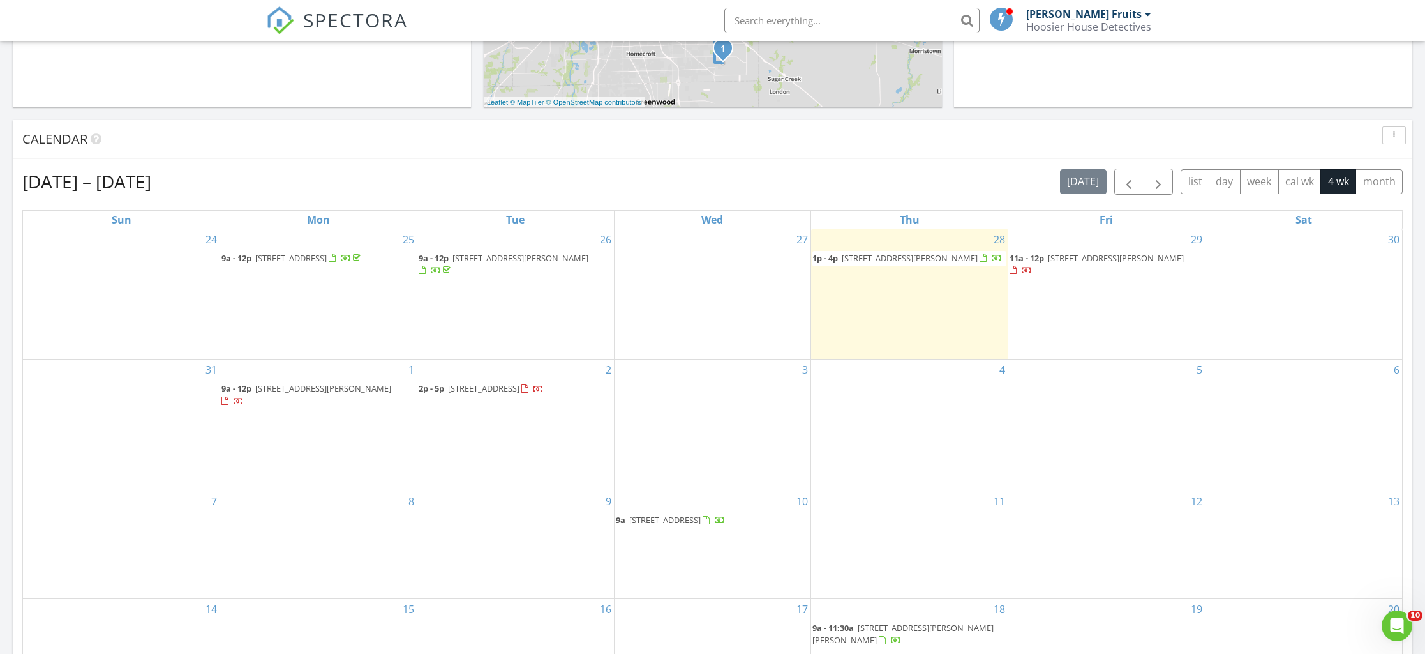
scroll to position [439, 0]
click at [1127, 190] on span "button" at bounding box center [1128, 184] width 15 height 15
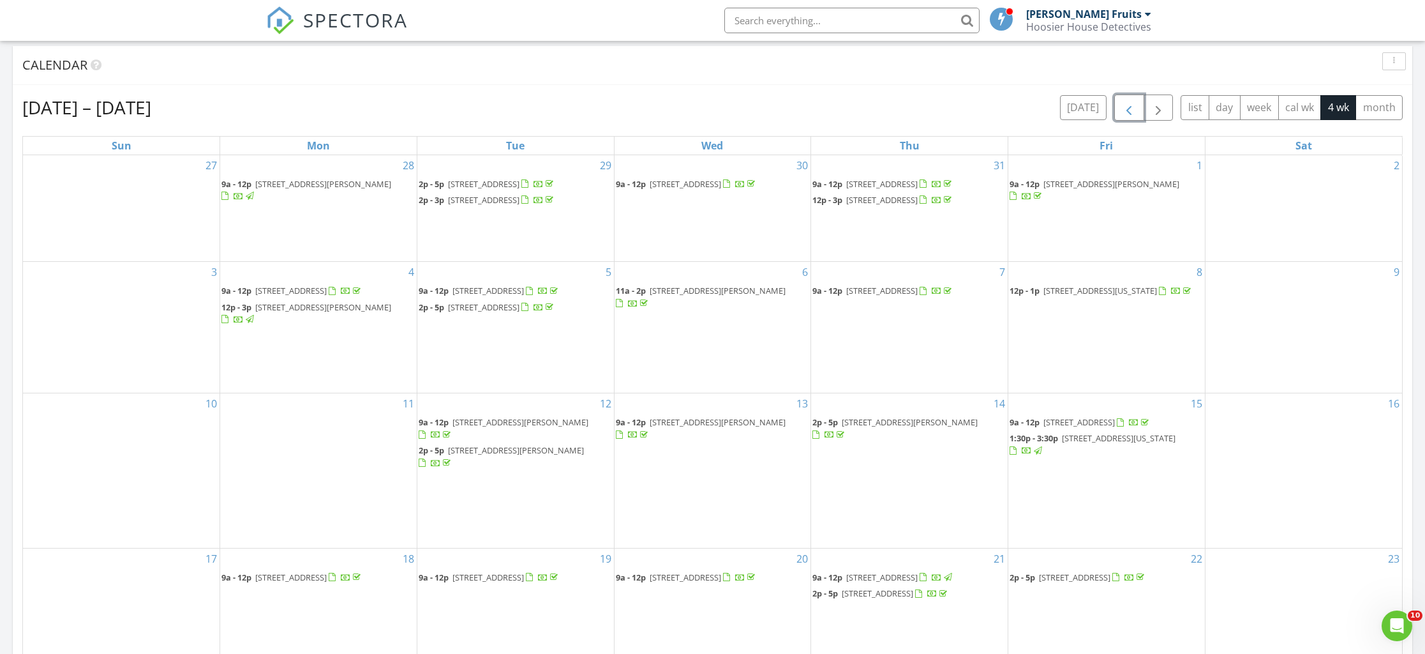
scroll to position [543, 0]
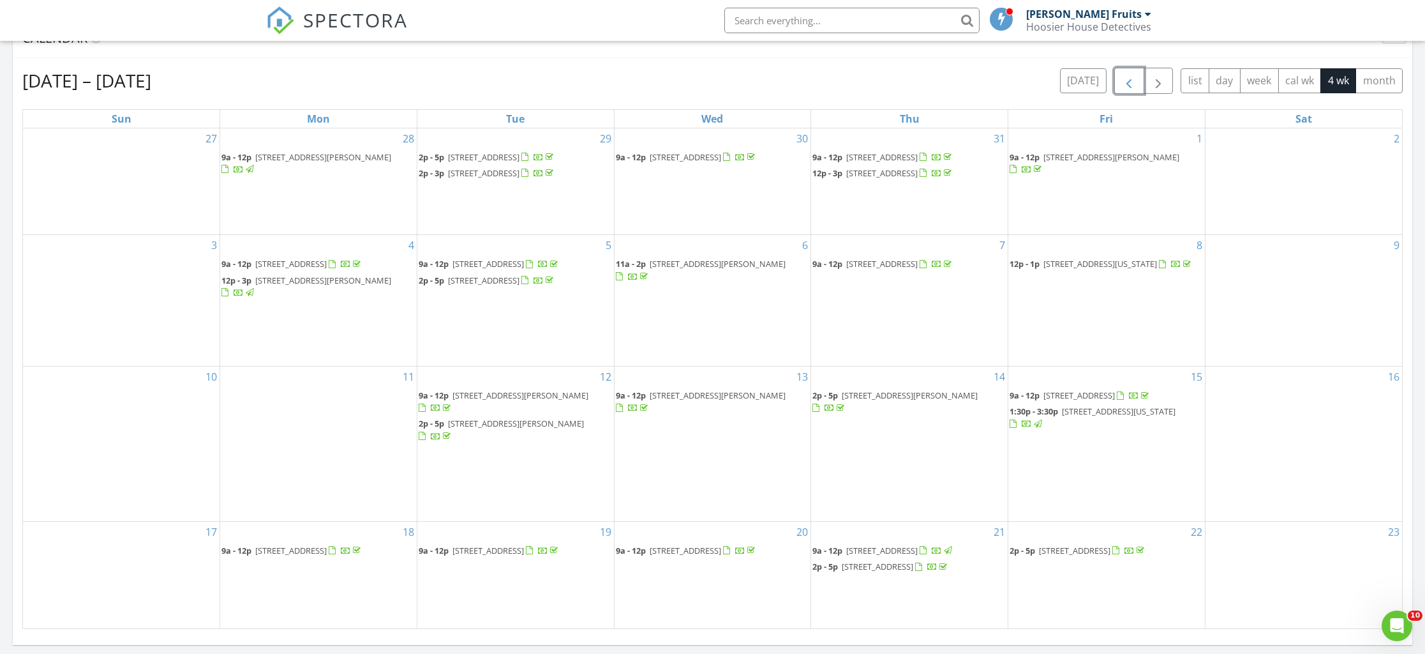
click at [1088, 548] on span "[STREET_ADDRESS]" at bounding box center [1074, 549] width 71 height 11
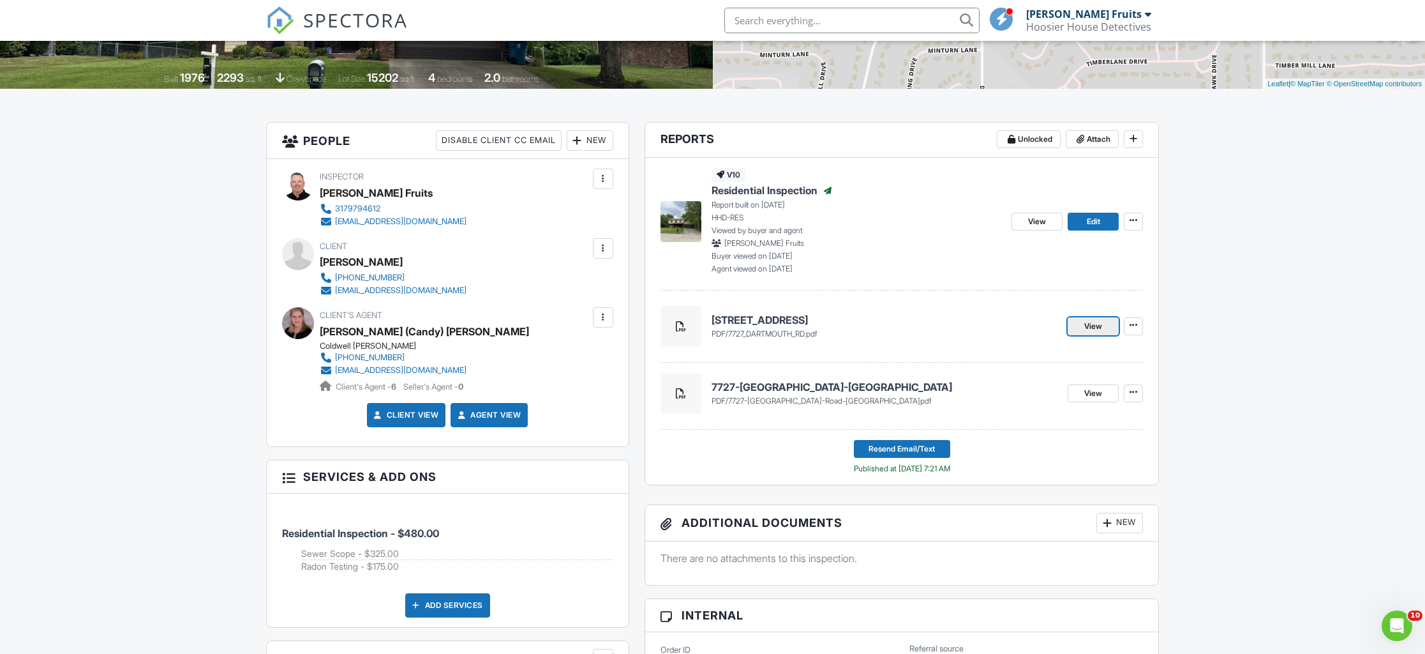
click at [1092, 327] on span "View" at bounding box center [1093, 326] width 18 height 13
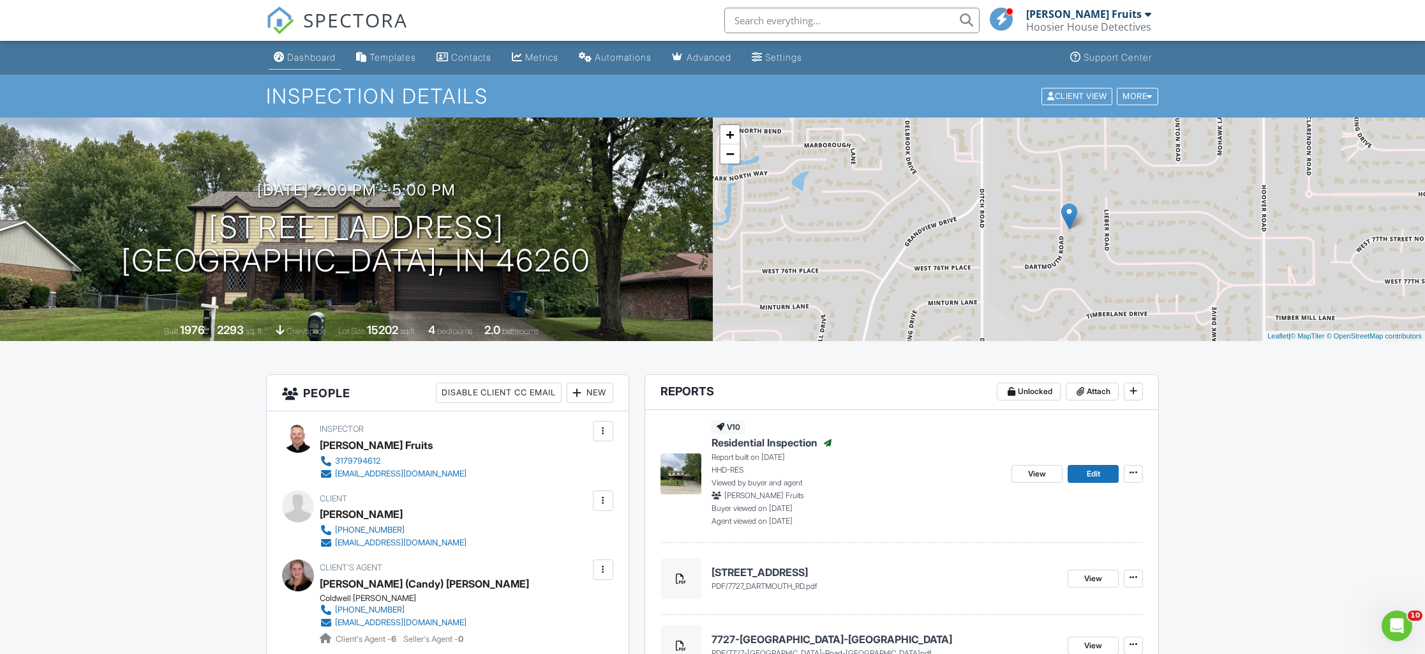
click at [299, 57] on div "Dashboard" at bounding box center [311, 57] width 49 height 11
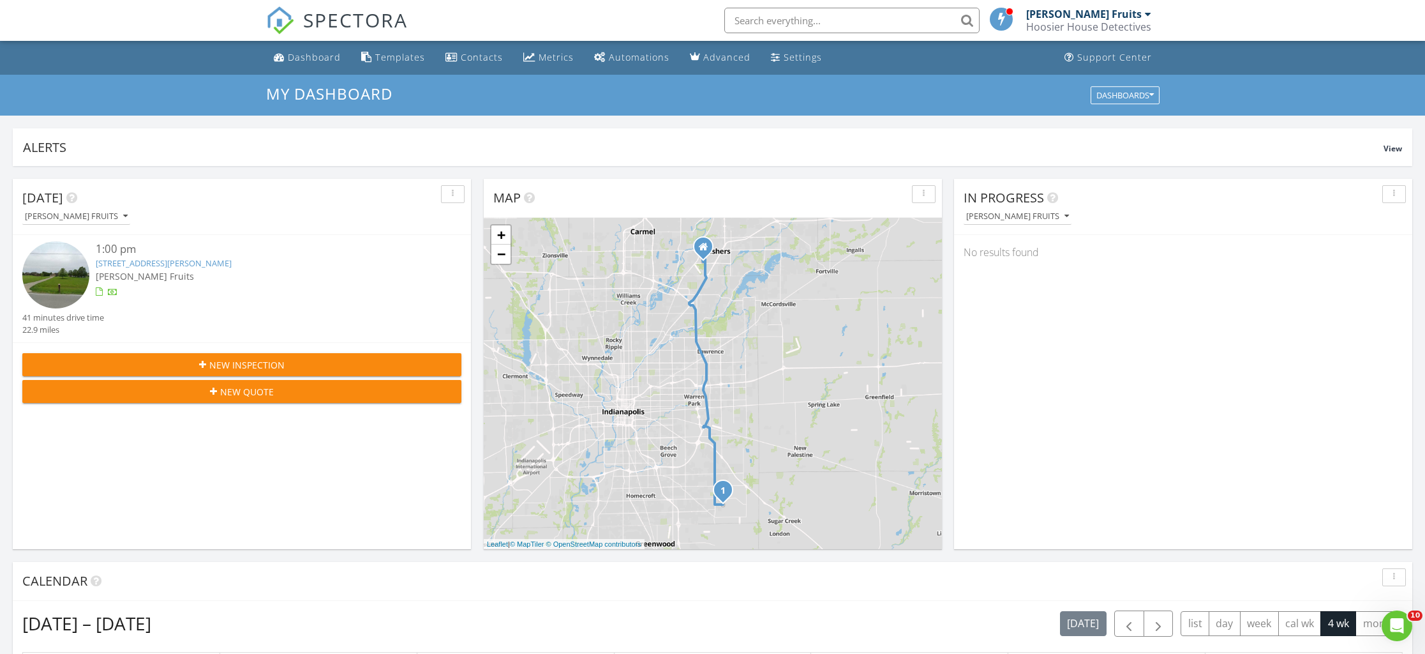
click at [140, 261] on link "[STREET_ADDRESS][PERSON_NAME]" at bounding box center [164, 262] width 136 height 11
